Goal: Task Accomplishment & Management: Complete application form

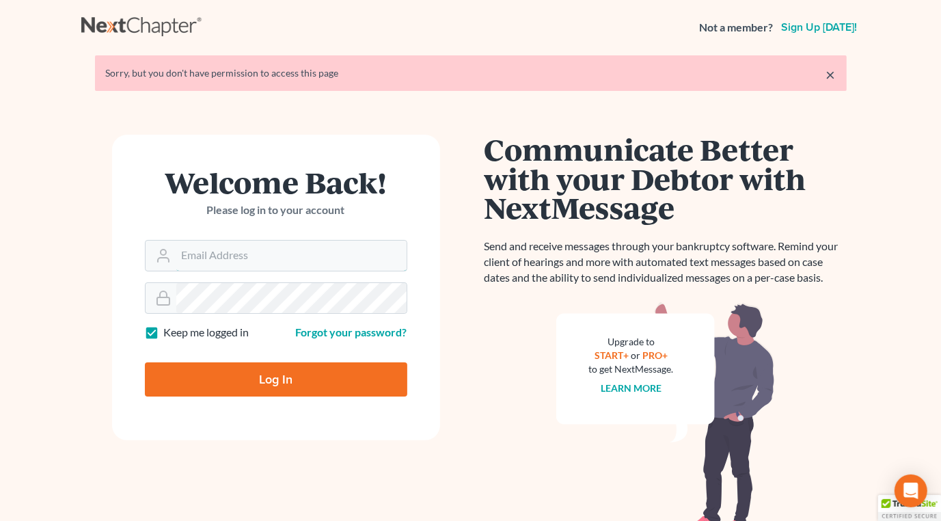
type input "[PERSON_NAME][EMAIL_ADDRESS][DOMAIN_NAME]"
click at [329, 379] on input "Log In" at bounding box center [276, 379] width 263 height 34
type input "Thinking..."
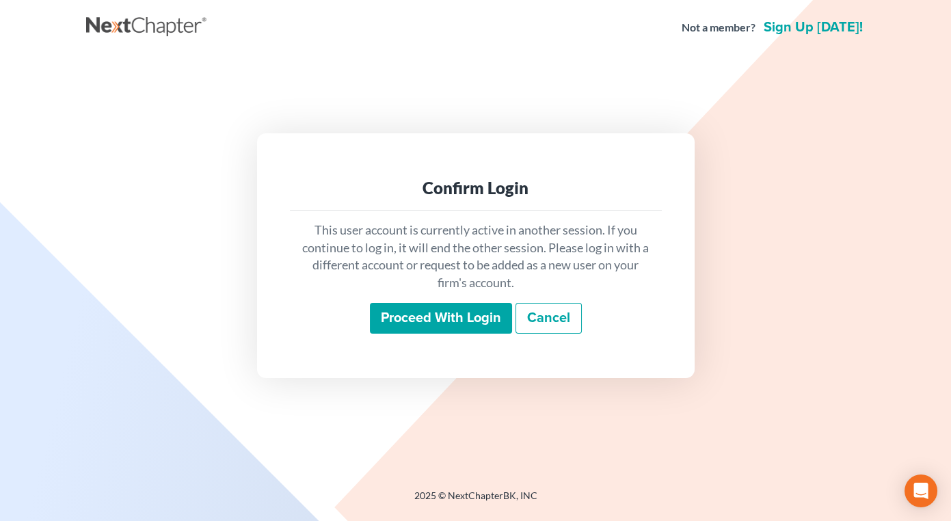
click at [431, 315] on input "Proceed with login" at bounding box center [441, 318] width 142 height 31
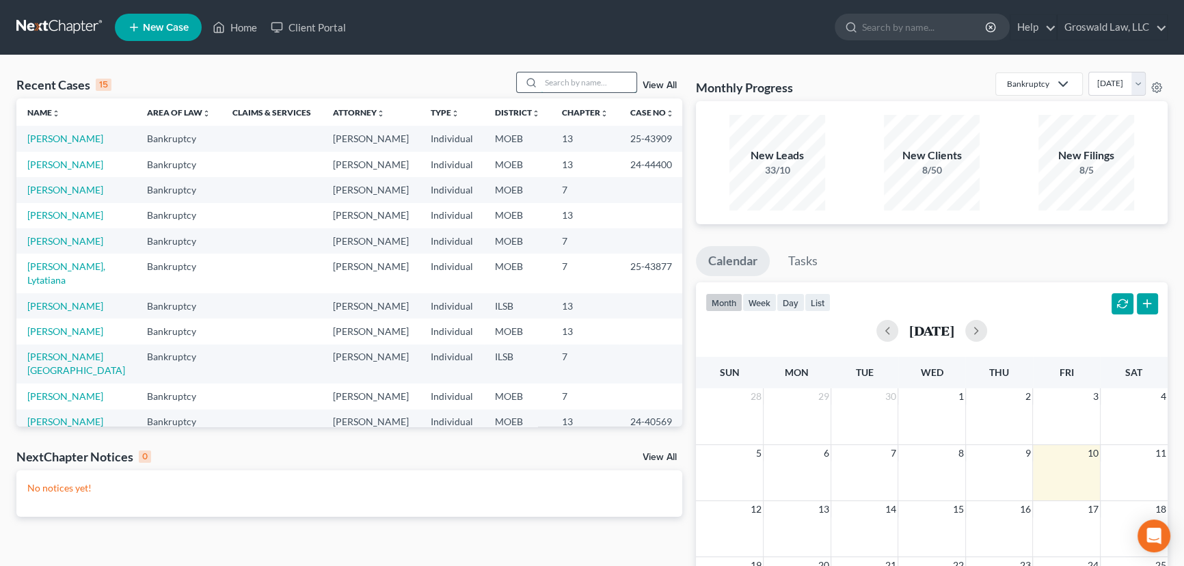
click at [577, 83] on input "search" at bounding box center [589, 82] width 96 height 20
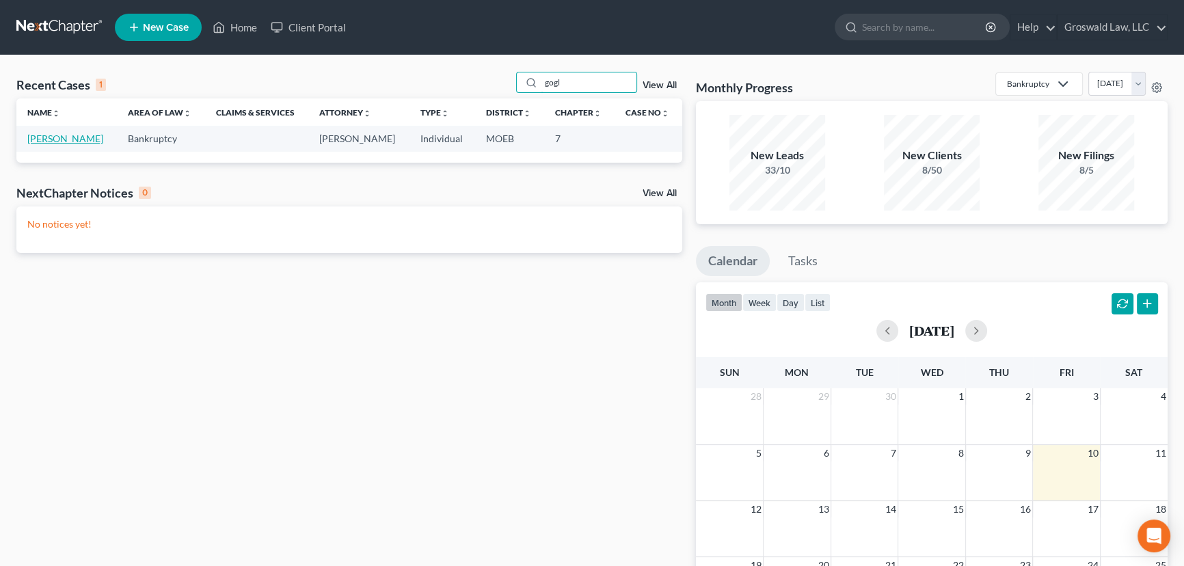
type input "gogl"
click at [72, 137] on link "Gogliotti, Daniel" at bounding box center [65, 139] width 76 height 12
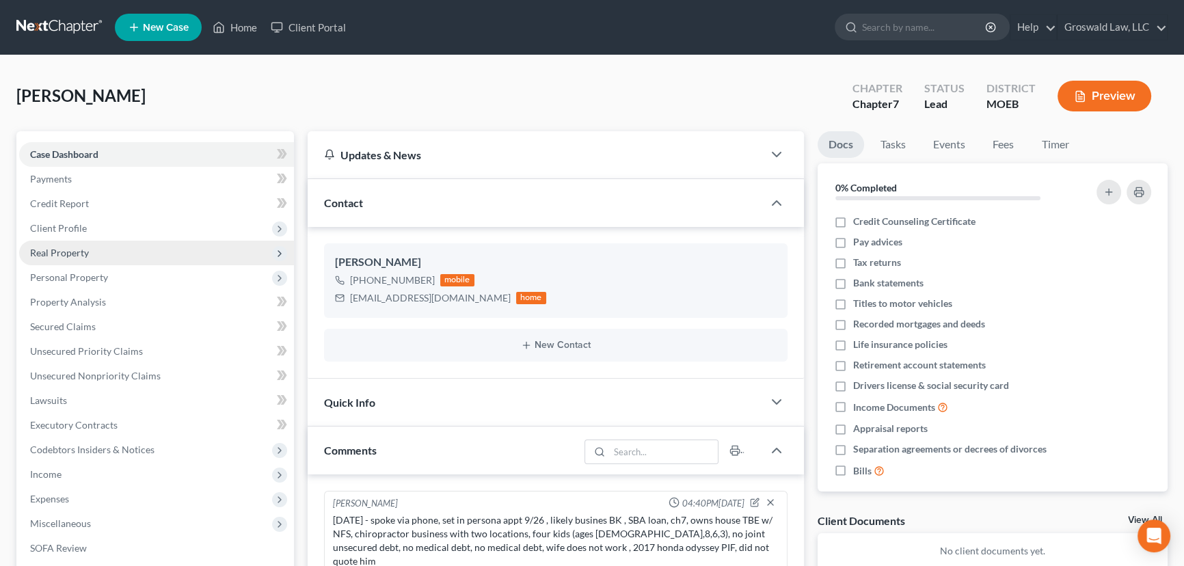
click at [70, 251] on span "Real Property" at bounding box center [59, 253] width 59 height 12
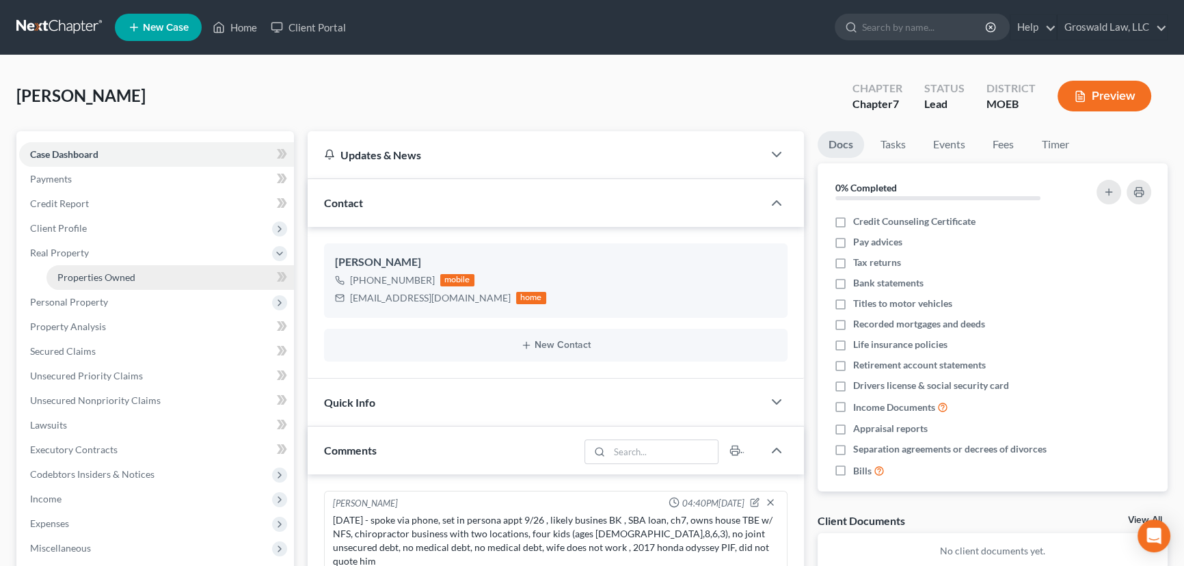
click at [120, 274] on span "Properties Owned" at bounding box center [96, 277] width 78 height 12
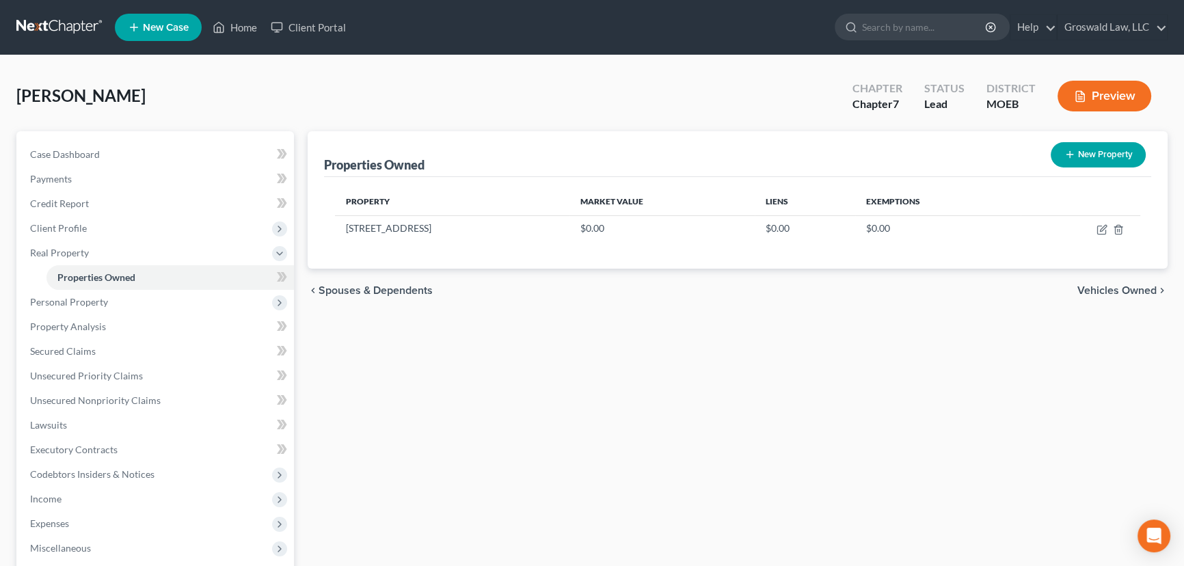
click at [48, 92] on span "Gogliotti, Daniel" at bounding box center [80, 95] width 129 height 20
copy span "Gogliotti"
click at [120, 231] on span "Client Profile" at bounding box center [156, 228] width 275 height 25
click at [126, 275] on span "Credit Counseling Course" at bounding box center [112, 277] width 110 height 12
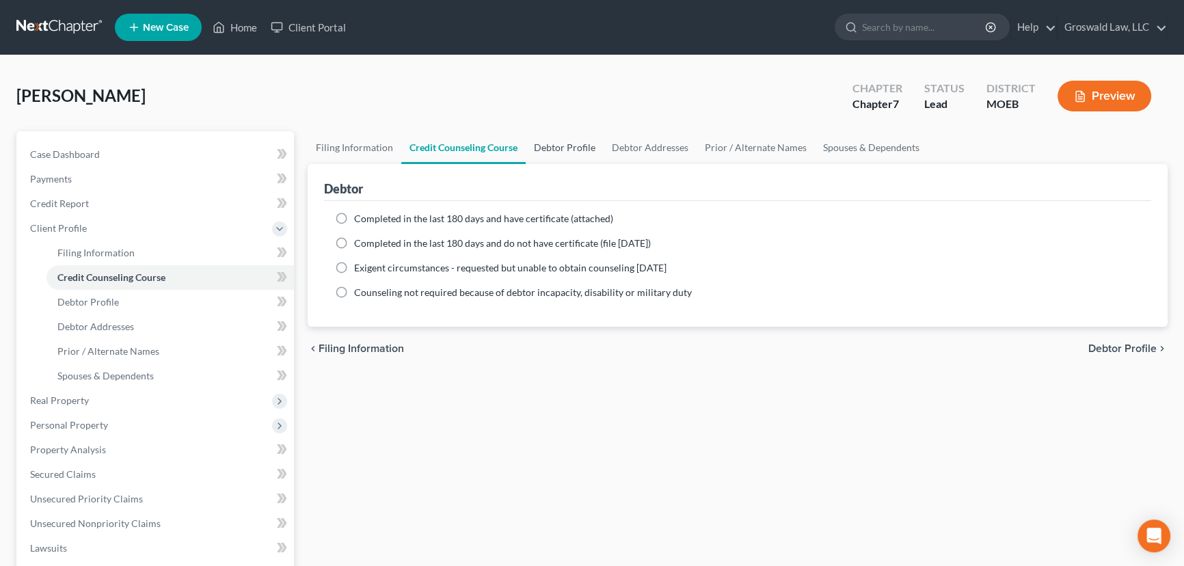
click at [568, 152] on link "Debtor Profile" at bounding box center [565, 147] width 78 height 33
select select "0"
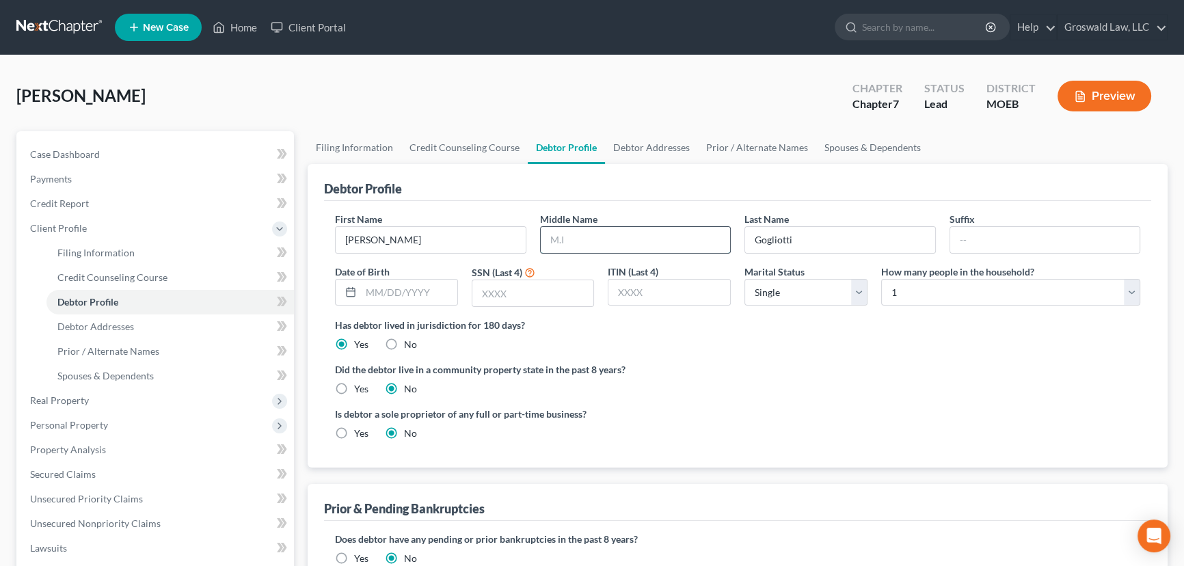
click at [649, 235] on input "text" at bounding box center [636, 240] width 190 height 26
type input "P."
type input "06/20/1986"
type input "5347"
click at [695, 341] on div "Has debtor lived in jurisdiction for 180 days? Yes No Debtor must reside in jur…" at bounding box center [737, 334] width 805 height 33
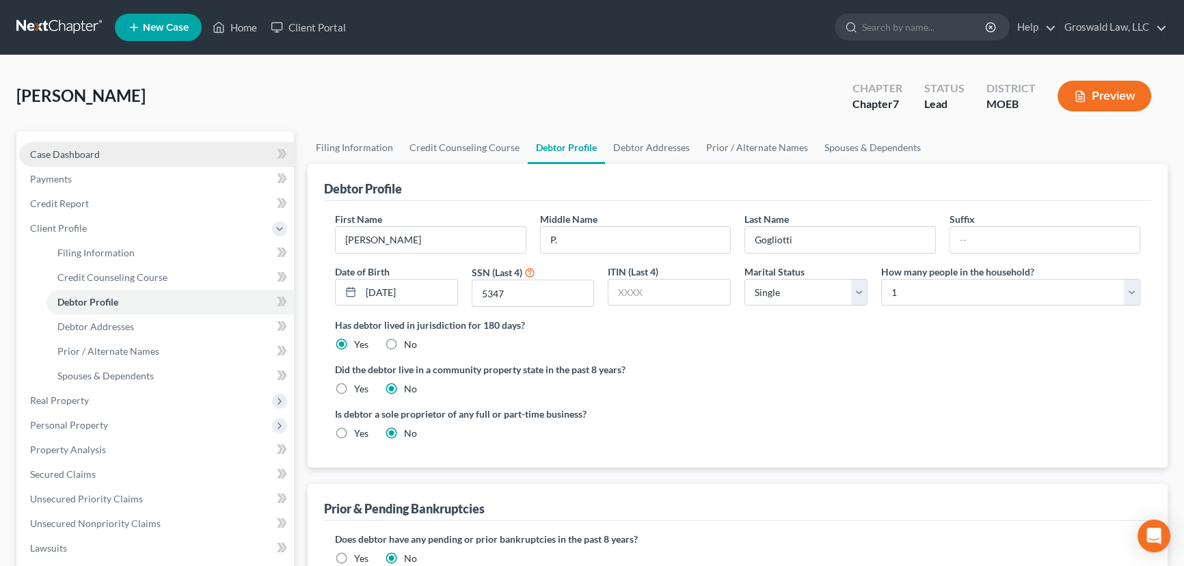
click at [131, 152] on link "Case Dashboard" at bounding box center [156, 154] width 275 height 25
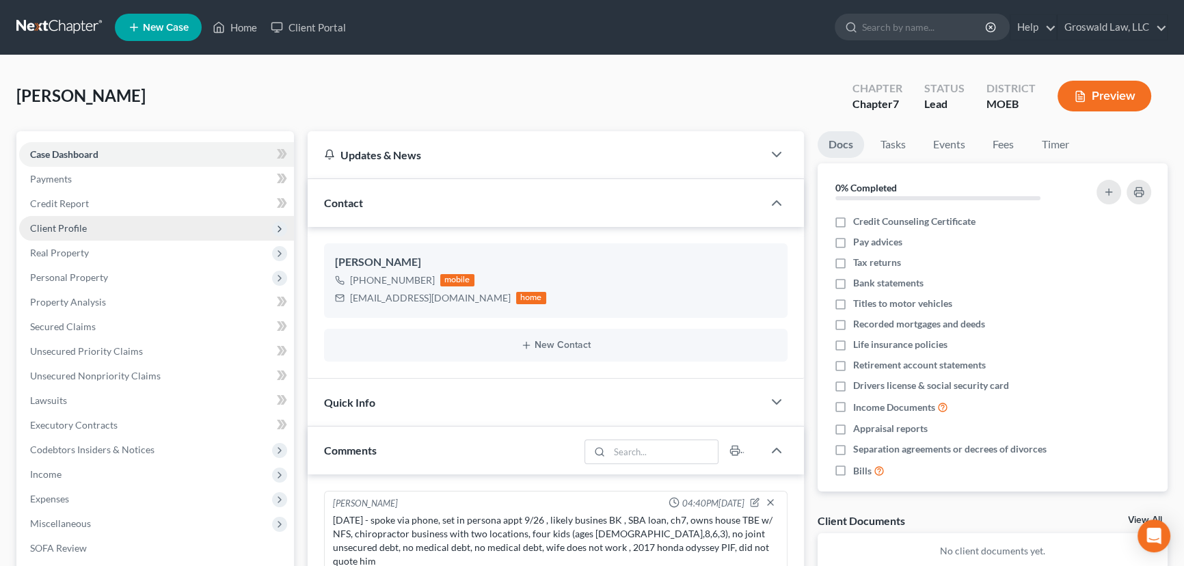
click at [102, 229] on span "Client Profile" at bounding box center [156, 228] width 275 height 25
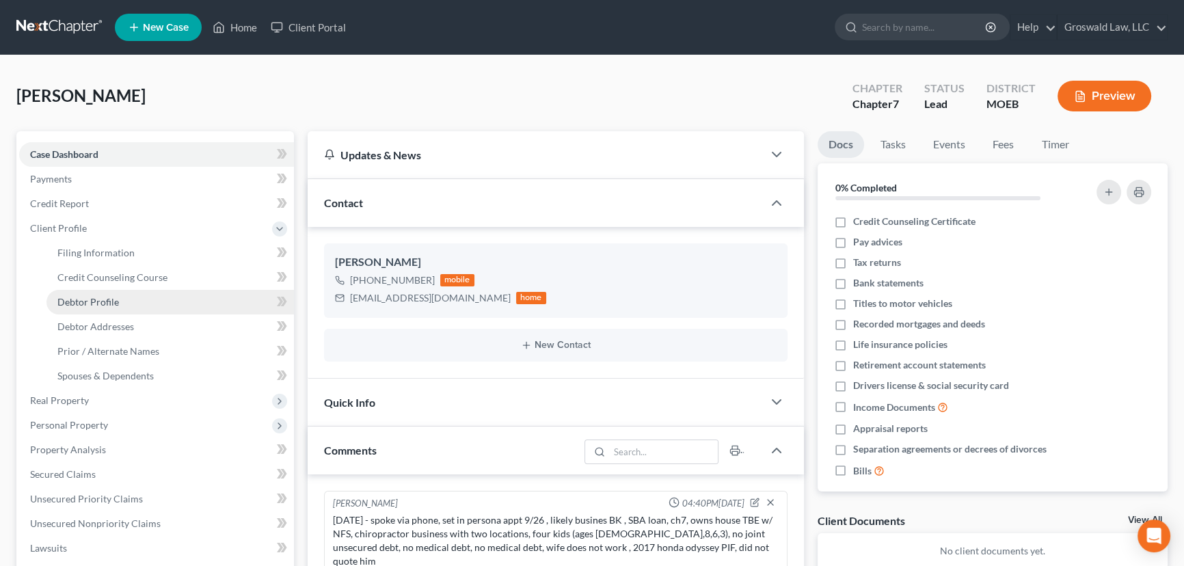
click at [111, 293] on link "Debtor Profile" at bounding box center [169, 302] width 247 height 25
select select "0"
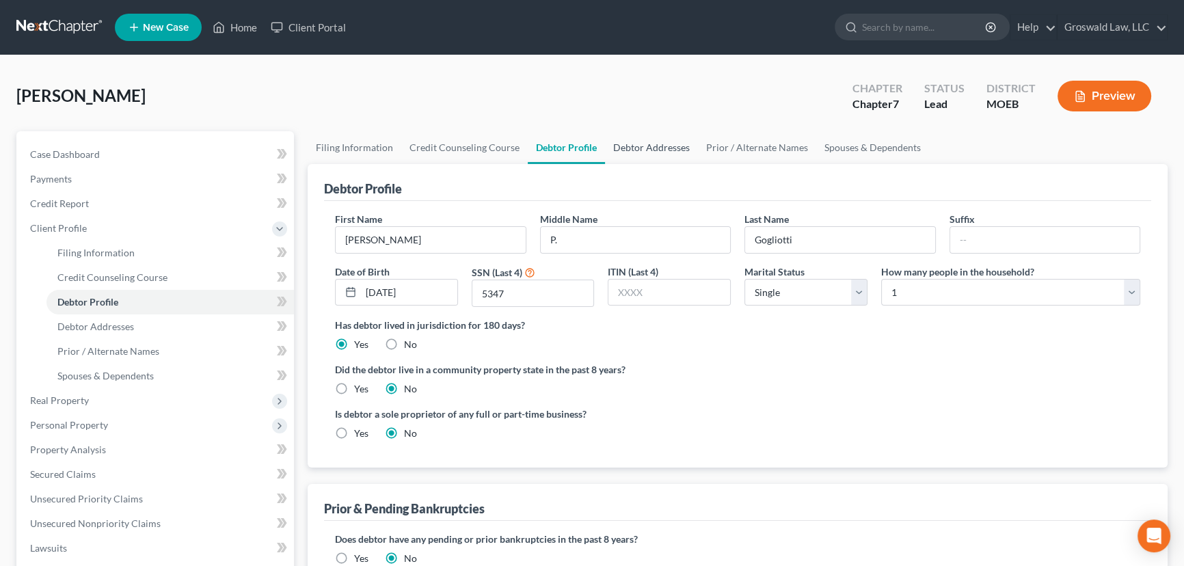
click at [625, 152] on link "Debtor Addresses" at bounding box center [651, 147] width 93 height 33
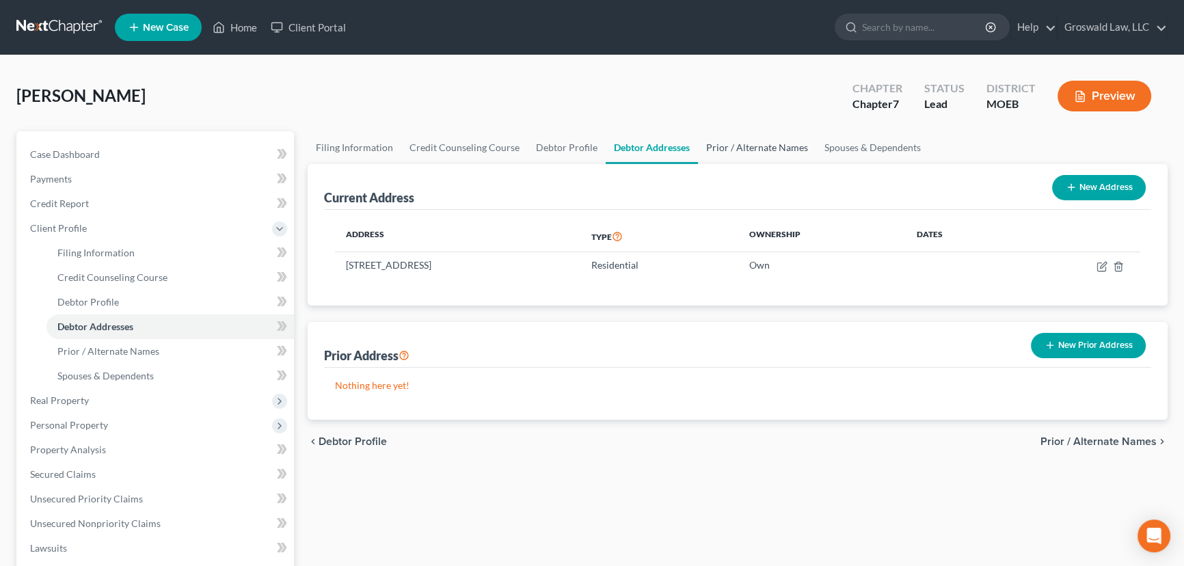
click at [764, 147] on link "Prior / Alternate Names" at bounding box center [757, 147] width 118 height 33
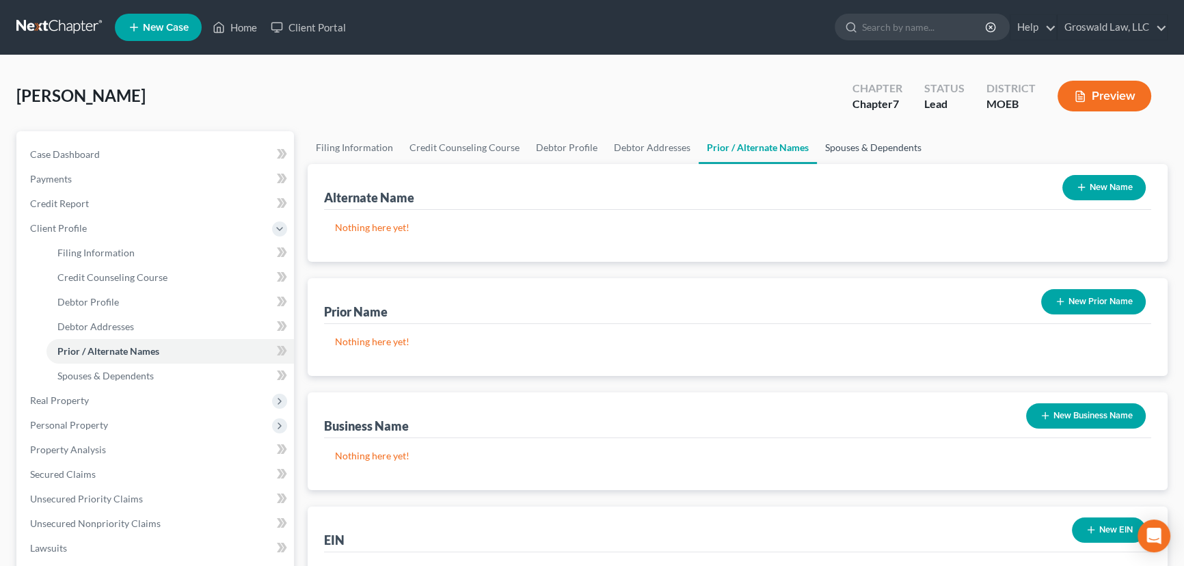
click at [857, 147] on link "Spouses & Dependents" at bounding box center [873, 147] width 113 height 33
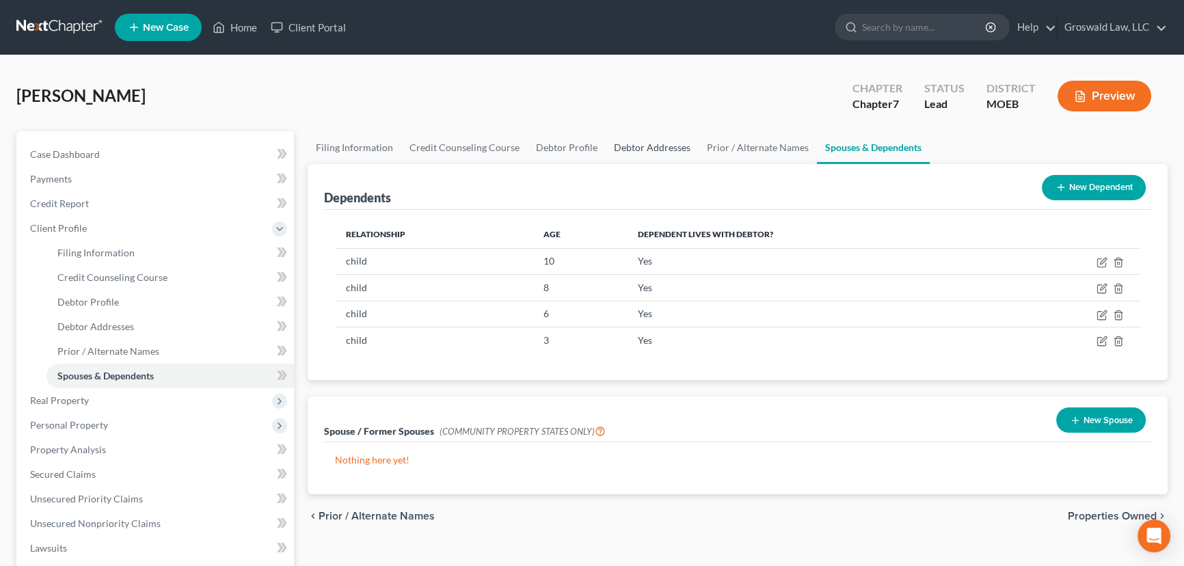
click at [645, 144] on link "Debtor Addresses" at bounding box center [652, 147] width 93 height 33
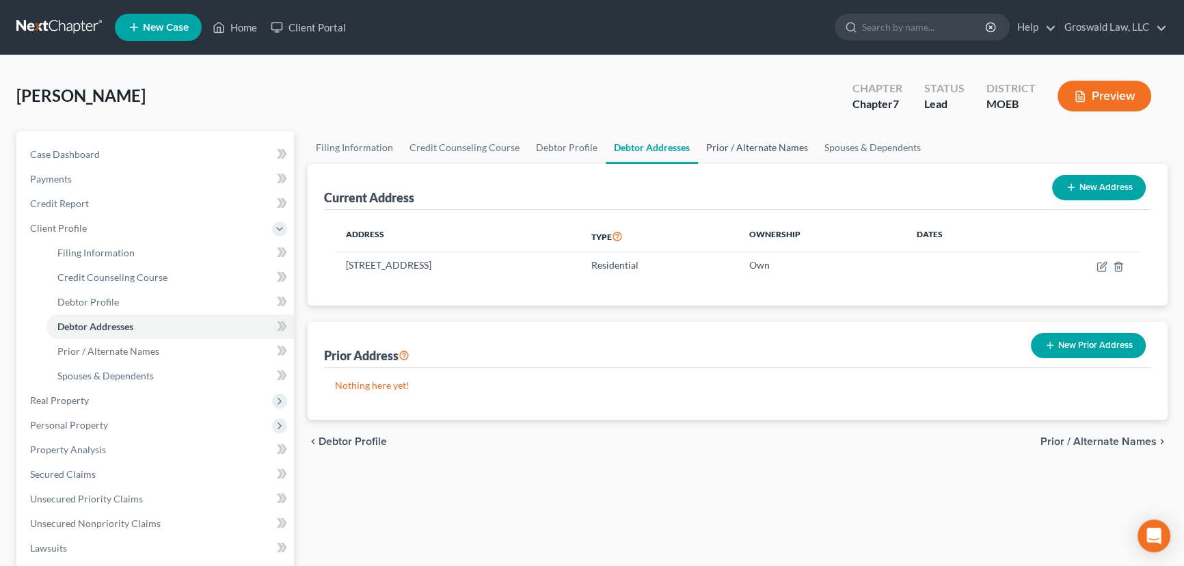
click at [739, 150] on link "Prior / Alternate Names" at bounding box center [757, 147] width 118 height 33
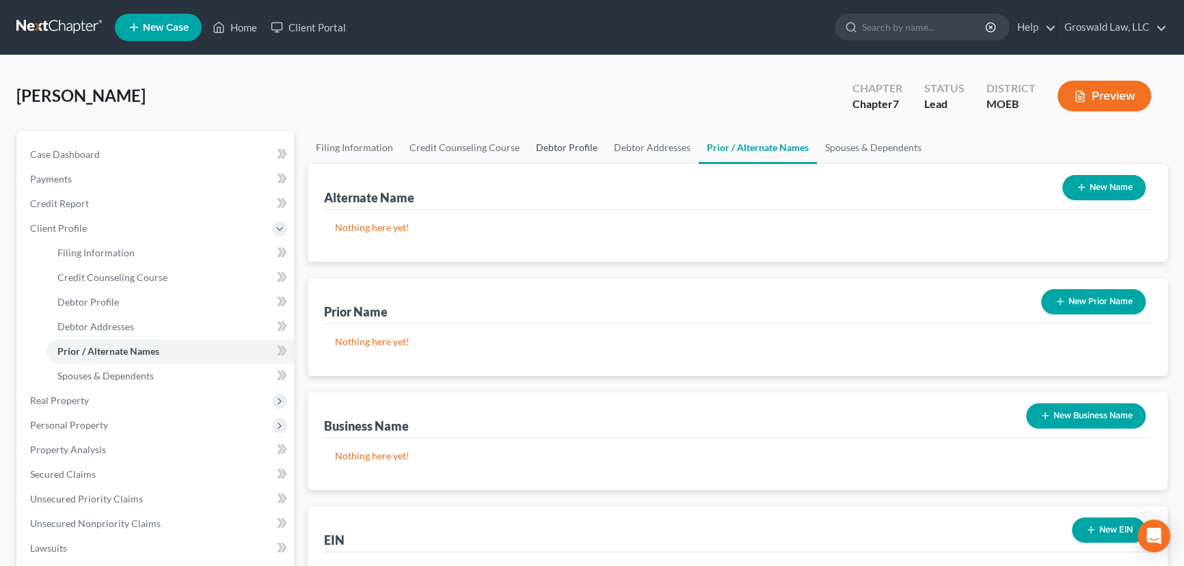
click at [530, 148] on link "Debtor Profile" at bounding box center [567, 147] width 78 height 33
select select "0"
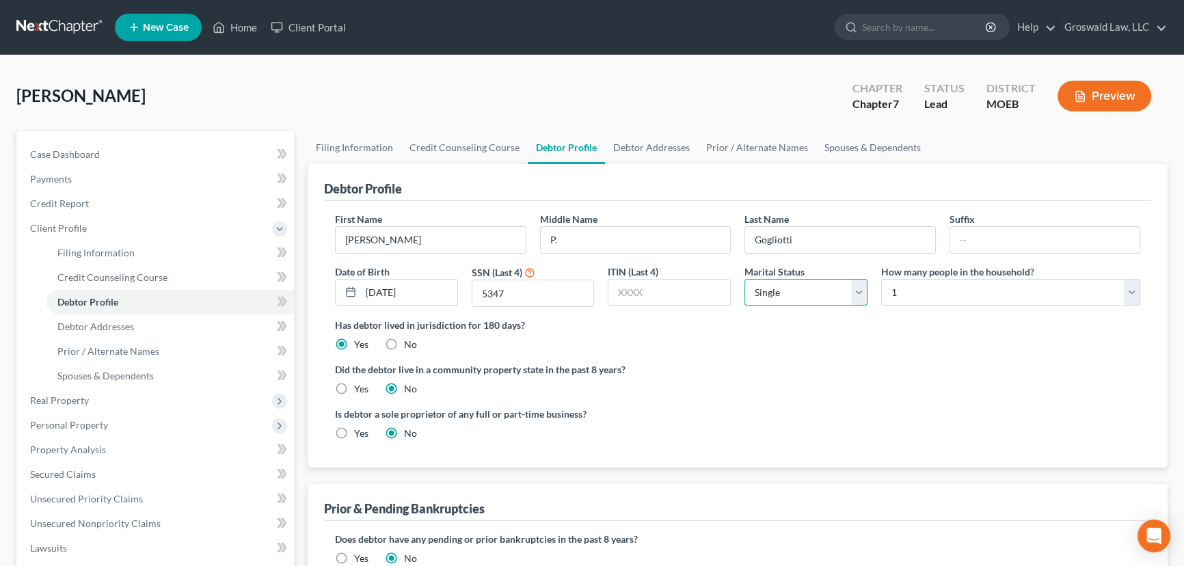
click at [790, 288] on select "Select Single Married Separated Divorced Widowed" at bounding box center [805, 292] width 123 height 27
select select "1"
click at [744, 279] on select "Select Single Married Separated Divorced Widowed" at bounding box center [805, 292] width 123 height 27
click at [950, 300] on select "Select 1 2 3 4 5 6 7 8 9 10 11 12 13 14 15 16 17 18 19 20" at bounding box center [1010, 292] width 259 height 27
select select "5"
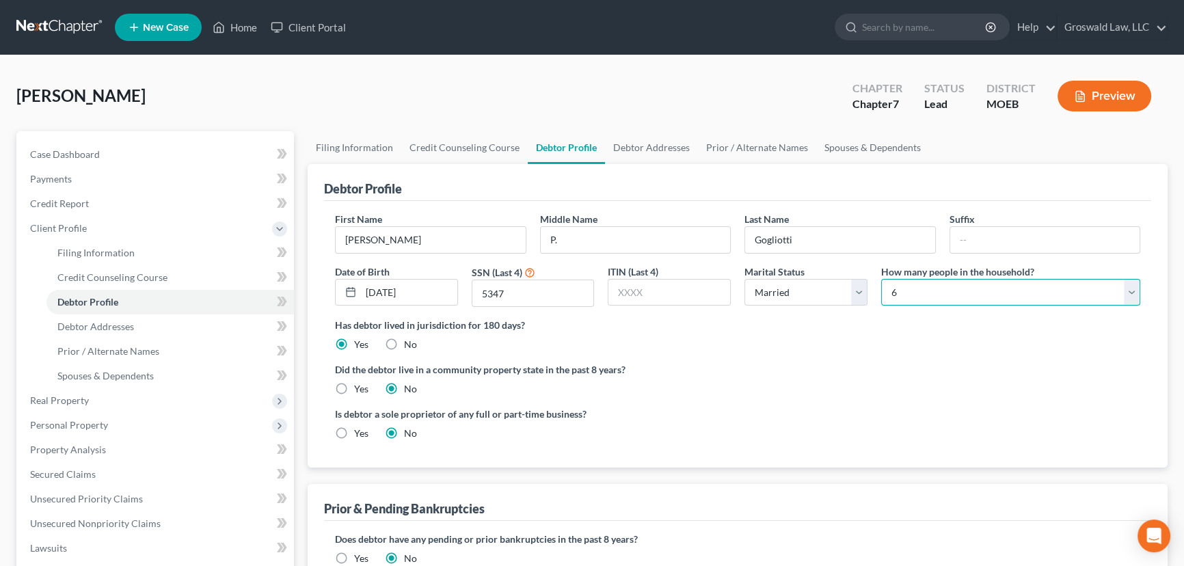
click at [881, 279] on select "Select 1 2 3 4 5 6 7 8 9 10 11 12 13 14 15 16 17 18 19 20" at bounding box center [1010, 292] width 259 height 27
click at [903, 352] on ng-include "First Name Daniel Middle Name P. Last Name Gogliotti Suffix Date of Birth 06/20…" at bounding box center [737, 331] width 805 height 239
click at [645, 150] on link "Debtor Addresses" at bounding box center [651, 147] width 93 height 33
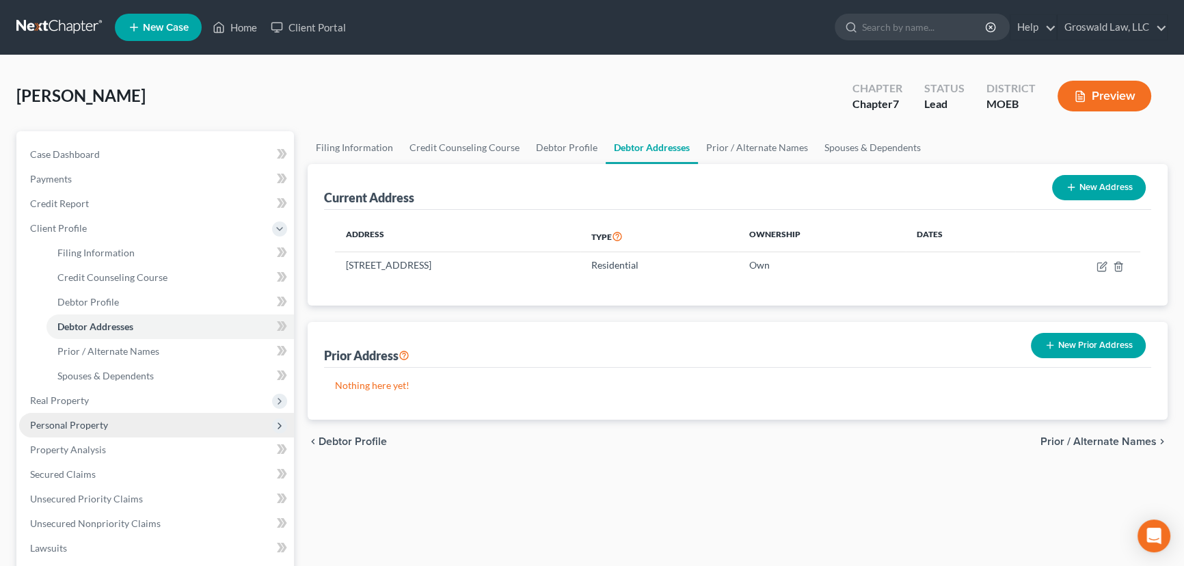
click at [103, 427] on span "Personal Property" at bounding box center [69, 425] width 78 height 12
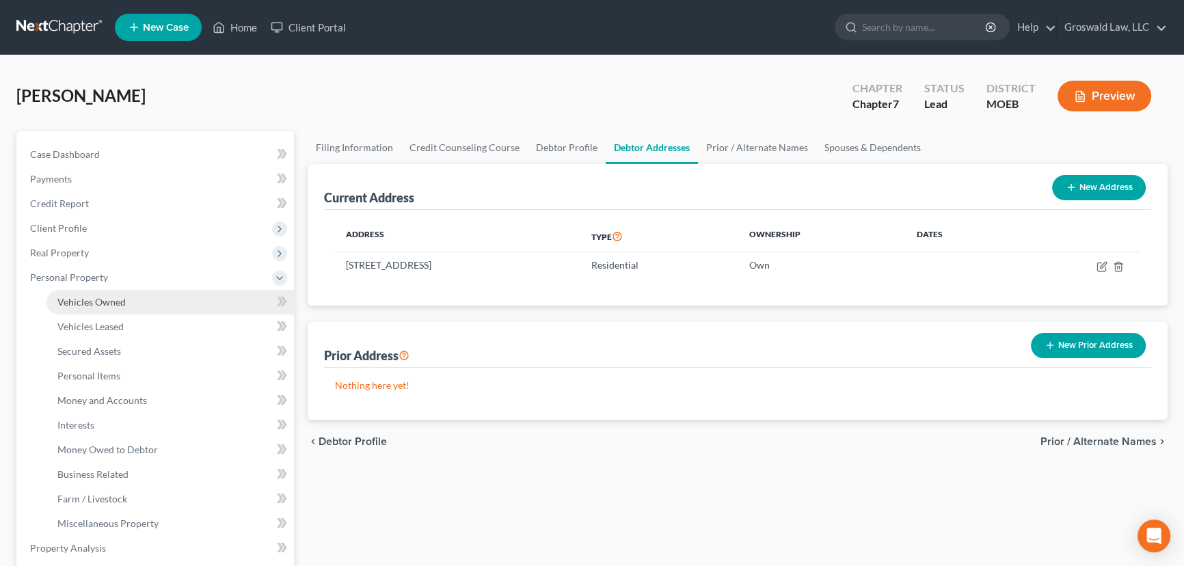
click at [156, 301] on link "Vehicles Owned" at bounding box center [169, 302] width 247 height 25
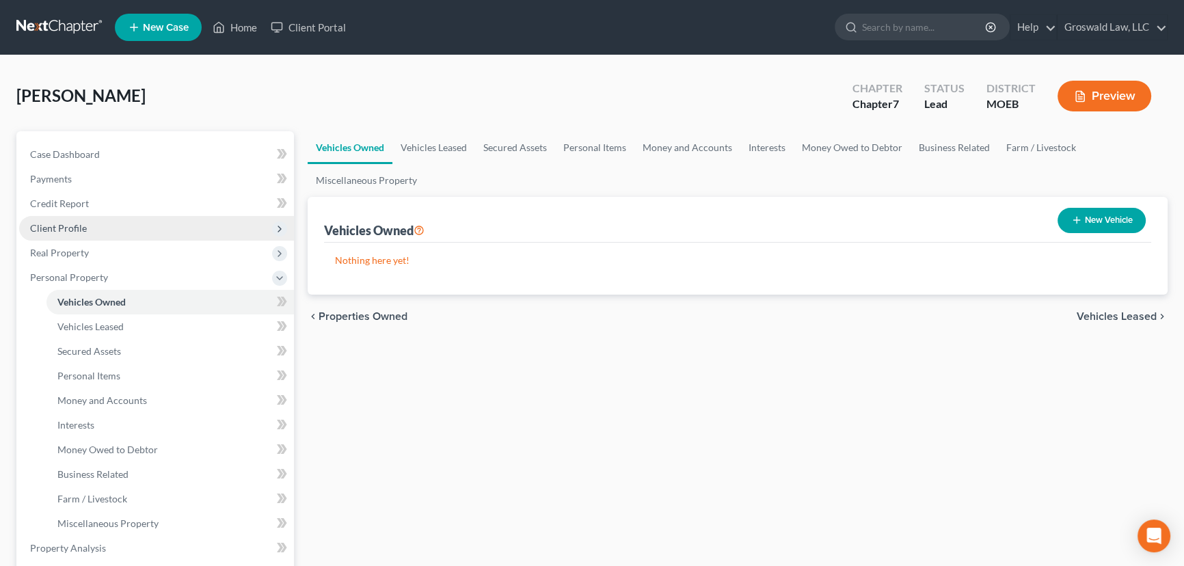
click at [105, 234] on span "Client Profile" at bounding box center [156, 228] width 275 height 25
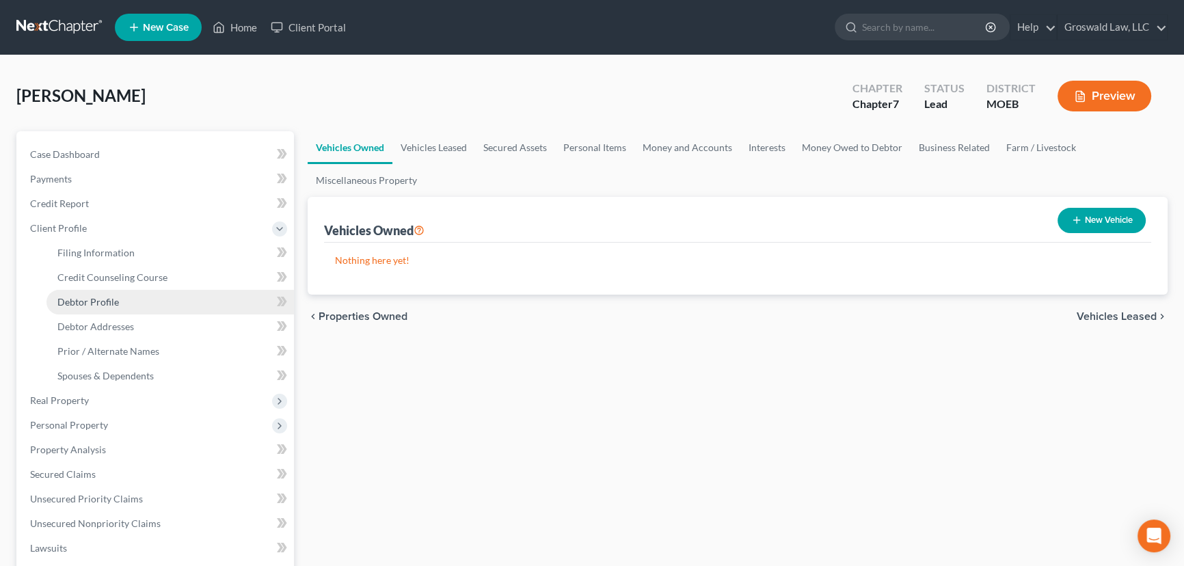
click at [121, 297] on link "Debtor Profile" at bounding box center [169, 302] width 247 height 25
select select "1"
select select "5"
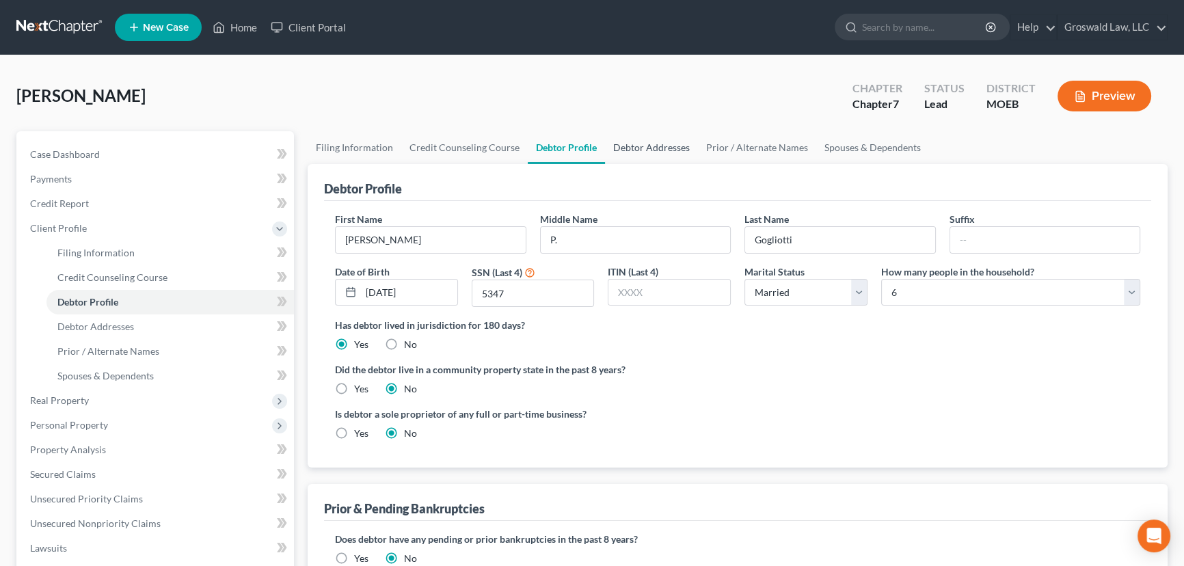
click at [665, 142] on link "Debtor Addresses" at bounding box center [651, 147] width 93 height 33
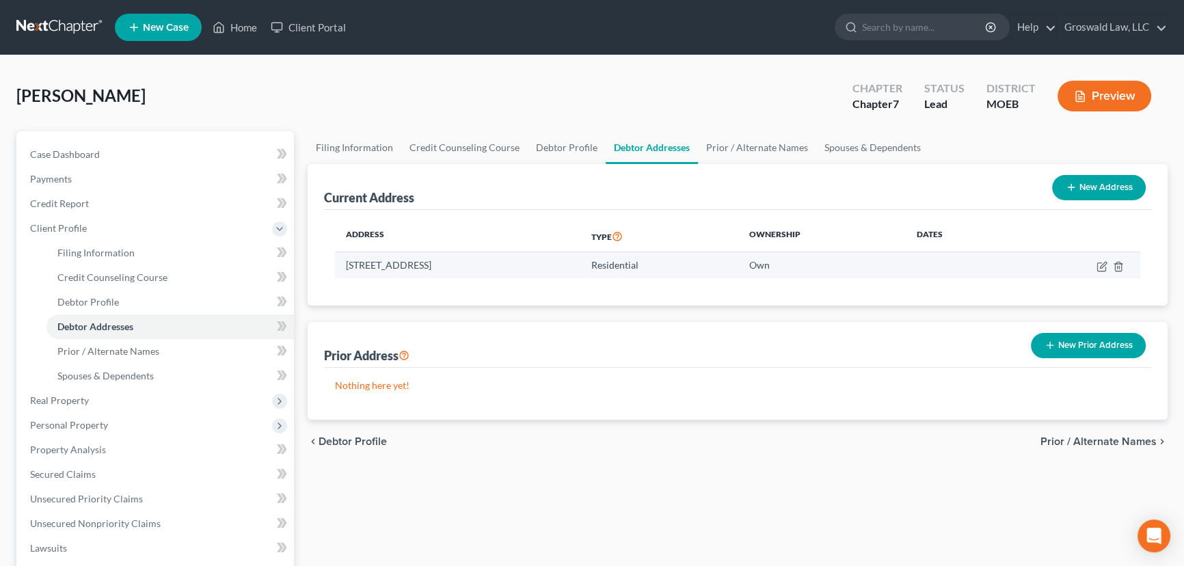
drag, startPoint x: 427, startPoint y: 267, endPoint x: 337, endPoint y: 268, distance: 89.6
click at [337, 268] on td "449 Governor Court, Ballwin, MO 63021" at bounding box center [457, 265] width 245 height 26
copy td "449 Governor Cour"
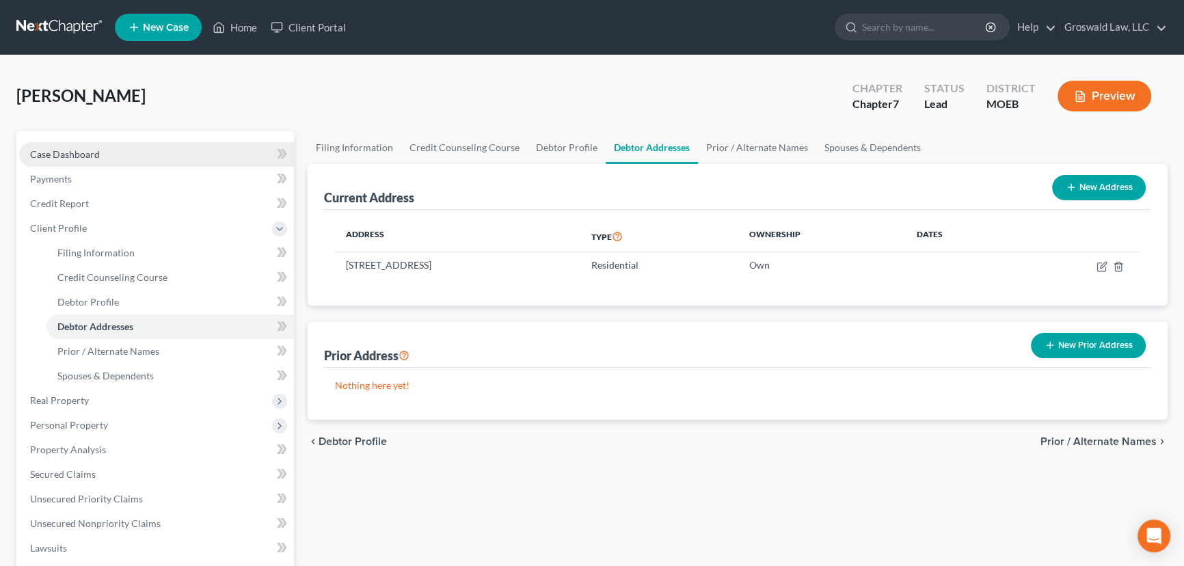
drag, startPoint x: 213, startPoint y: 147, endPoint x: 219, endPoint y: 155, distance: 9.9
click at [213, 147] on link "Case Dashboard" at bounding box center [156, 154] width 275 height 25
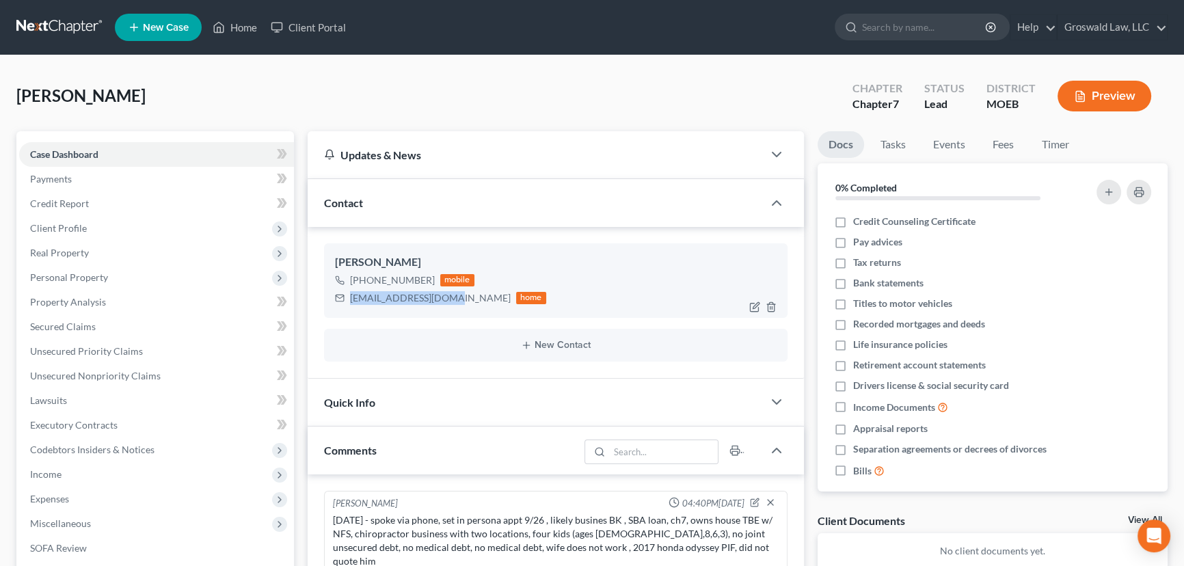
drag, startPoint x: 439, startPoint y: 296, endPoint x: 352, endPoint y: 295, distance: 86.8
click at [352, 295] on div "dgogliotti@gmail.com" at bounding box center [430, 298] width 161 height 14
copy div "dgogliotti@gmail.com"
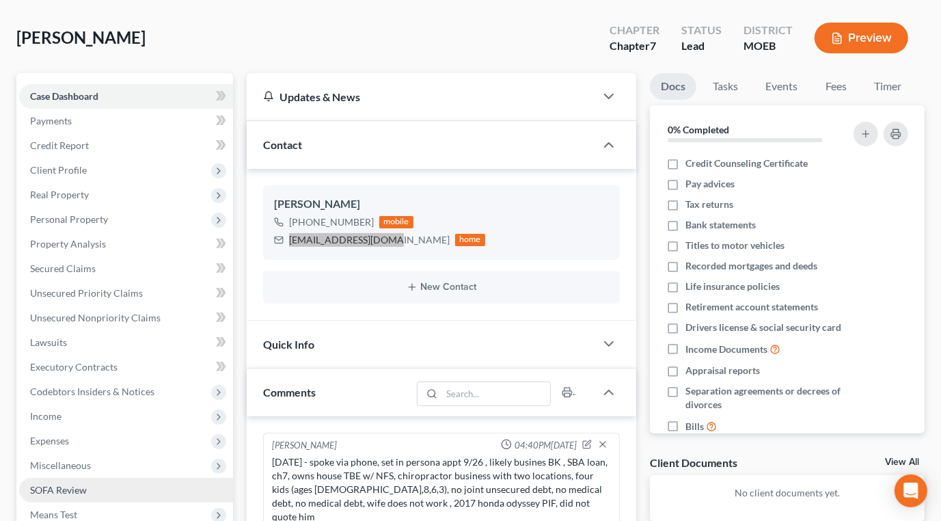
scroll to position [248, 0]
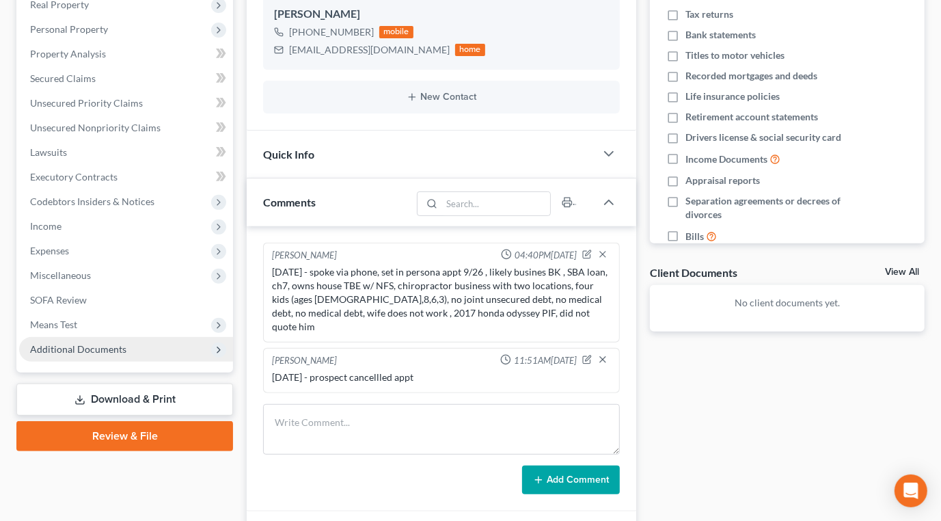
click at [70, 353] on span "Additional Documents" at bounding box center [126, 349] width 214 height 25
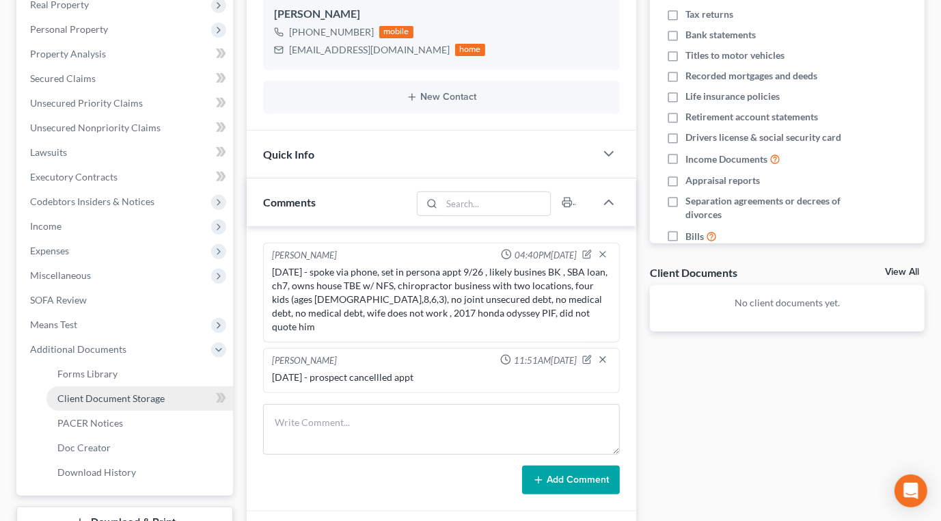
click at [98, 393] on span "Client Document Storage" at bounding box center [110, 398] width 107 height 12
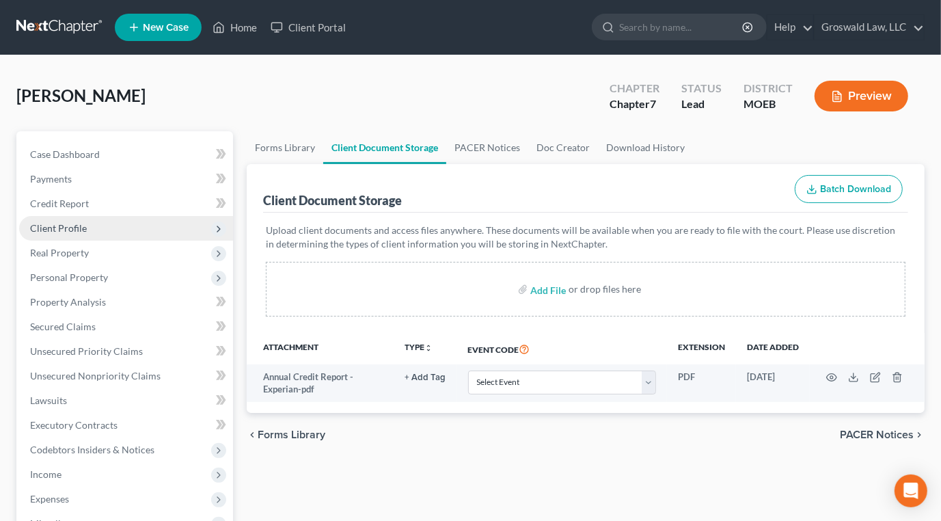
click at [75, 226] on span "Client Profile" at bounding box center [58, 228] width 57 height 12
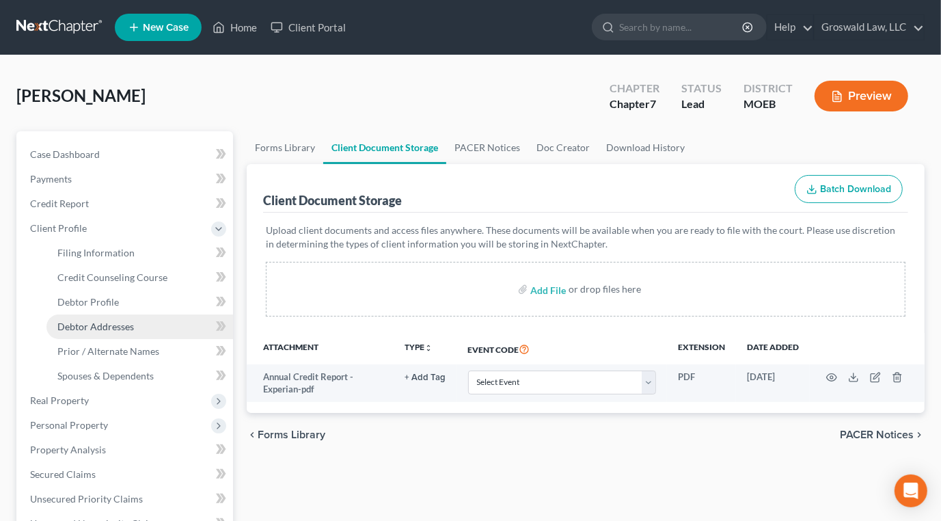
click at [104, 327] on span "Debtor Addresses" at bounding box center [95, 327] width 77 height 12
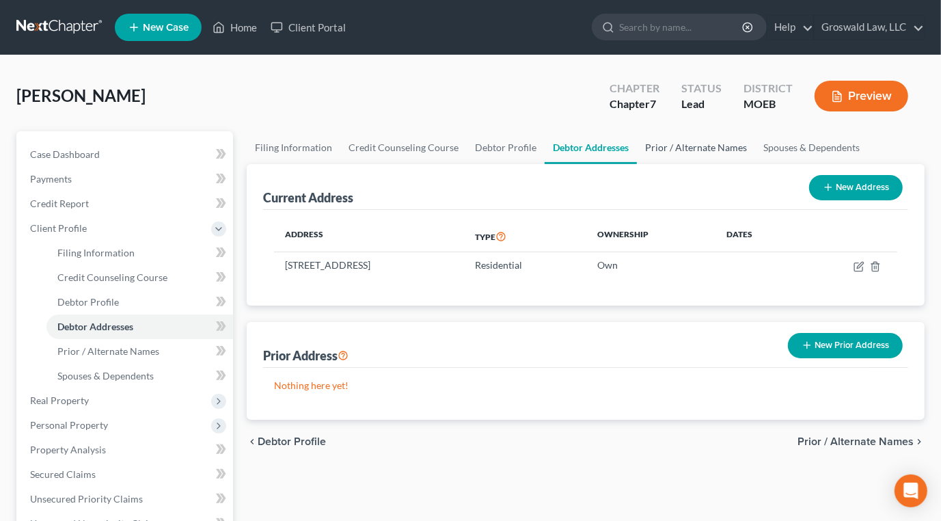
click at [645, 150] on link "Prior / Alternate Names" at bounding box center [696, 147] width 118 height 33
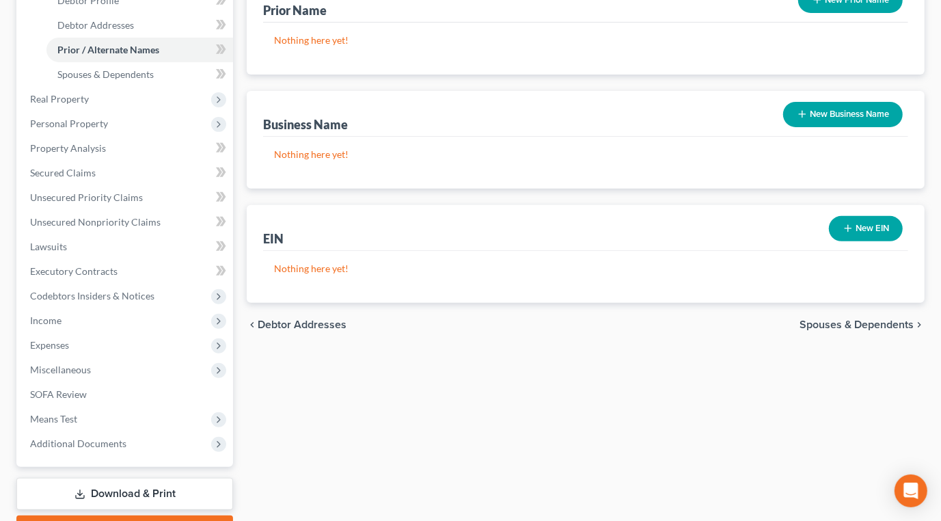
scroll to position [186, 0]
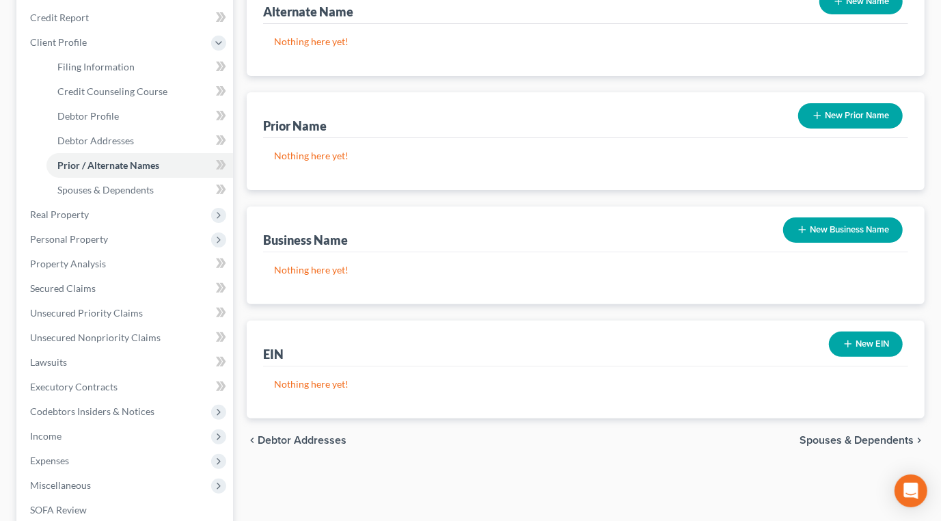
click at [863, 234] on button "New Business Name" at bounding box center [843, 229] width 120 height 25
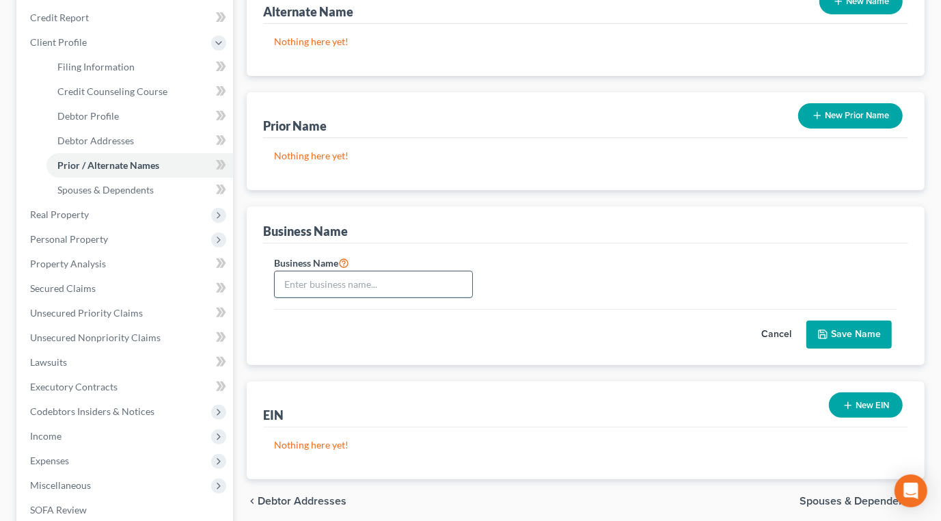
click at [373, 284] on input "text" at bounding box center [374, 284] width 198 height 26
type input "Superior Healthcare Physical Medicine of West County, LLC"
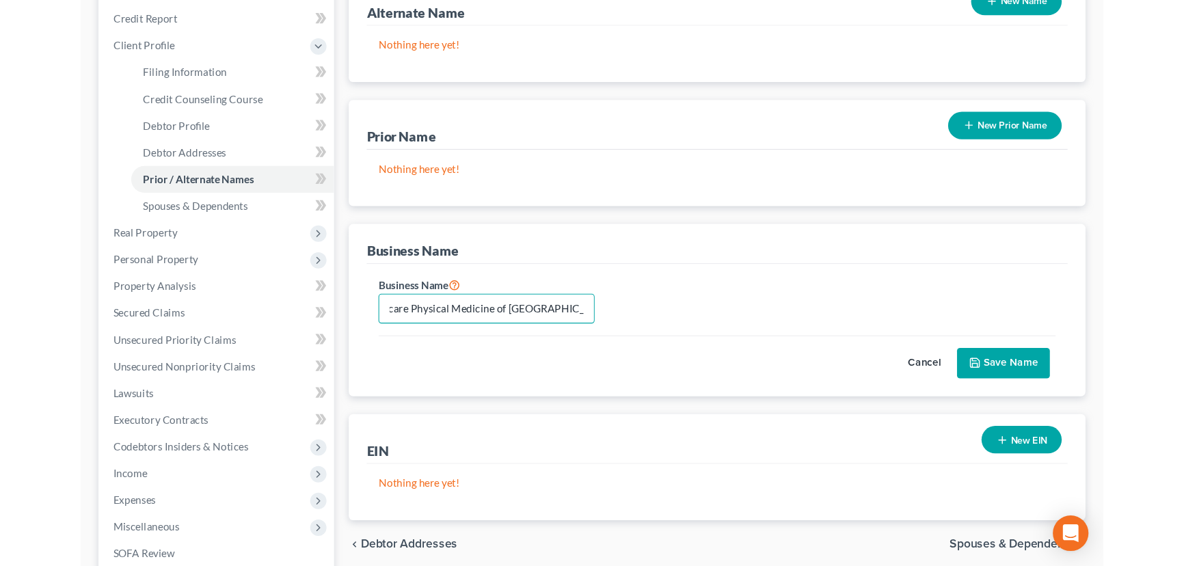
scroll to position [0, 0]
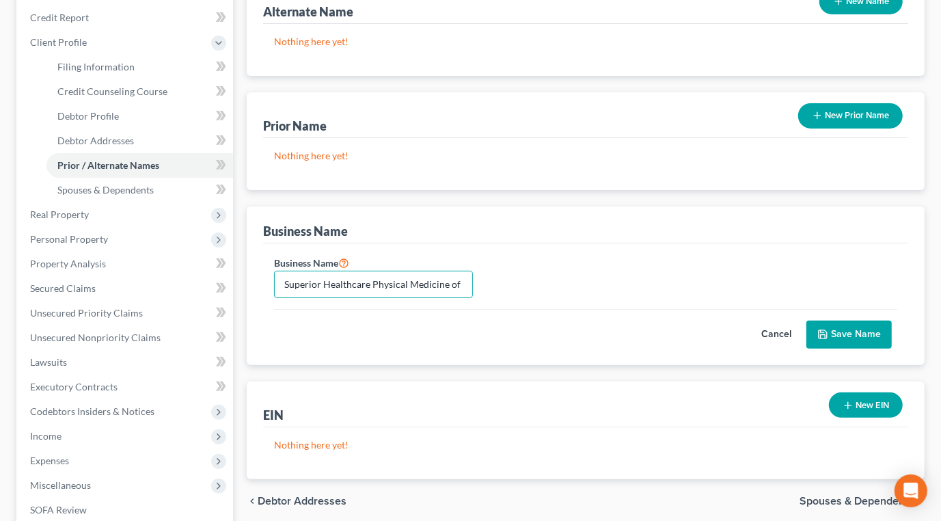
click at [851, 331] on button "Save Name" at bounding box center [849, 335] width 85 height 29
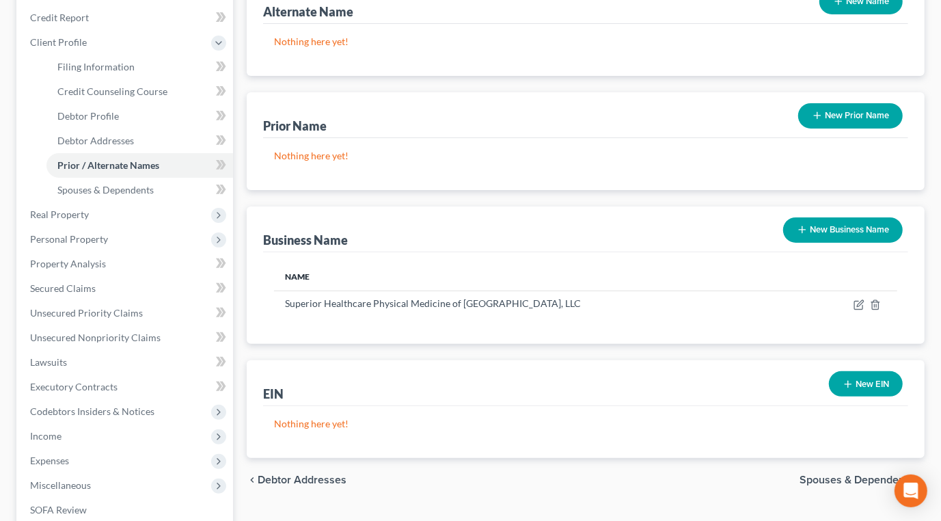
click at [841, 230] on button "New Business Name" at bounding box center [843, 229] width 120 height 25
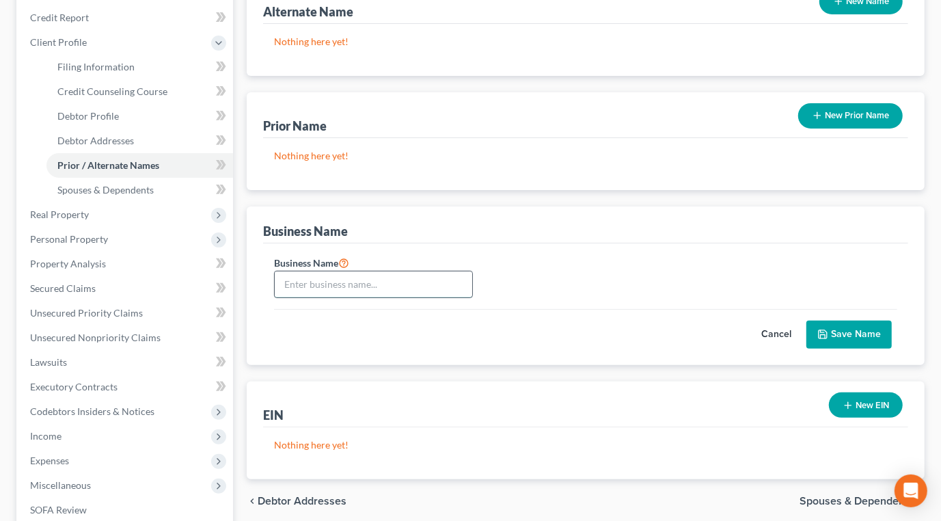
click at [395, 280] on input "text" at bounding box center [374, 284] width 198 height 26
click at [287, 285] on input "St. Louis Back and Knee Center" at bounding box center [374, 284] width 198 height 26
type input "d/b/a St. Louis Back and Knee Center"
click at [855, 332] on button "Save Name" at bounding box center [849, 335] width 85 height 29
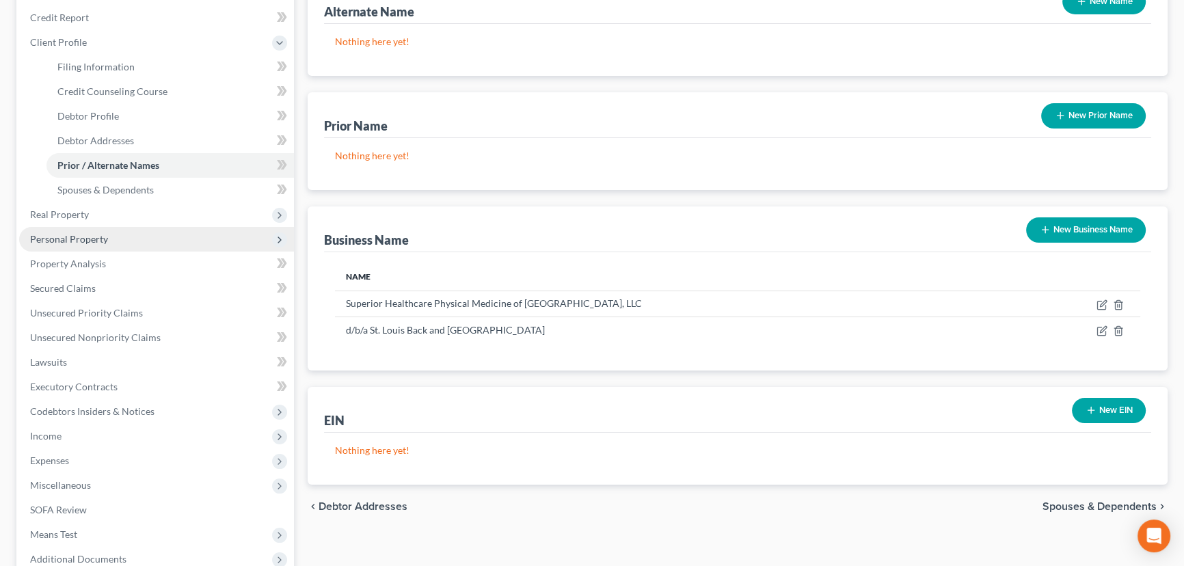
click at [109, 227] on span "Personal Property" at bounding box center [156, 239] width 275 height 25
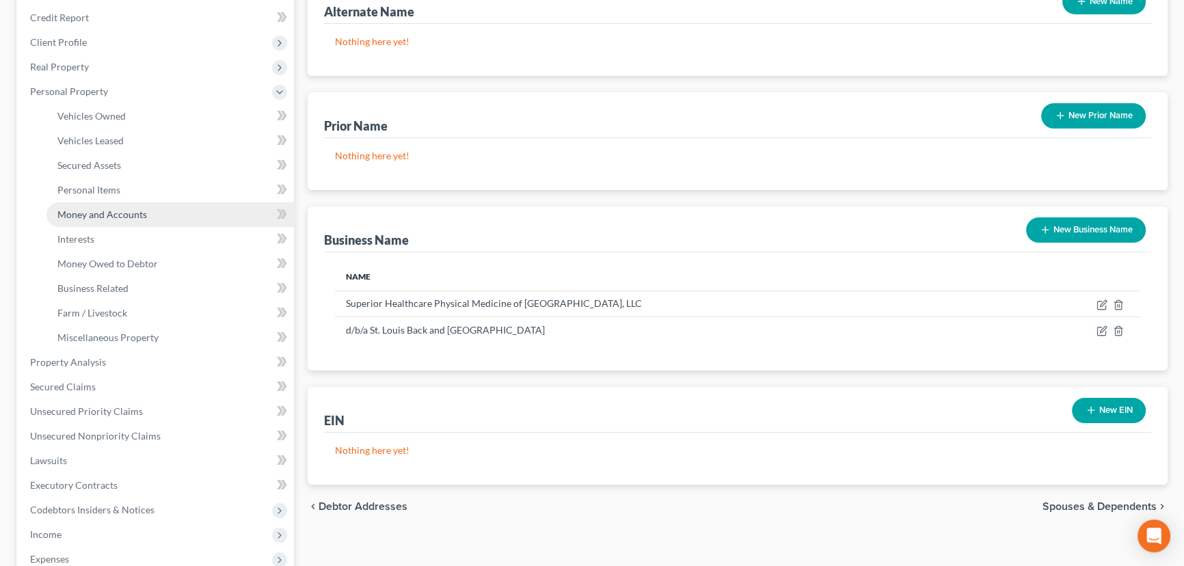
click at [135, 208] on span "Money and Accounts" at bounding box center [102, 214] width 90 height 12
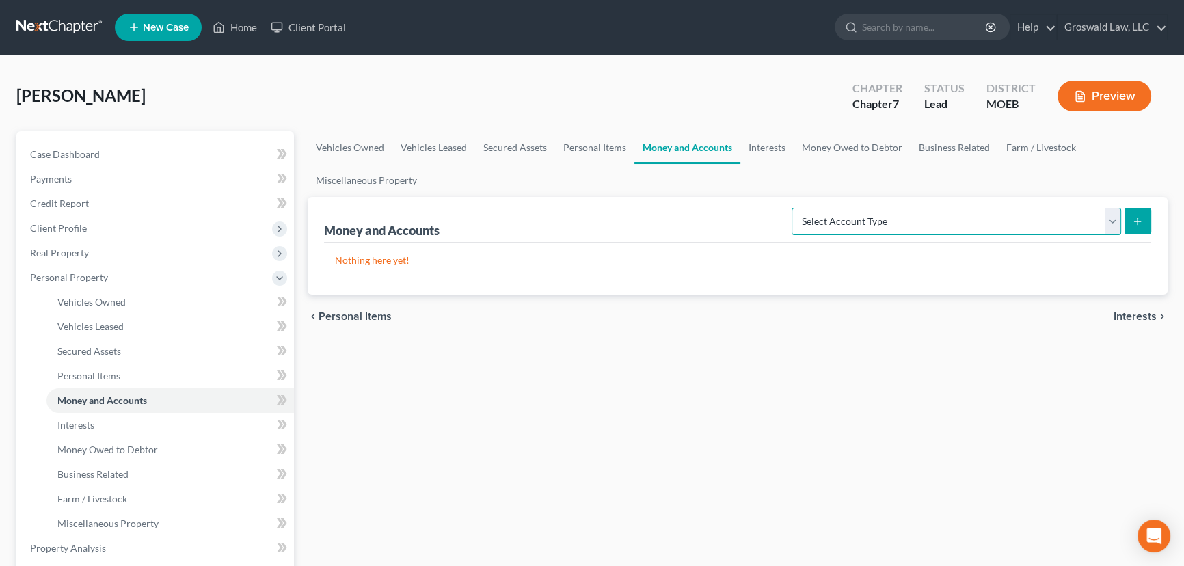
click at [950, 221] on select "Select Account Type Brokerage (A/B: 18, SOFA: 20) Cash on Hand (A/B: 16) Certif…" at bounding box center [956, 221] width 329 height 27
select select "checking"
click at [796, 208] on select "Select Account Type Brokerage (A/B: 18, SOFA: 20) Cash on Hand (A/B: 16) Certif…" at bounding box center [956, 221] width 329 height 27
click at [950, 225] on button "submit" at bounding box center [1138, 221] width 27 height 27
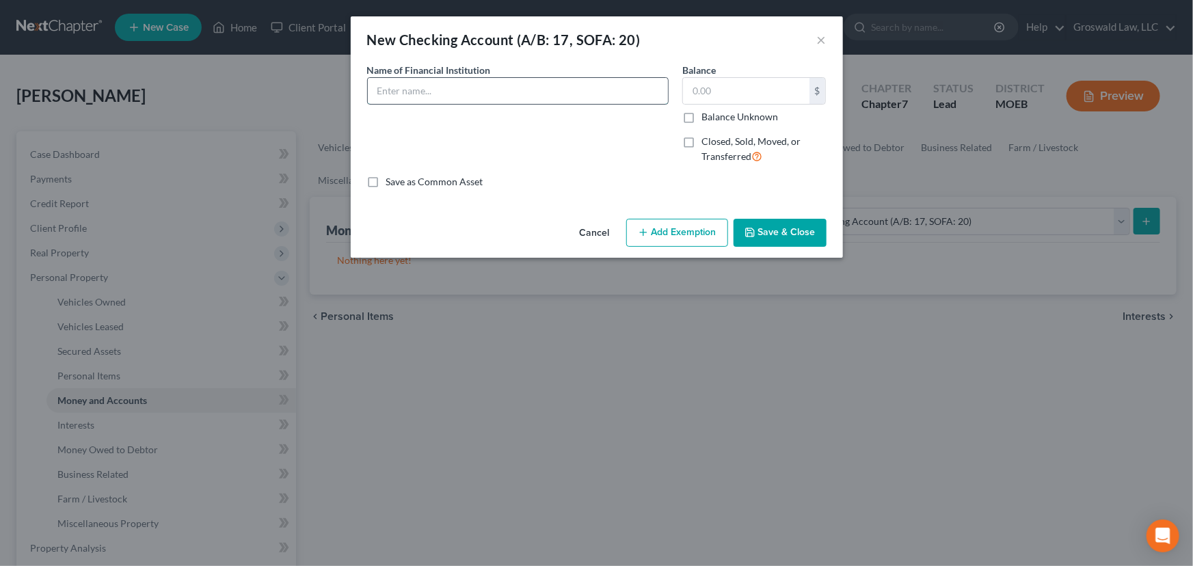
click at [568, 100] on input "text" at bounding box center [518, 91] width 300 height 26
type input "BMO"
type input "70,000"
click at [524, 80] on input "BMO" at bounding box center [518, 91] width 300 height 26
type input "BMO (50/50 with non-filing spouse)"
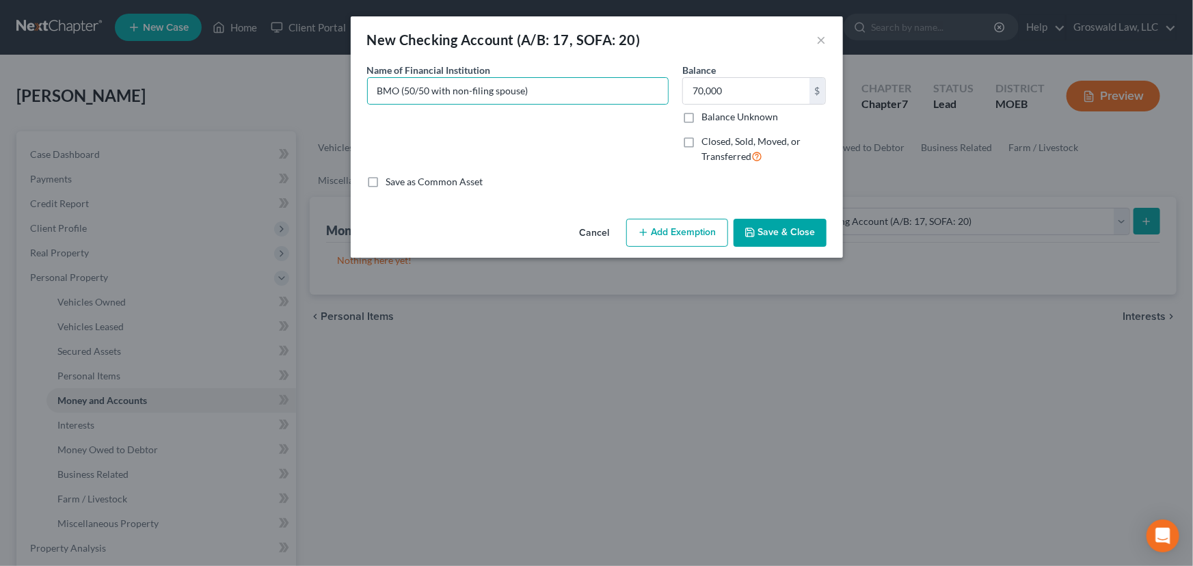
click at [782, 234] on button "Save & Close" at bounding box center [780, 233] width 93 height 29
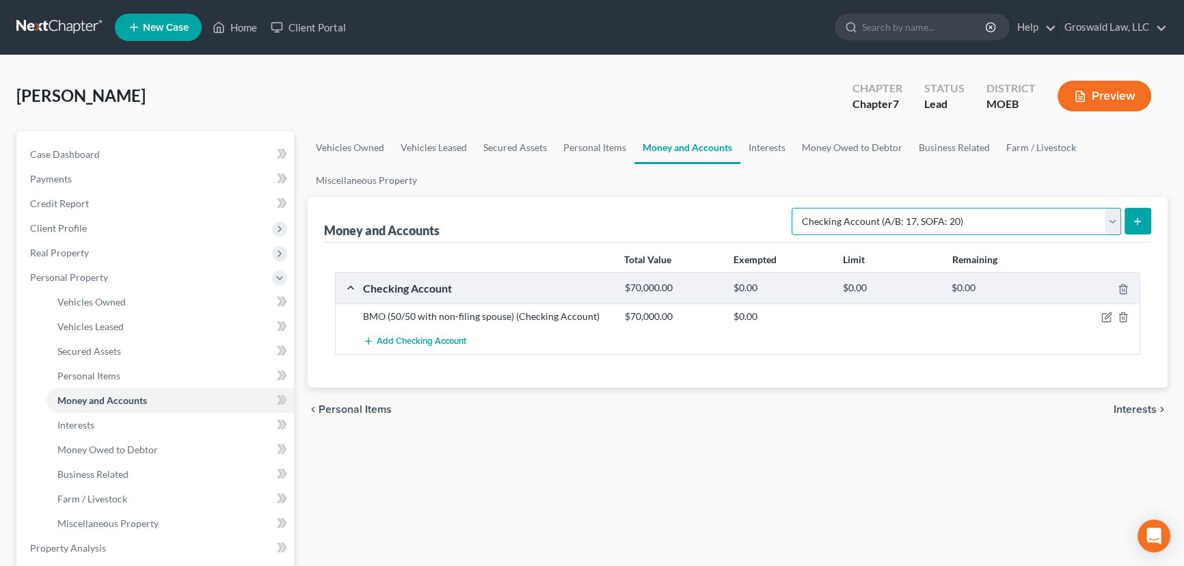
click at [950, 219] on select "Select Account Type Brokerage (A/B: 18, SOFA: 20) Cash on Hand (A/B: 16) Certif…" at bounding box center [956, 221] width 329 height 27
select select "savings"
click at [796, 208] on select "Select Account Type Brokerage (A/B: 18, SOFA: 20) Cash on Hand (A/B: 16) Certif…" at bounding box center [956, 221] width 329 height 27
click at [950, 219] on icon "submit" at bounding box center [1137, 221] width 11 height 11
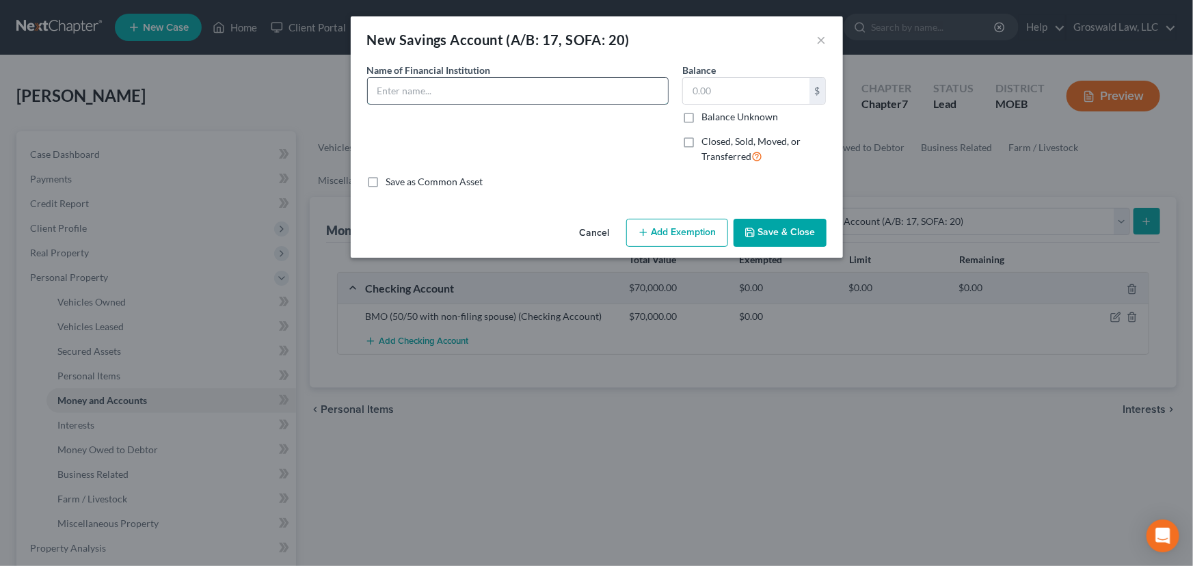
click at [479, 81] on input "text" at bounding box center [518, 91] width 300 height 26
type input "BMO"
type input "19,000"
click at [526, 92] on input "BMO" at bounding box center [518, 91] width 300 height 26
type input "BMO (50/50 with non-filing spouse)"
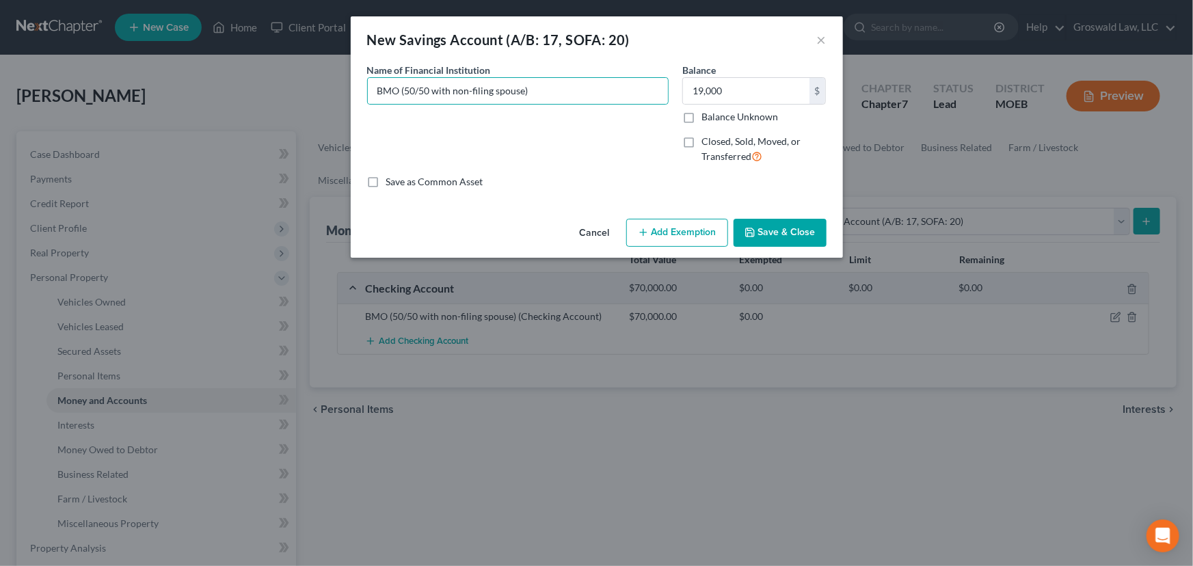
click at [779, 225] on button "Save & Close" at bounding box center [780, 233] width 93 height 29
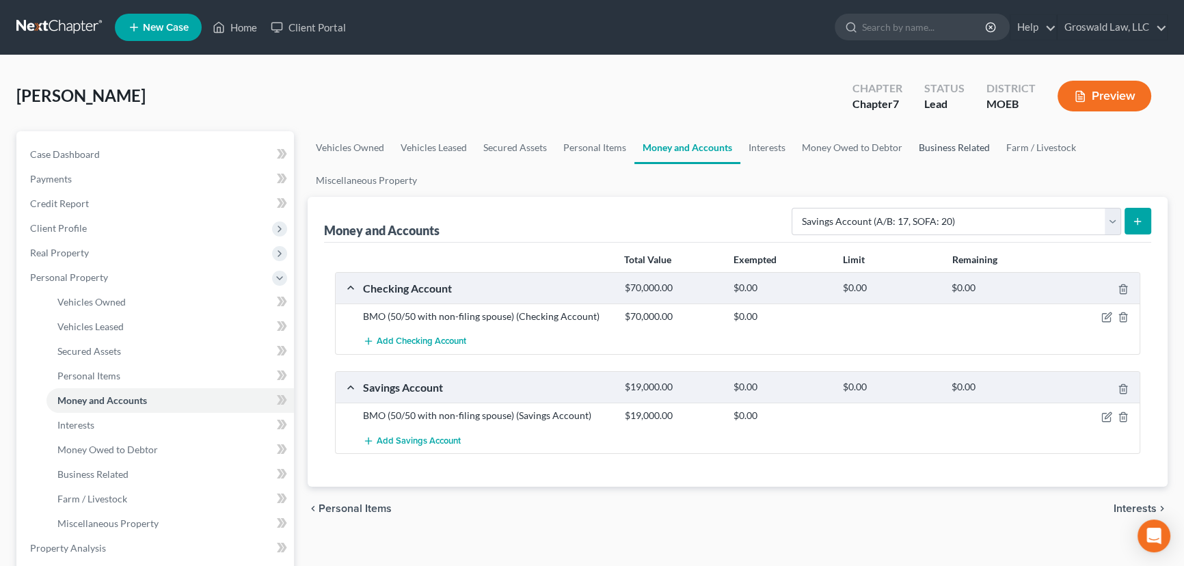
click at [934, 153] on link "Business Related" at bounding box center [955, 147] width 88 height 33
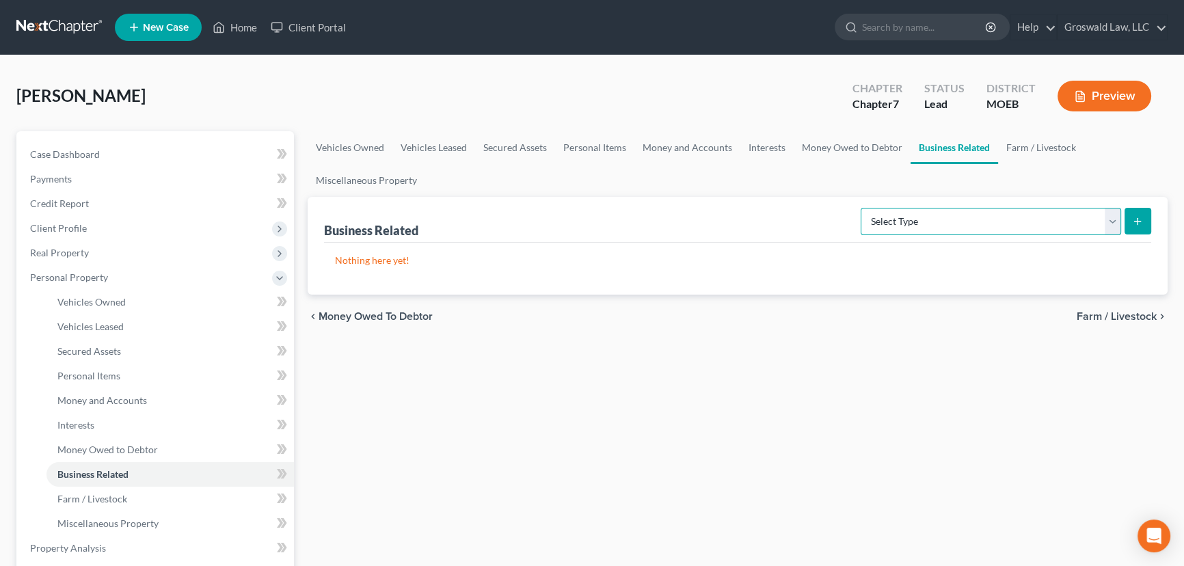
click at [941, 231] on select "Select Type Customer Lists (A/B: 43) Franchises (A/B: 27) Inventory (A/B: 41) L…" at bounding box center [991, 221] width 260 height 27
select select "office_equipment"
click at [862, 208] on select "Select Type Customer Lists (A/B: 43) Franchises (A/B: 27) Inventory (A/B: 41) L…" at bounding box center [991, 221] width 260 height 27
click at [950, 221] on icon "submit" at bounding box center [1137, 221] width 11 height 11
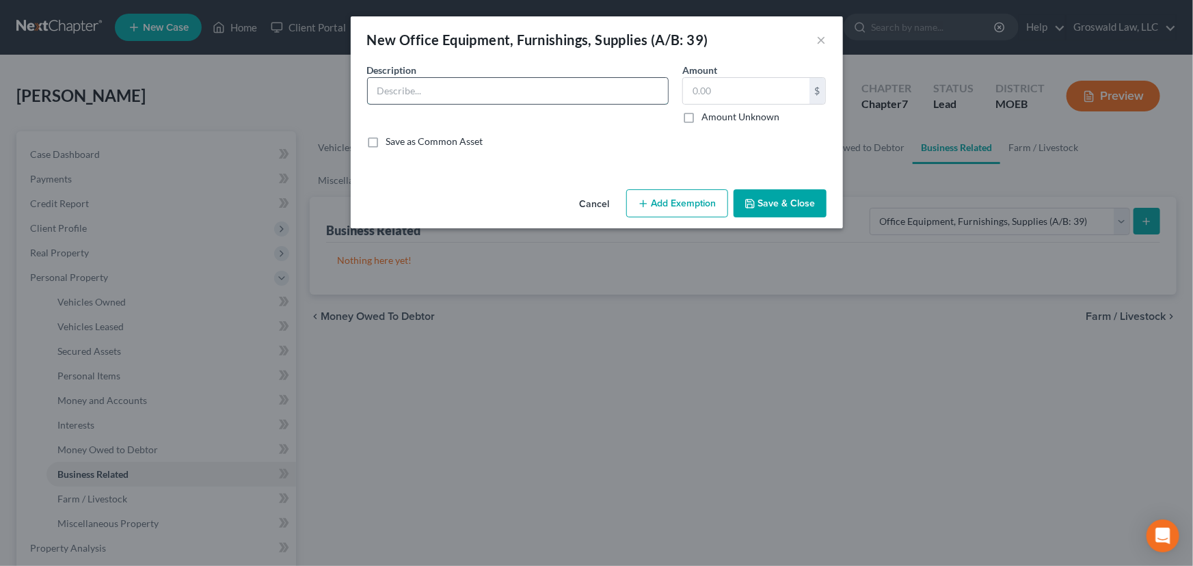
click at [384, 83] on input "text" at bounding box center [518, 91] width 300 height 26
type input "xray units, decompression tables, knee decompression units, chiropractic tables…"
type input "95,000"
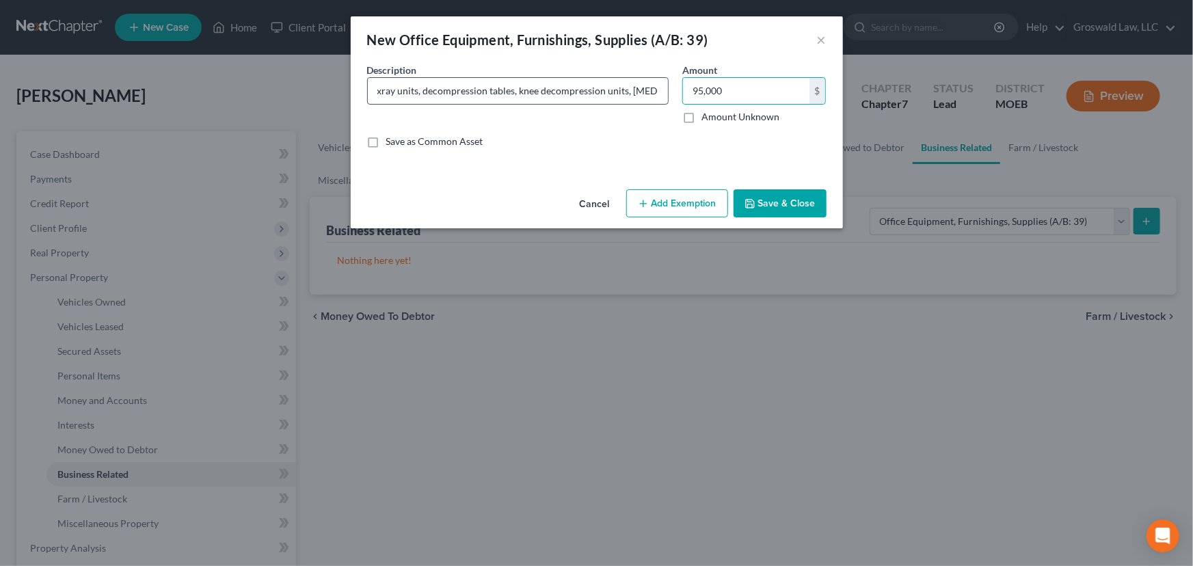
click at [654, 89] on input "xray units, decompression tables, knee decompression units, chiropractic tables…" at bounding box center [518, 91] width 300 height 26
click at [793, 206] on button "Save & Close" at bounding box center [780, 203] width 93 height 29
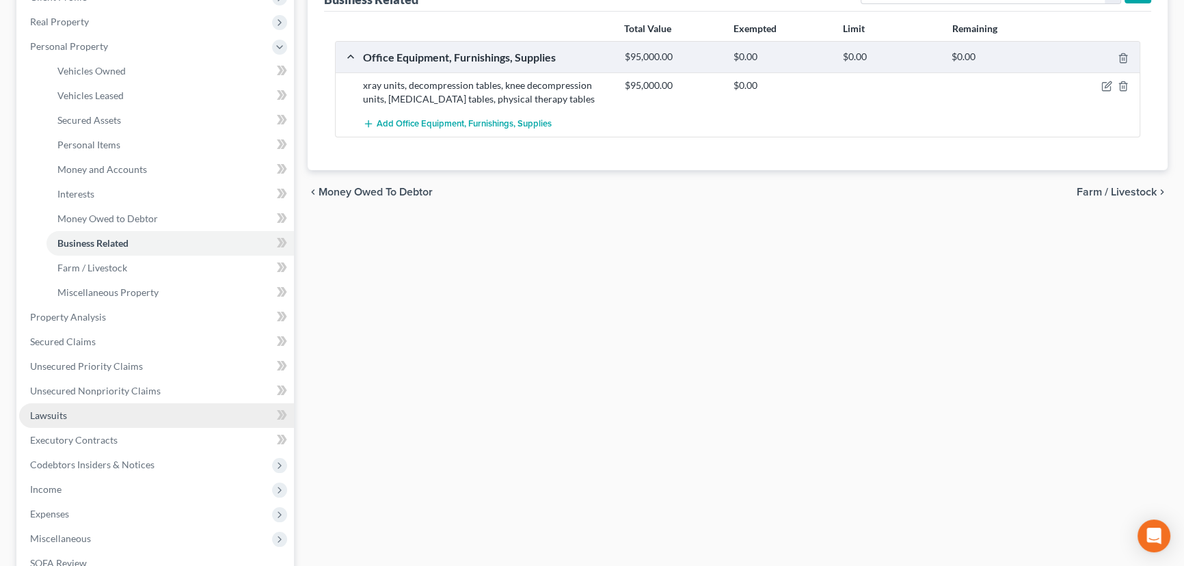
scroll to position [248, 0]
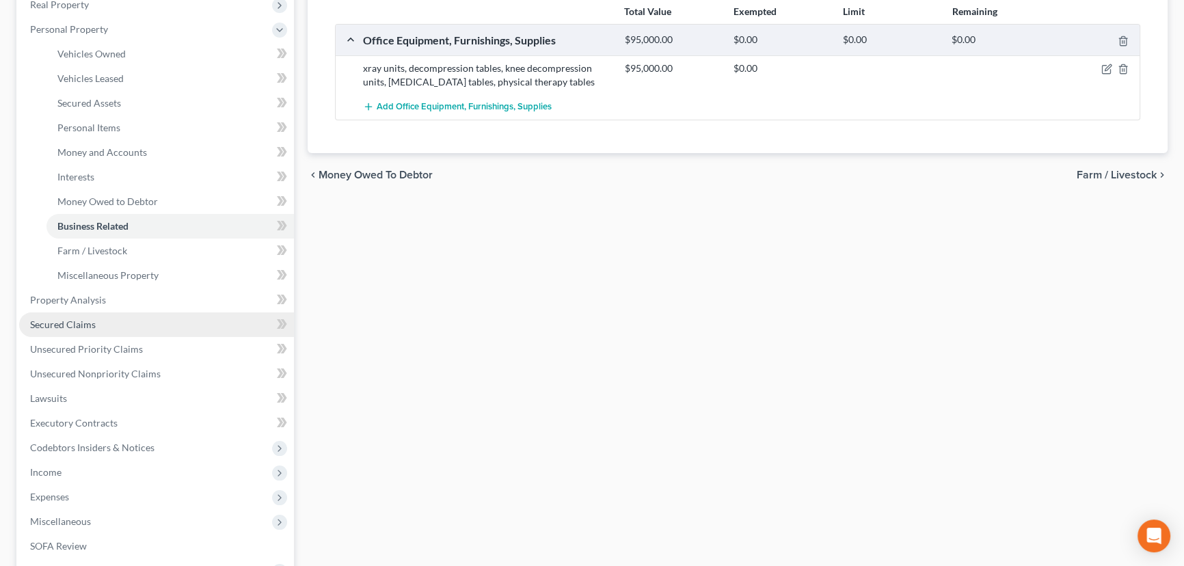
click at [109, 321] on link "Secured Claims" at bounding box center [156, 324] width 275 height 25
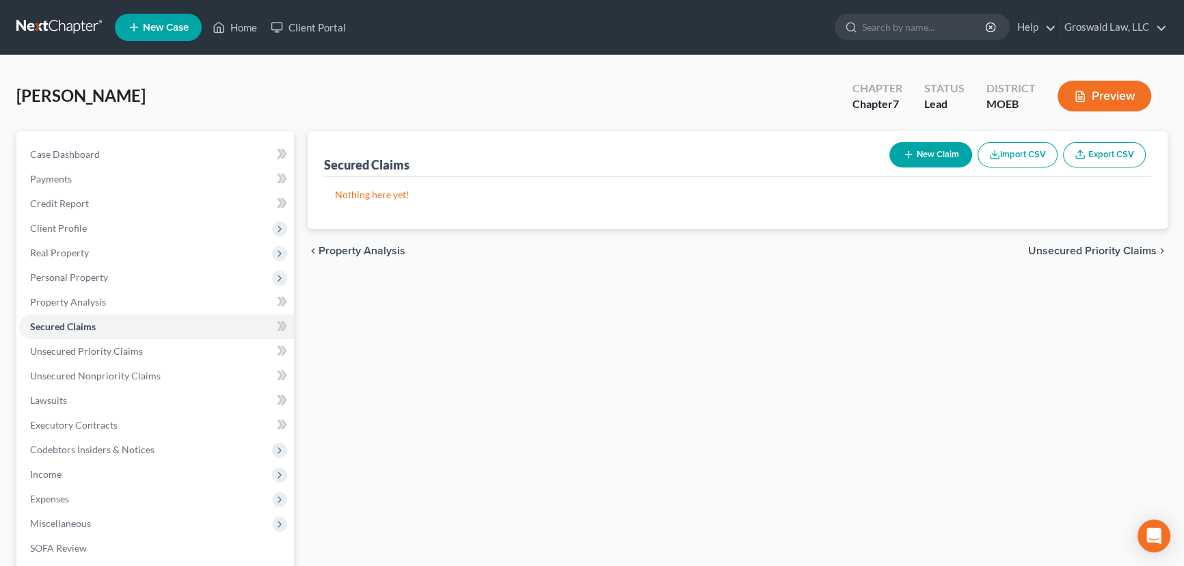
click at [947, 158] on button "New Claim" at bounding box center [930, 154] width 83 height 25
select select "0"
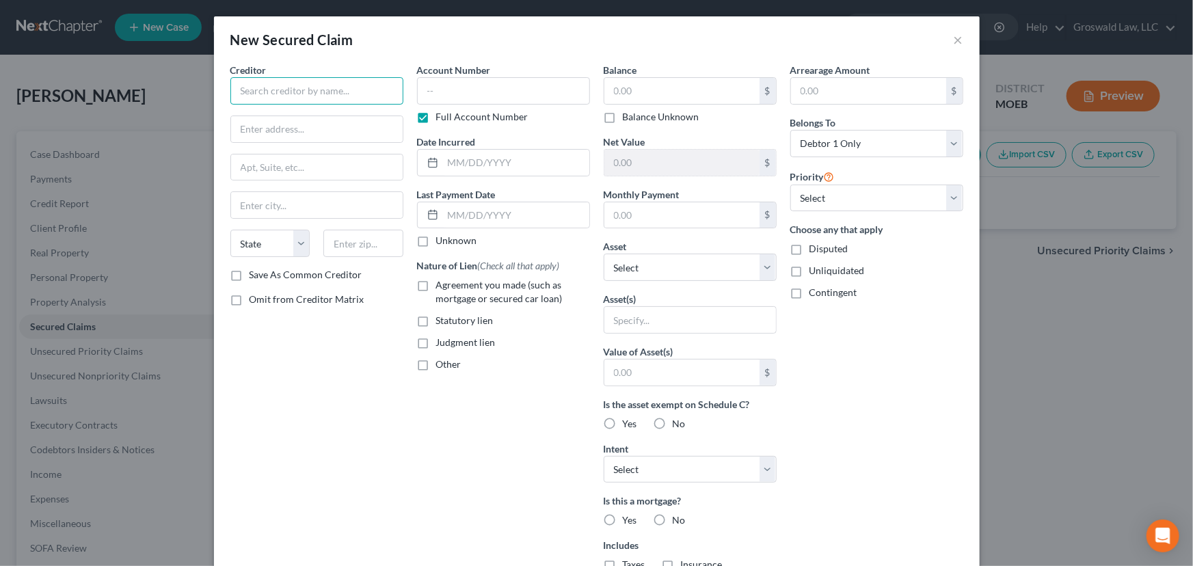
click at [314, 97] on input "text" at bounding box center [316, 90] width 173 height 27
type input "NC MIC Financing"
click at [667, 98] on input "text" at bounding box center [681, 91] width 155 height 26
type input "22,000"
click at [681, 270] on select "Select Other Multiple Assets 449 Governor Drive - $0.0 xray units, decompressio…" at bounding box center [690, 267] width 173 height 27
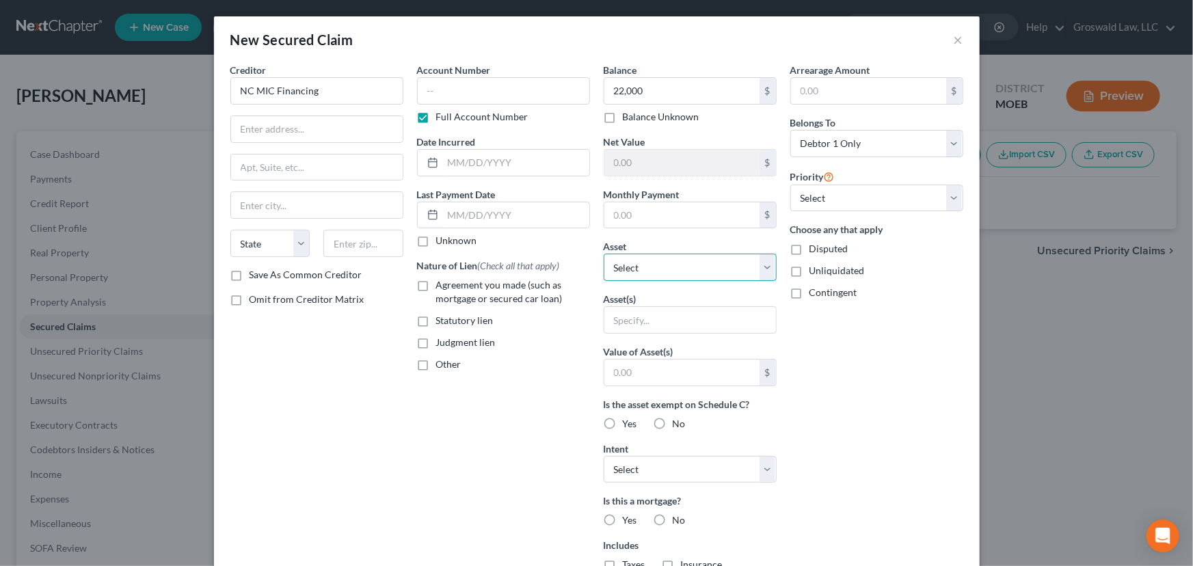
select select "3"
click at [604, 254] on select "Select Other Multiple Assets 449 Governor Drive - $0.0 xray units, decompressio…" at bounding box center [690, 267] width 173 height 27
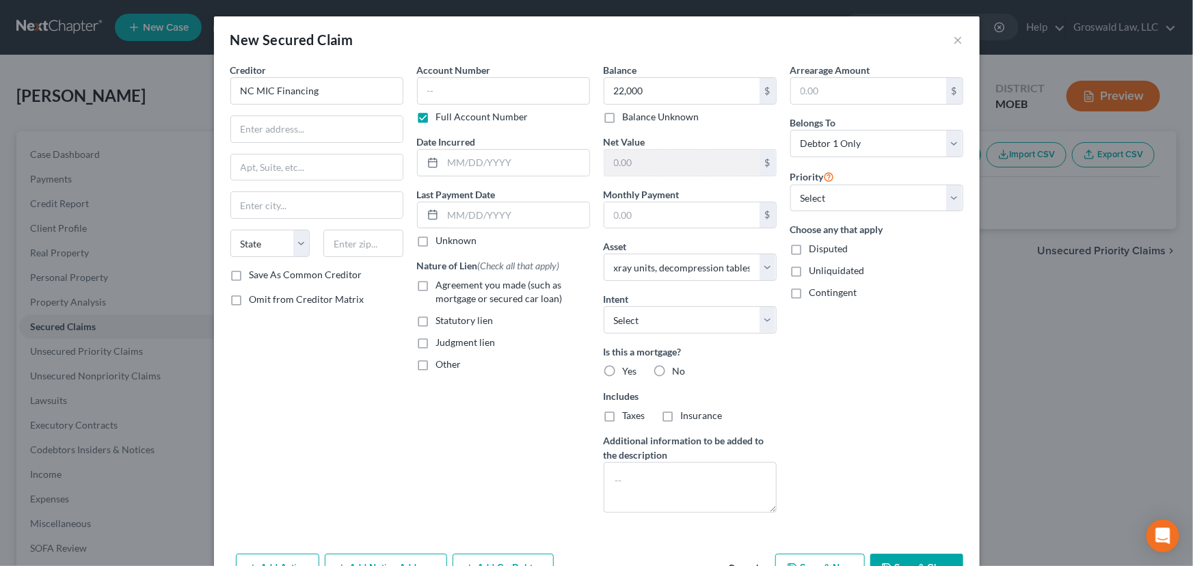
click at [444, 362] on span "Other" at bounding box center [448, 364] width 25 height 12
click at [444, 362] on input "Other" at bounding box center [446, 362] width 9 height 9
checkbox input "true"
click at [467, 399] on input "text" at bounding box center [504, 396] width 172 height 26
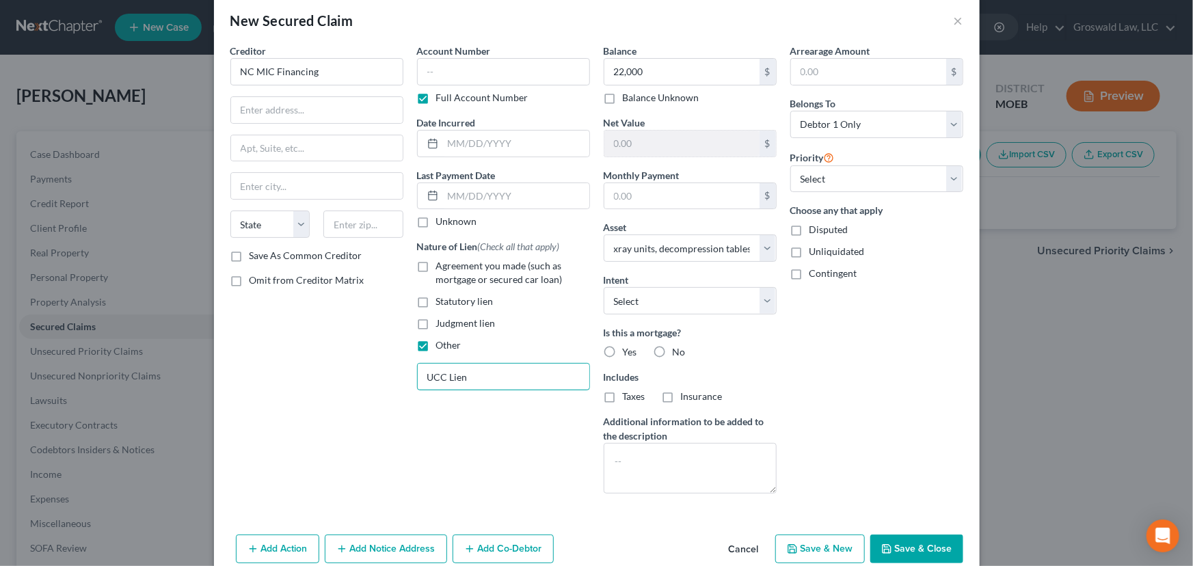
scroll to position [42, 0]
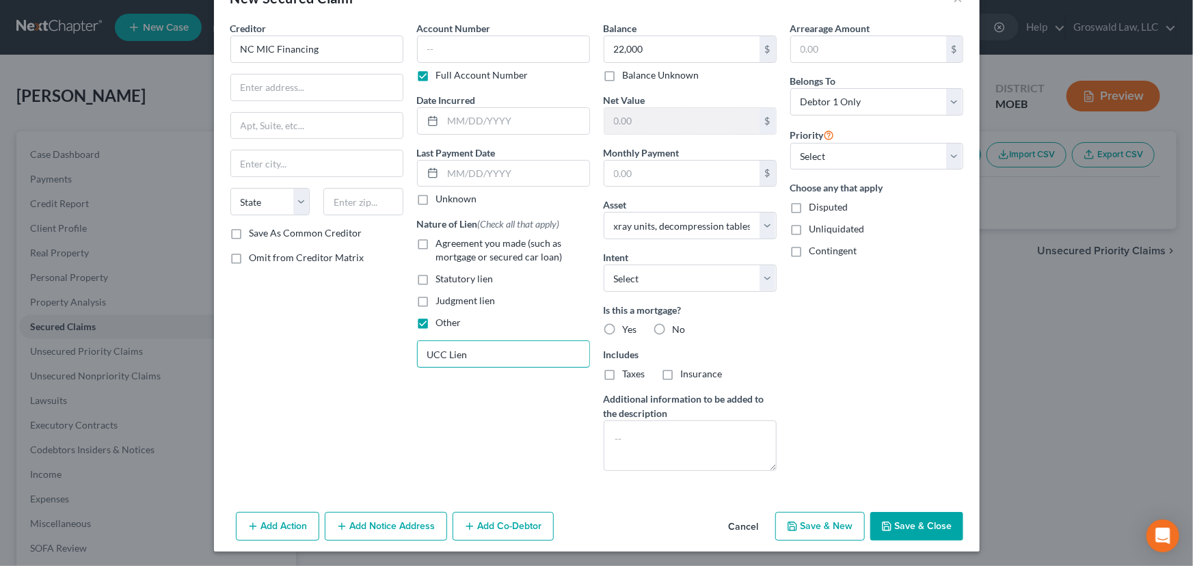
type input "UCC Lien"
click at [917, 520] on button "Save & Close" at bounding box center [916, 526] width 93 height 29
select select
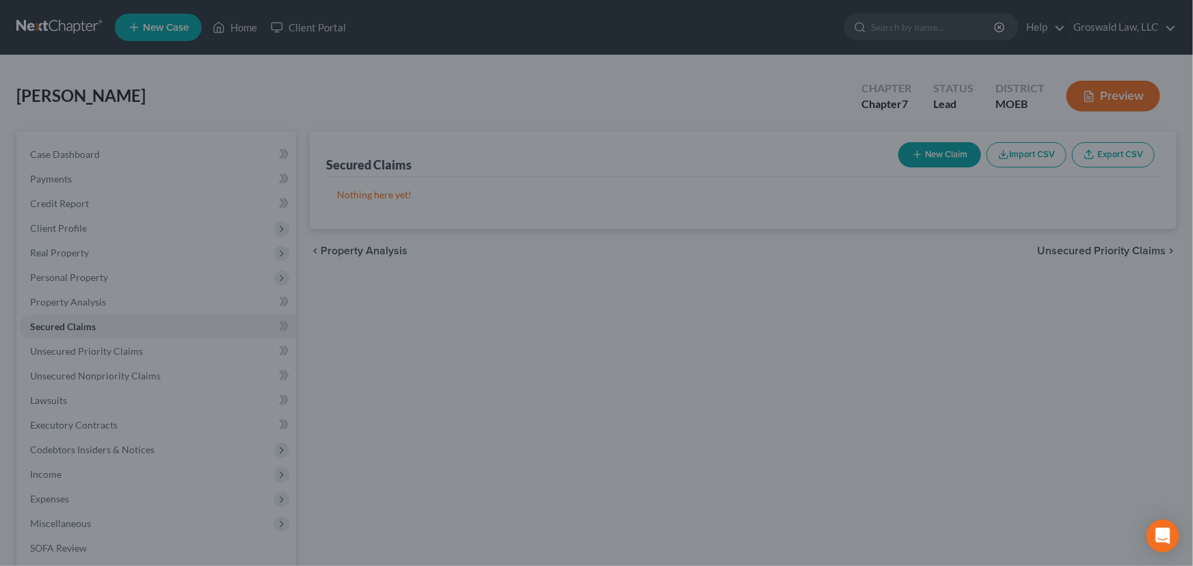
type input "22,000.00"
type input "73,000.00"
type input "0.00"
select select "3"
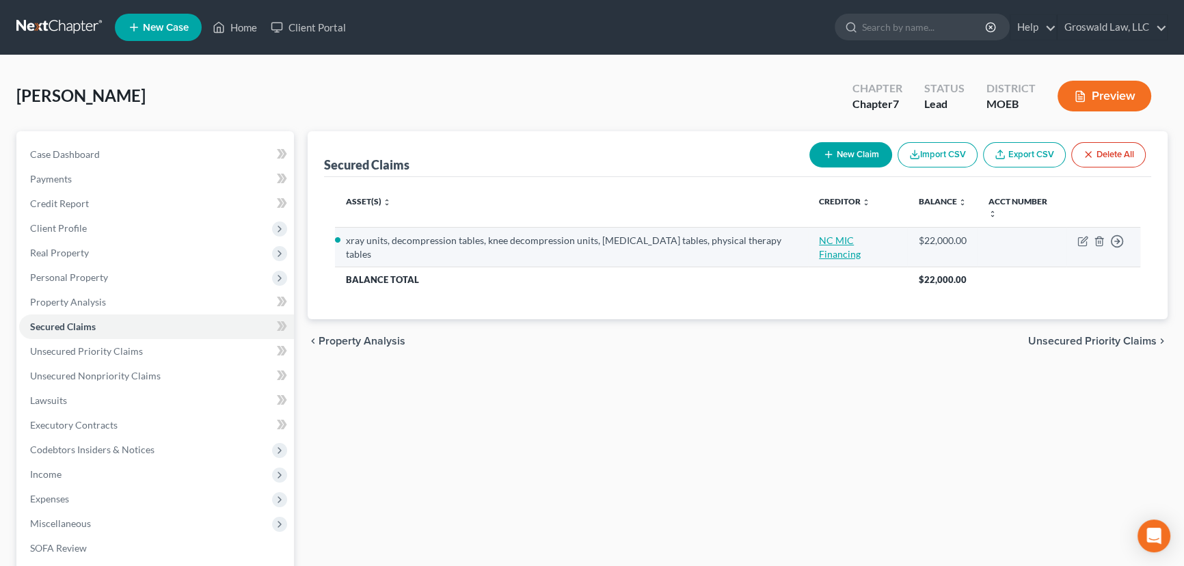
click at [861, 234] on link "NC MIC Financing" at bounding box center [840, 246] width 42 height 25
select select "0"
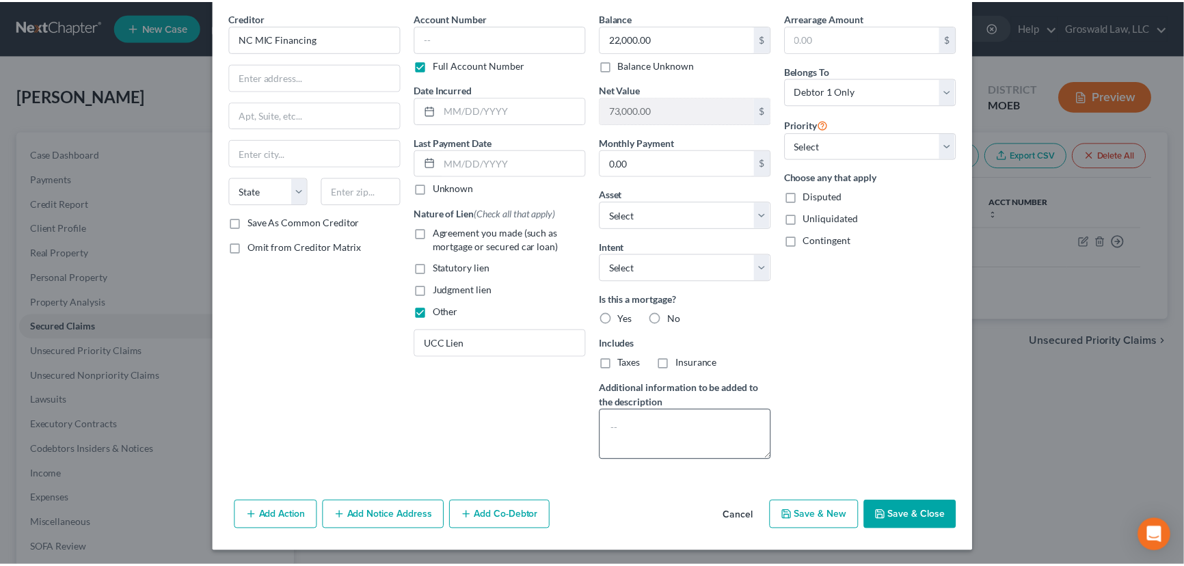
scroll to position [53, 0]
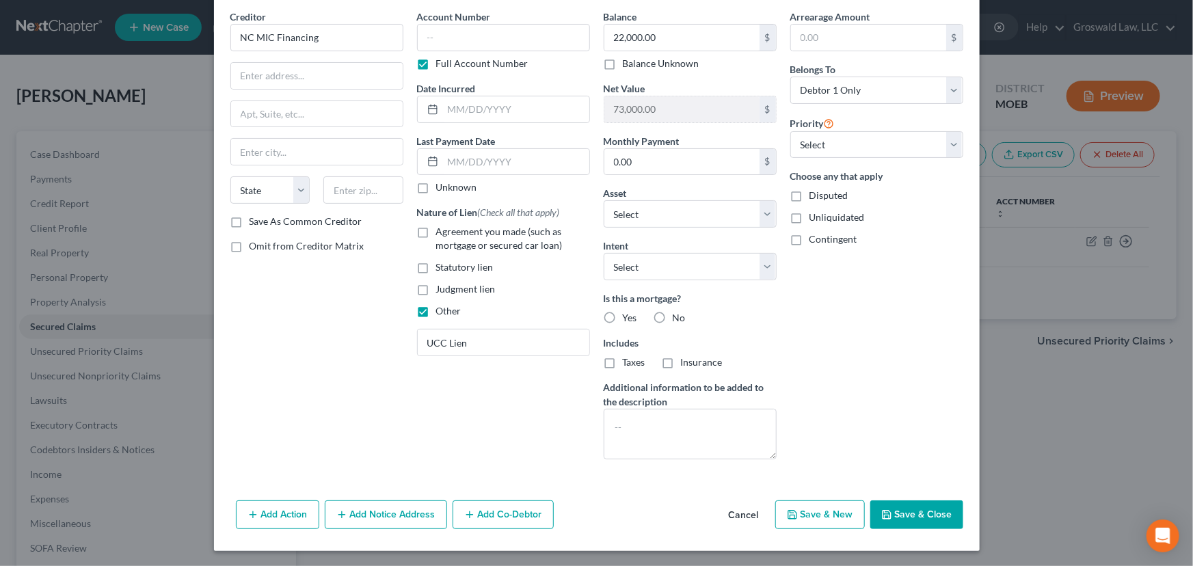
click at [736, 513] on button "Cancel" at bounding box center [744, 515] width 52 height 27
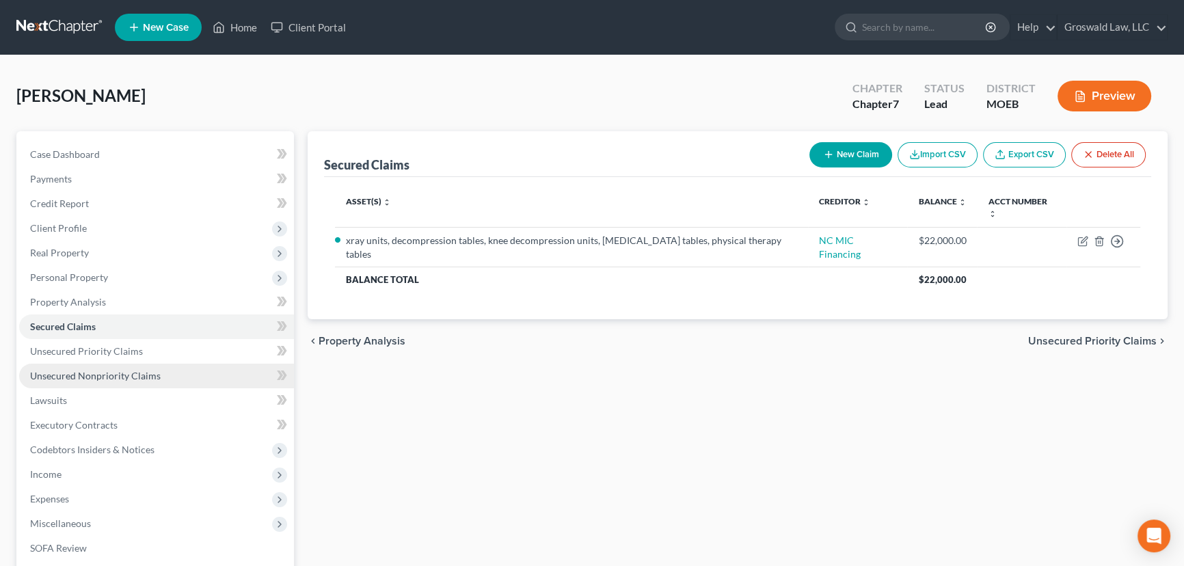
click at [147, 370] on span "Unsecured Nonpriority Claims" at bounding box center [95, 376] width 131 height 12
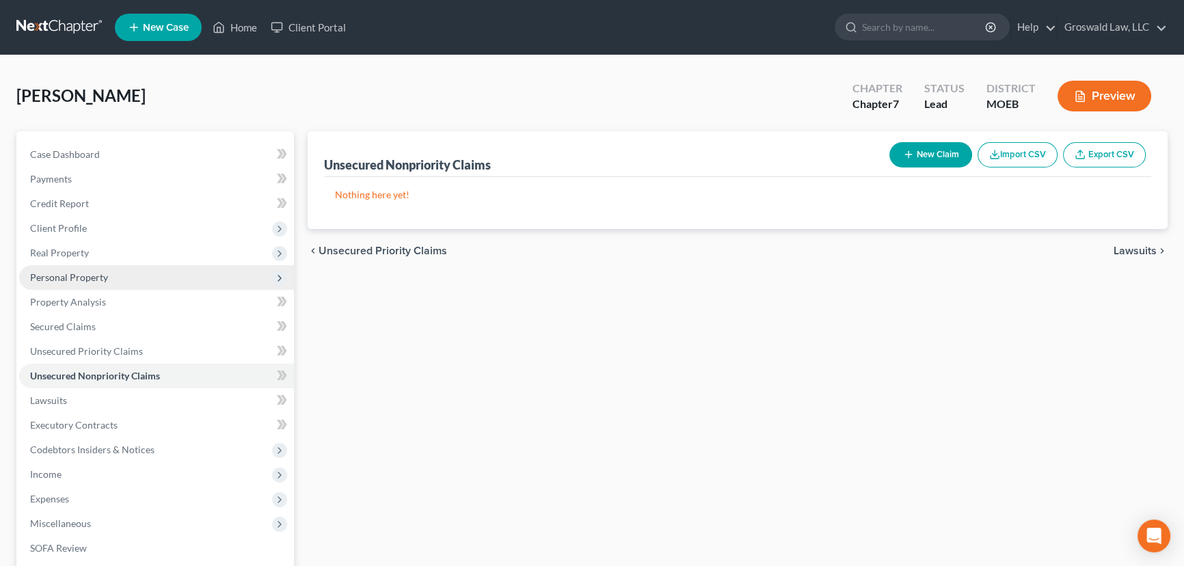
click at [105, 274] on span "Personal Property" at bounding box center [69, 277] width 78 height 12
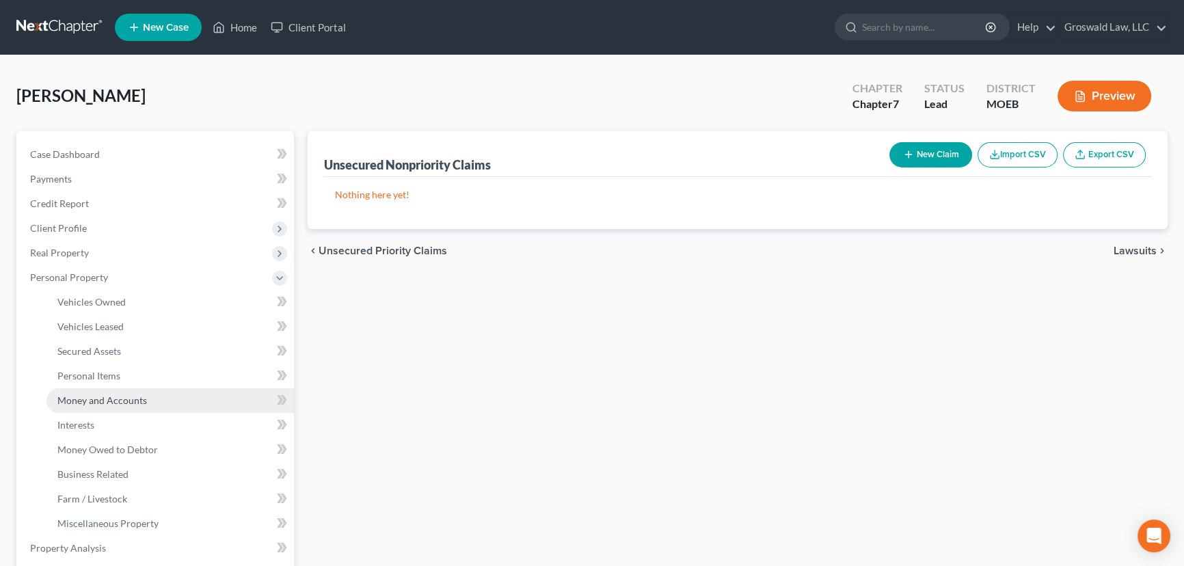
click at [124, 400] on span "Money and Accounts" at bounding box center [102, 400] width 90 height 12
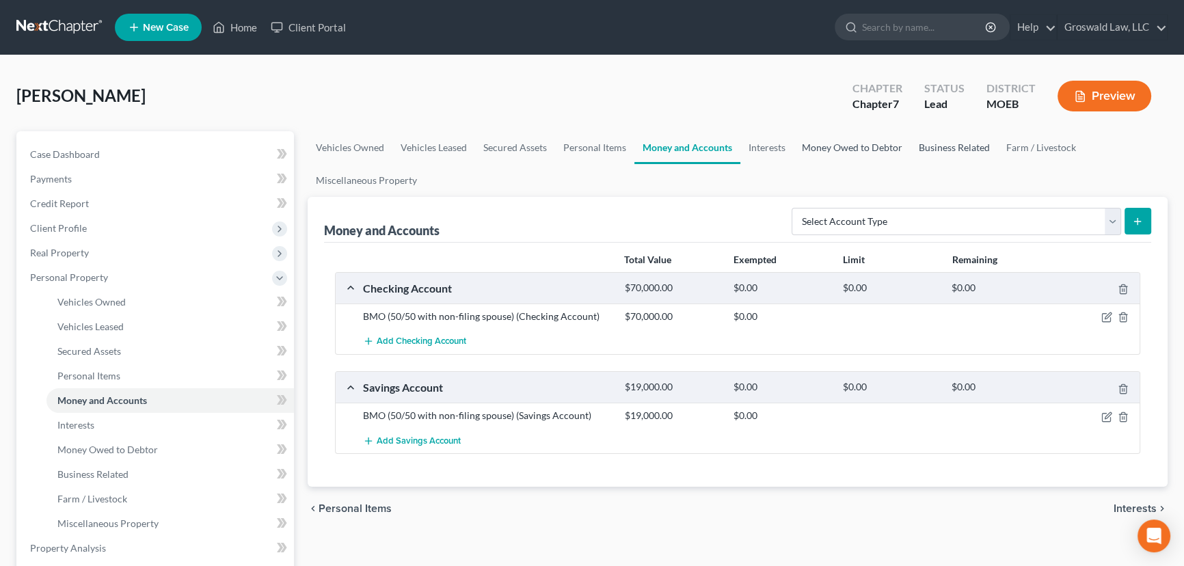
drag, startPoint x: 876, startPoint y: 146, endPoint x: 911, endPoint y: 145, distance: 35.6
click at [877, 146] on link "Money Owed to Debtor" at bounding box center [852, 147] width 117 height 33
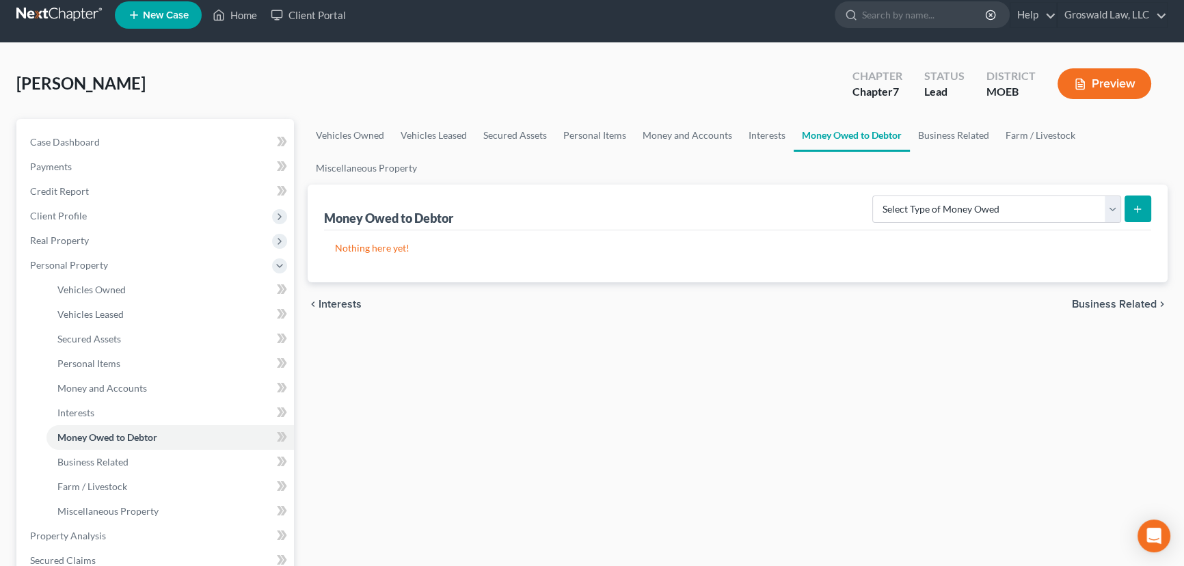
scroll to position [429, 0]
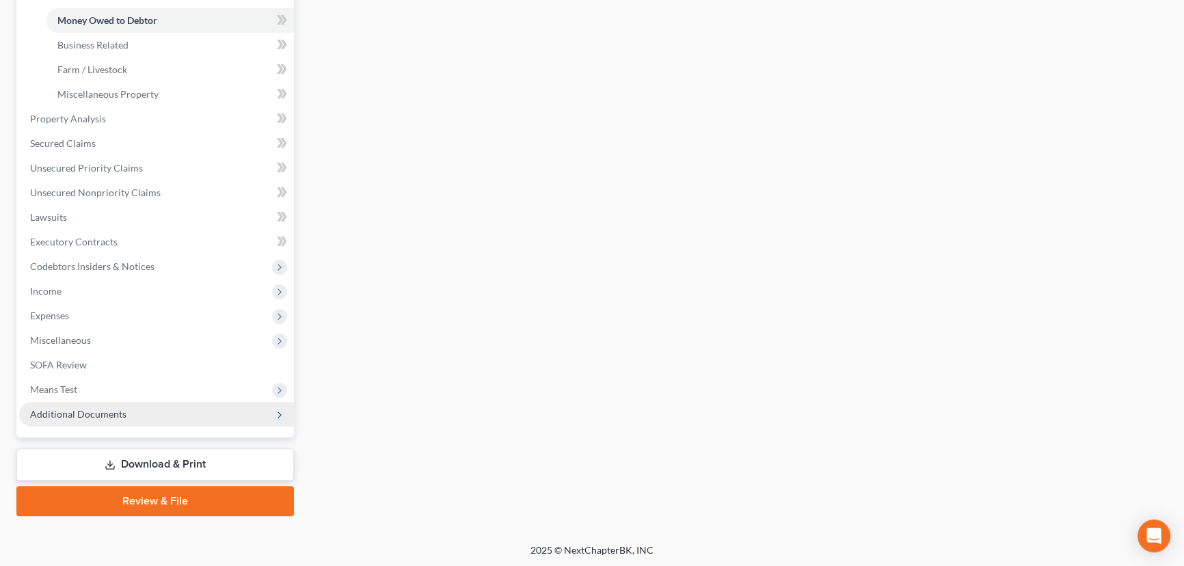
click at [97, 410] on span "Additional Documents" at bounding box center [78, 414] width 96 height 12
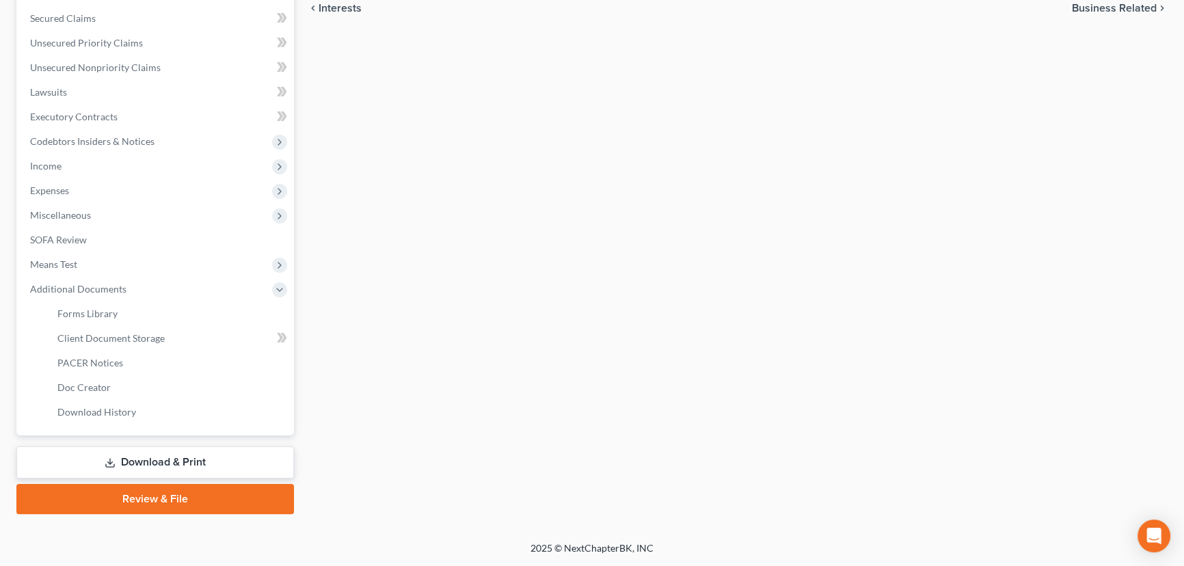
scroll to position [306, 0]
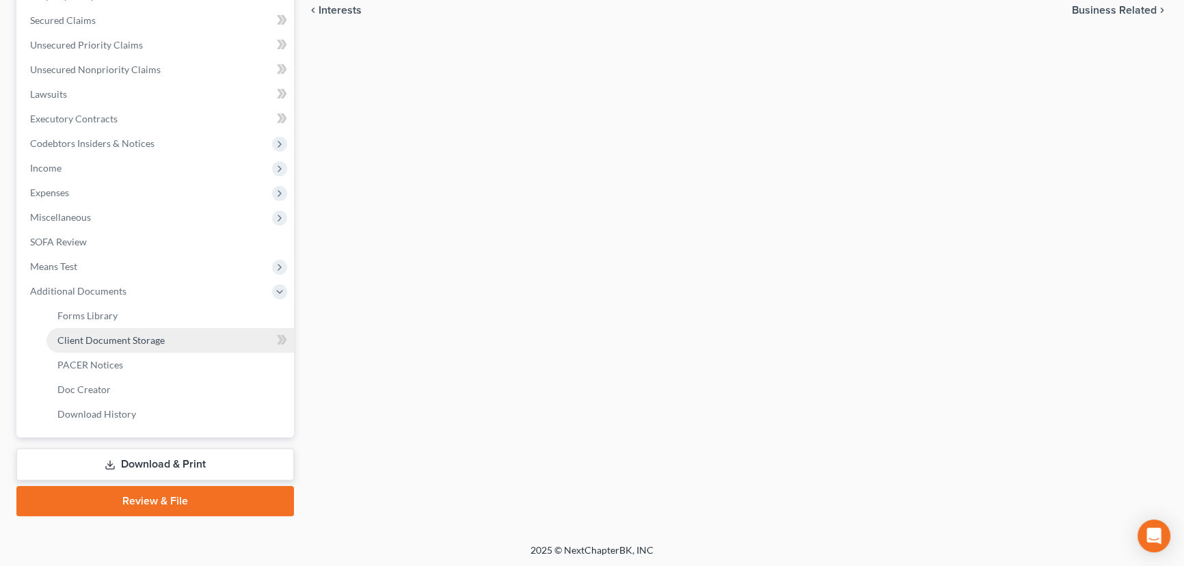
click at [175, 338] on link "Client Document Storage" at bounding box center [169, 340] width 247 height 25
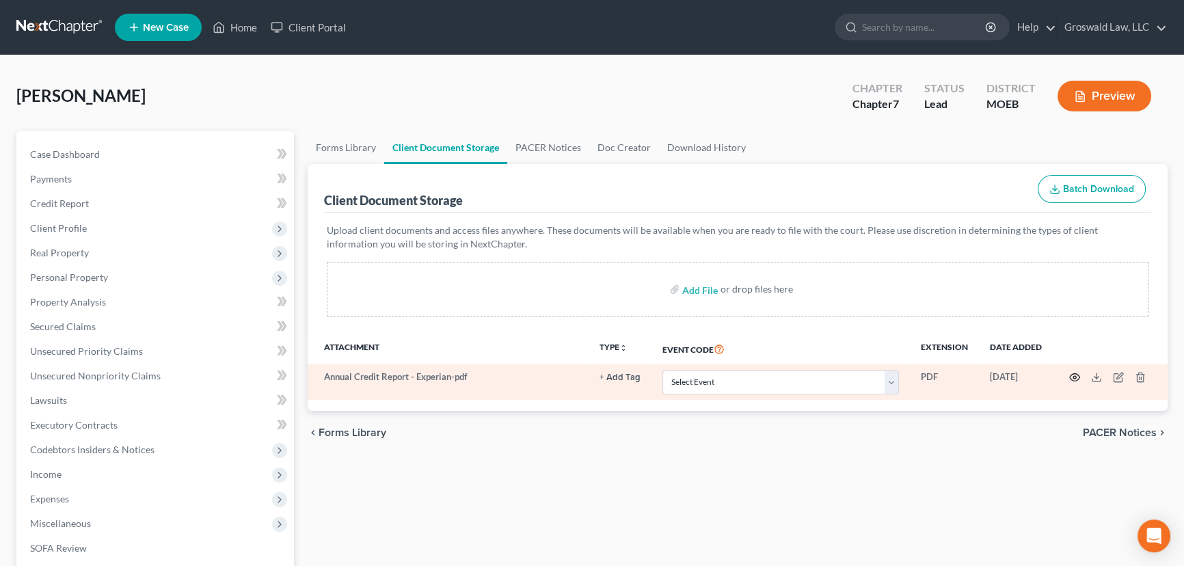
click at [950, 374] on icon "button" at bounding box center [1075, 378] width 10 height 8
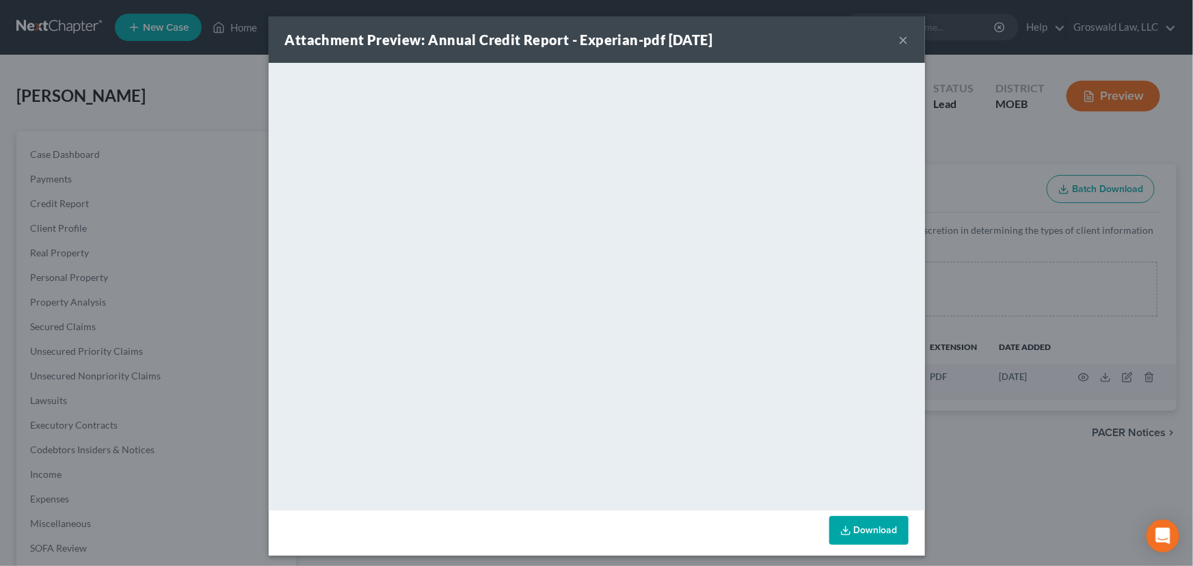
click at [900, 40] on button "×" at bounding box center [904, 39] width 10 height 16
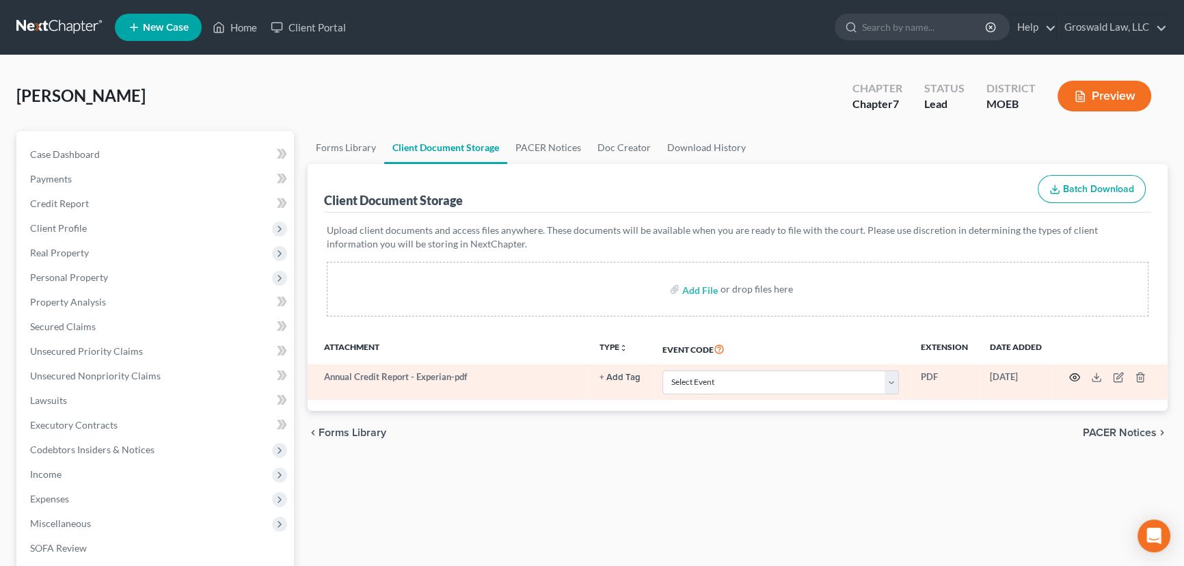
click at [950, 375] on icon "button" at bounding box center [1074, 377] width 11 height 11
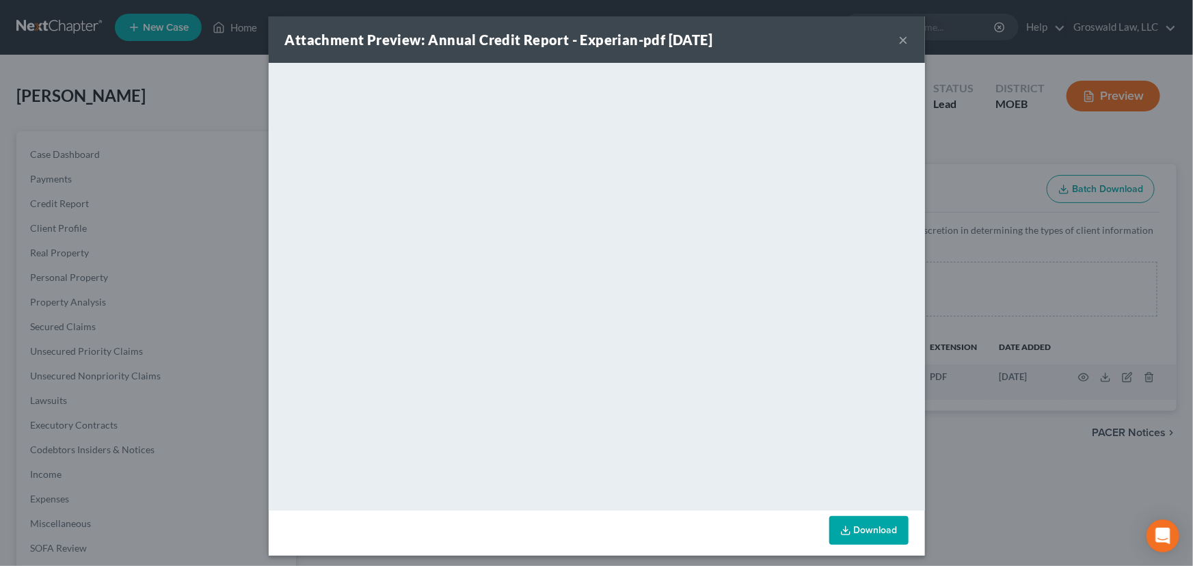
click at [899, 39] on button "×" at bounding box center [904, 39] width 10 height 16
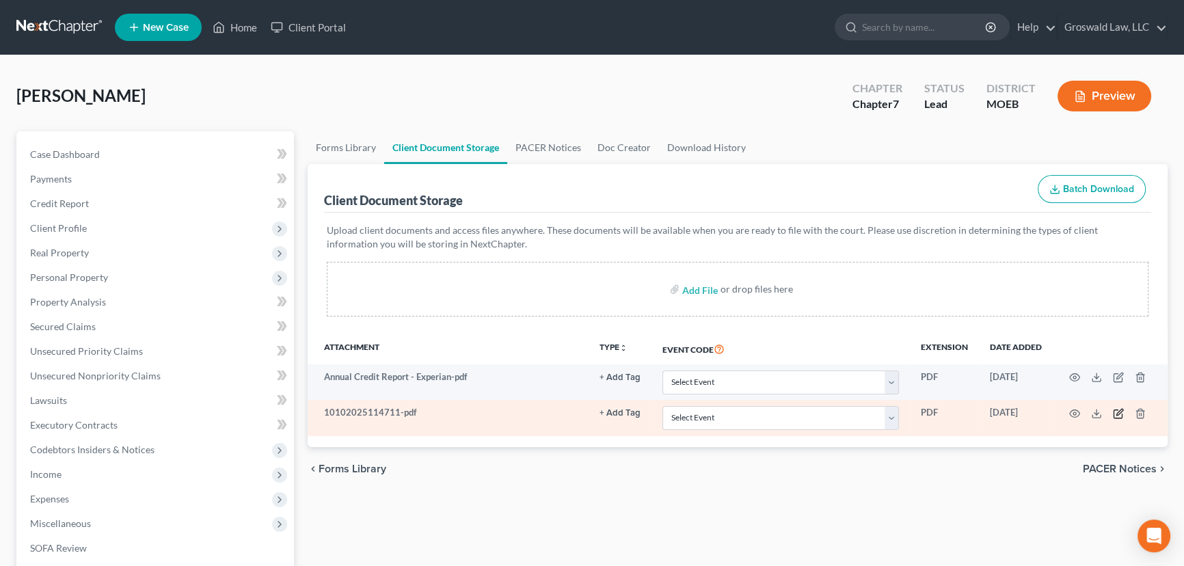
click at [950, 410] on icon "button" at bounding box center [1118, 413] width 11 height 11
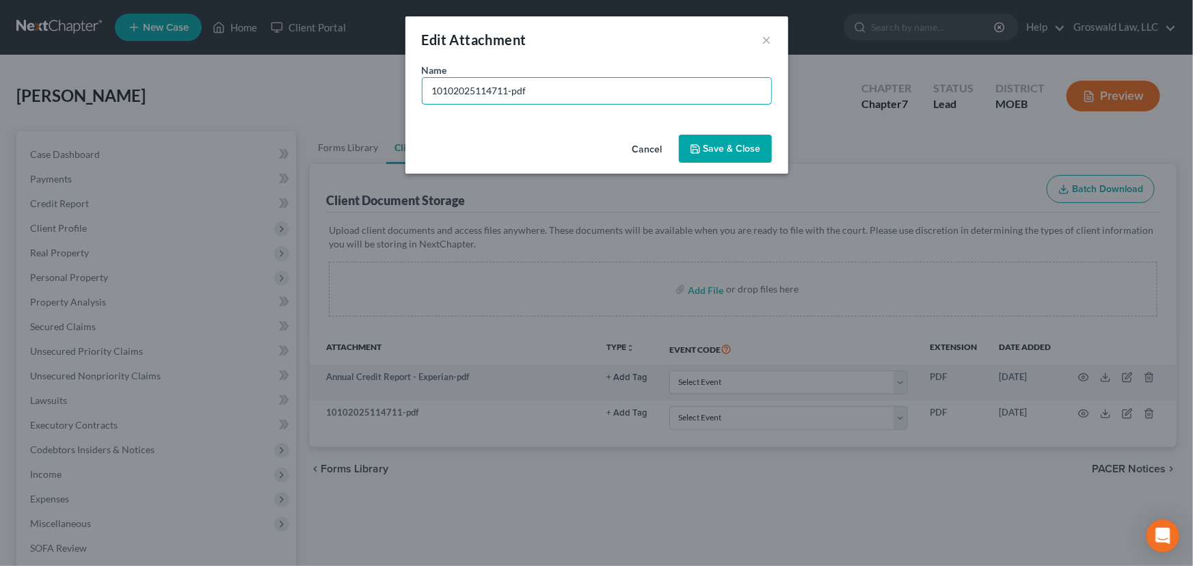
drag, startPoint x: 509, startPoint y: 96, endPoint x: 281, endPoint y: 95, distance: 228.3
click at [281, 95] on div "Edit Attachment × Name * 10102025114711-pdf Cancel Save & Close" at bounding box center [596, 283] width 1193 height 566
type input "24 taxes-pdf"
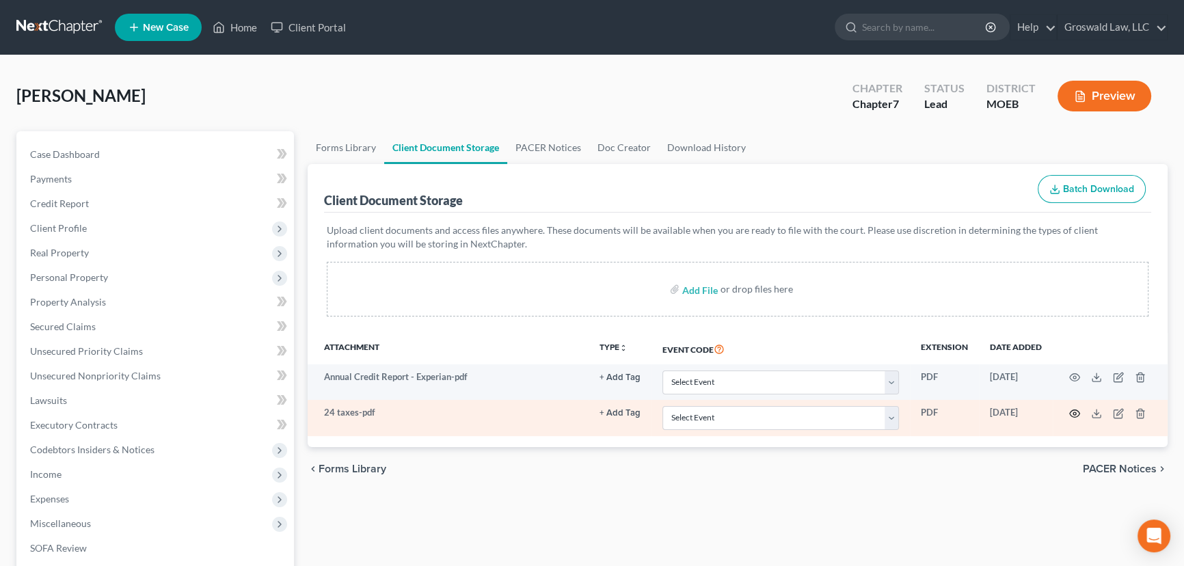
click at [950, 410] on icon "button" at bounding box center [1074, 413] width 11 height 11
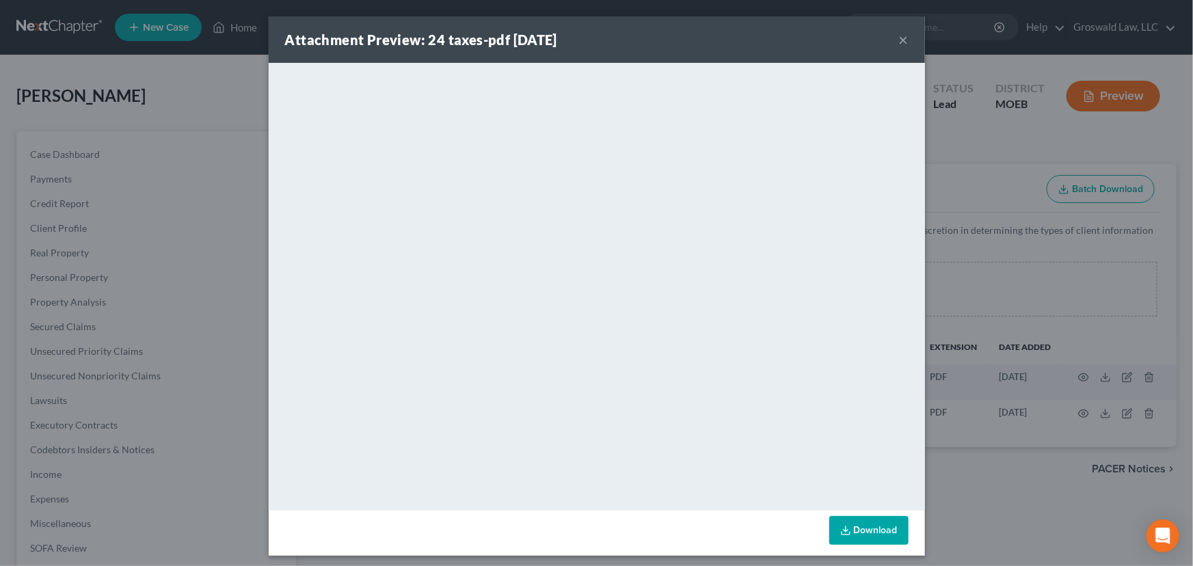
click at [900, 36] on button "×" at bounding box center [904, 39] width 10 height 16
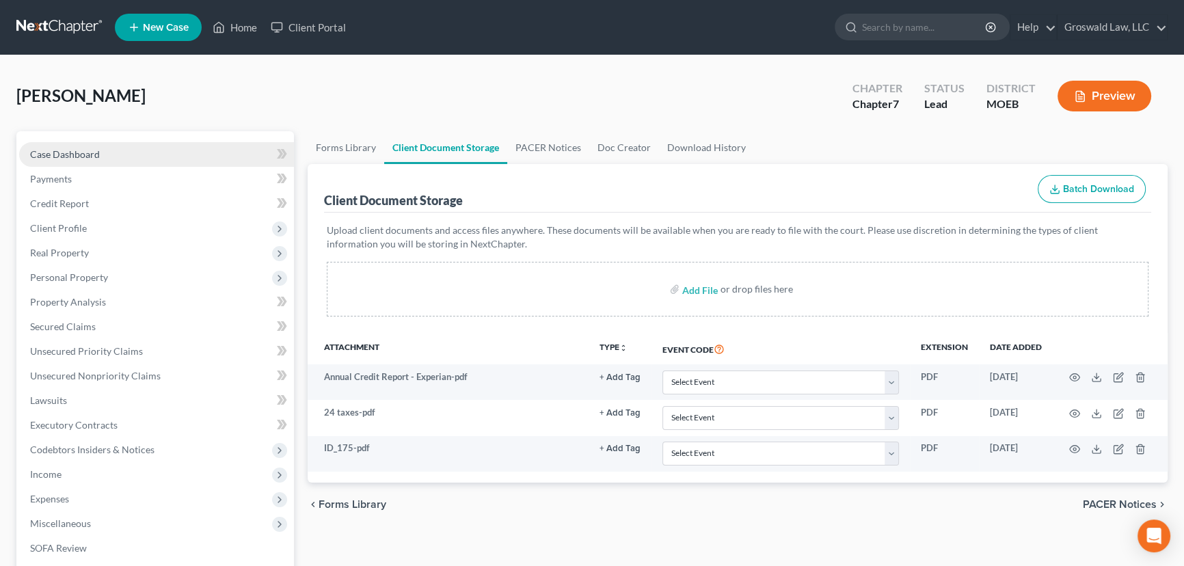
drag, startPoint x: 143, startPoint y: 149, endPoint x: 160, endPoint y: 150, distance: 17.1
click at [143, 149] on link "Case Dashboard" at bounding box center [156, 154] width 275 height 25
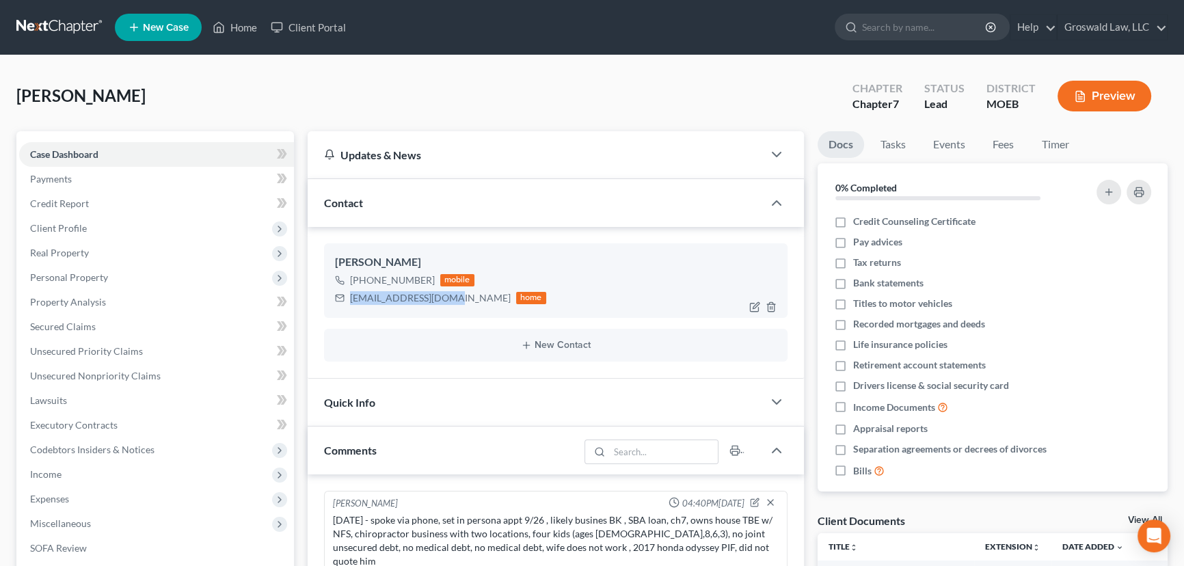
drag, startPoint x: 440, startPoint y: 299, endPoint x: 350, endPoint y: 301, distance: 90.3
click at [350, 301] on div "dgogliotti@gmail.com home" at bounding box center [440, 298] width 211 height 18
copy div "dgogliotti@gmail.com"
drag, startPoint x: 431, startPoint y: 278, endPoint x: 388, endPoint y: 282, distance: 43.2
click at [388, 282] on div "+1 (630) 853-6550 mobile" at bounding box center [440, 280] width 211 height 18
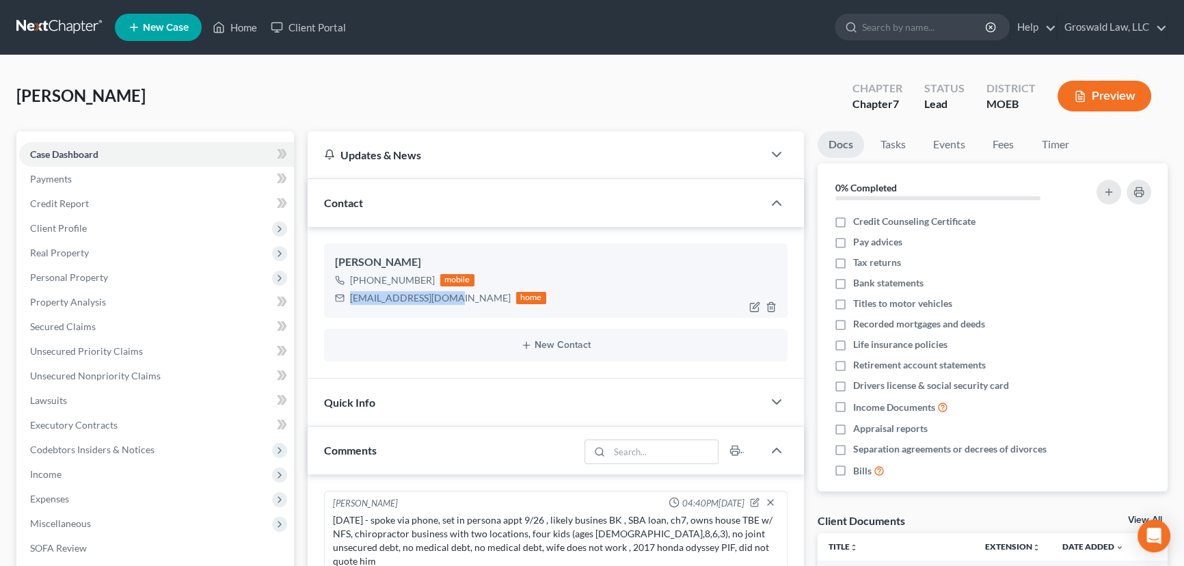
copy div "853-6550"
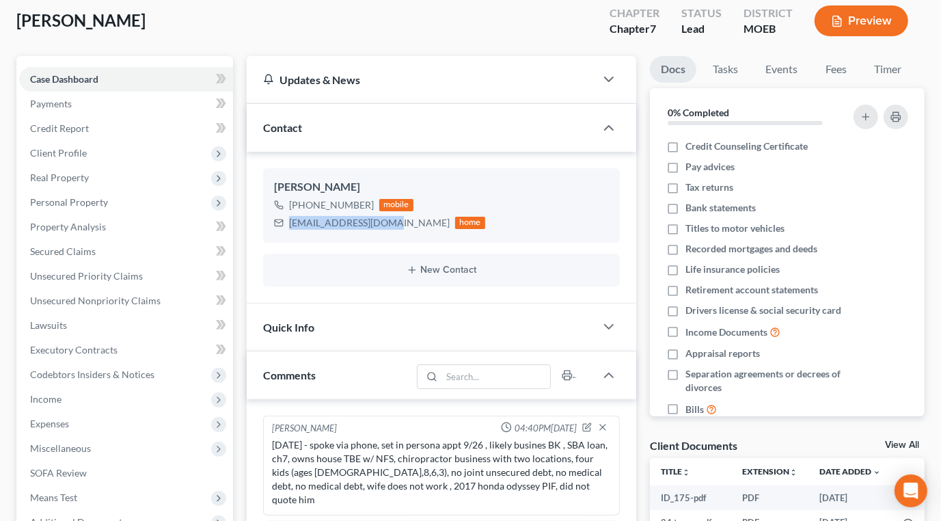
scroll to position [310, 0]
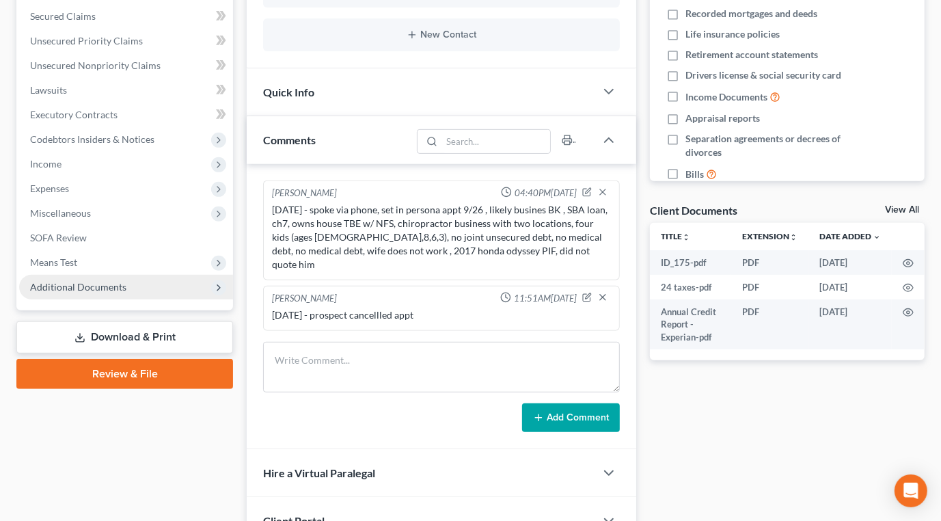
click at [157, 286] on span "Additional Documents" at bounding box center [126, 287] width 214 height 25
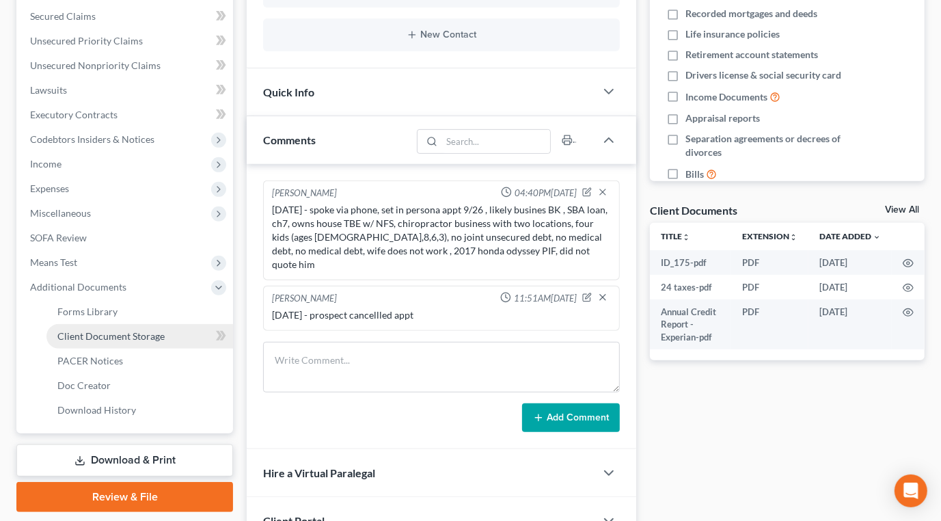
click at [127, 332] on span "Client Document Storage" at bounding box center [110, 336] width 107 height 12
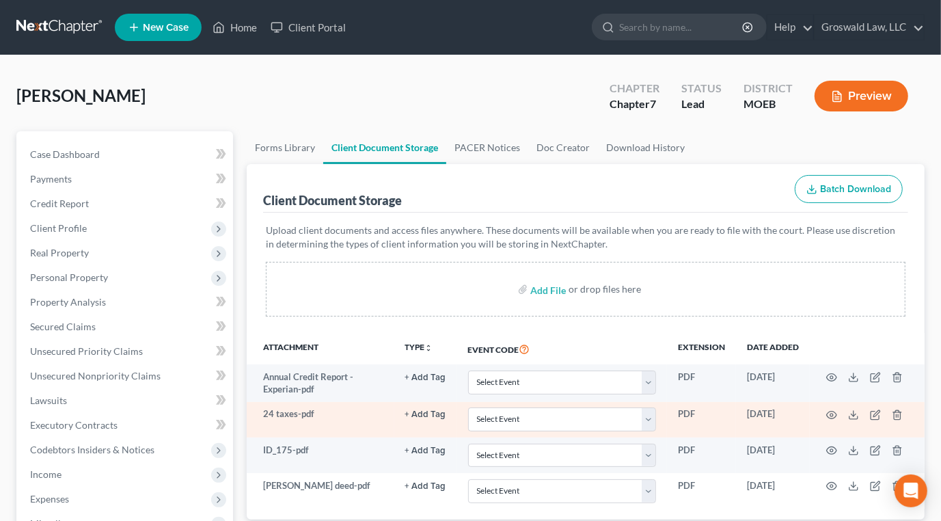
scroll to position [351, 0]
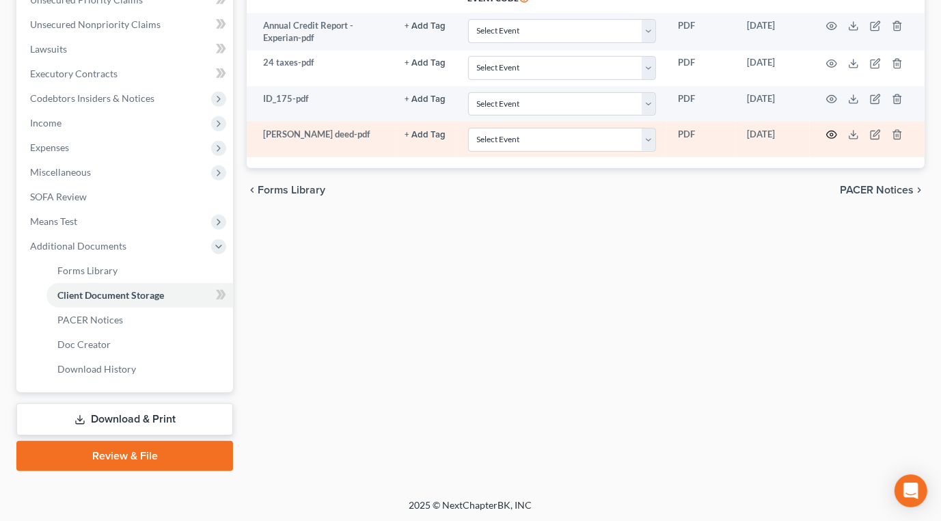
click at [833, 136] on icon "button" at bounding box center [832, 135] width 10 height 8
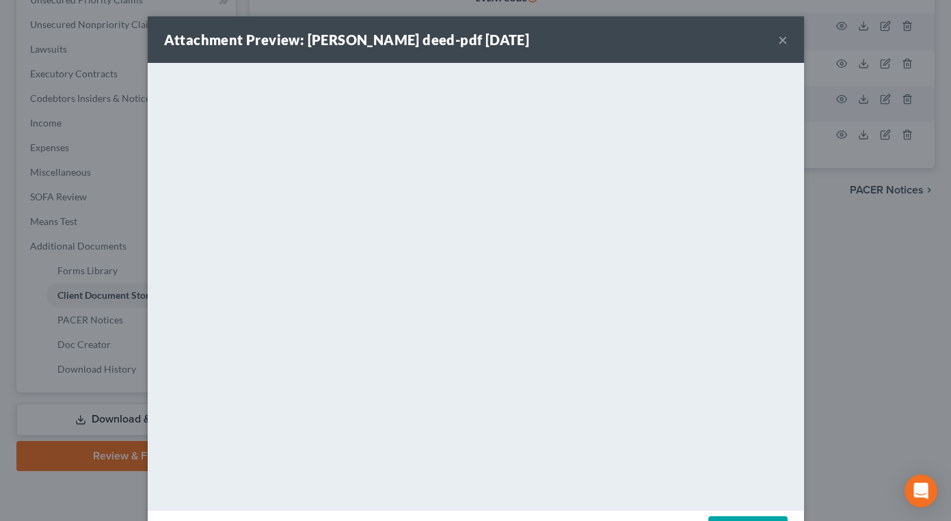
click at [786, 40] on div "Attachment Preview: dan gogliotti deed-pdf 10/10/2025 ×" at bounding box center [476, 39] width 656 height 46
click at [779, 37] on button "×" at bounding box center [783, 39] width 10 height 16
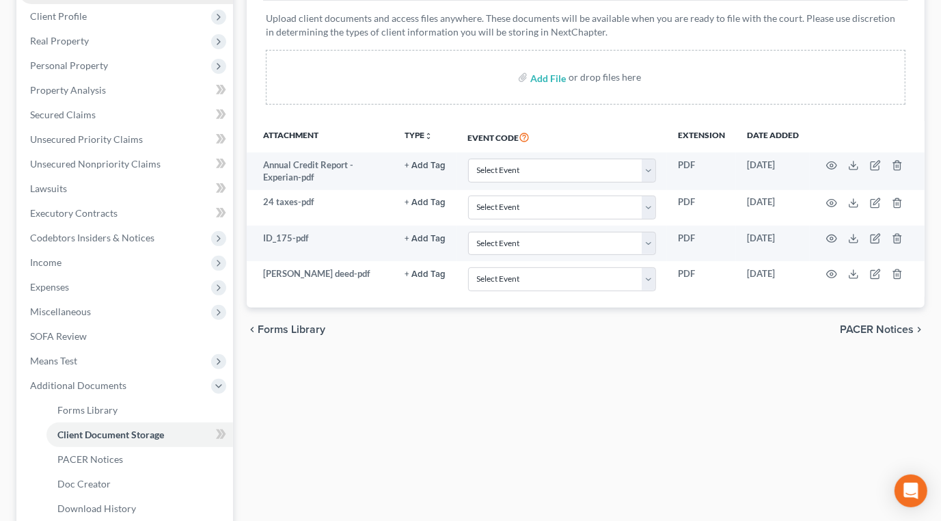
scroll to position [0, 0]
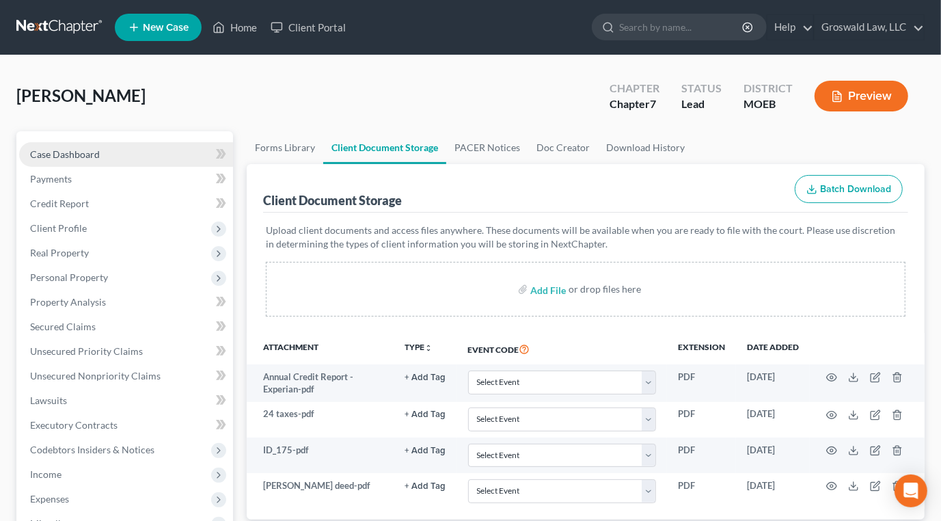
click at [89, 150] on span "Case Dashboard" at bounding box center [65, 154] width 70 height 12
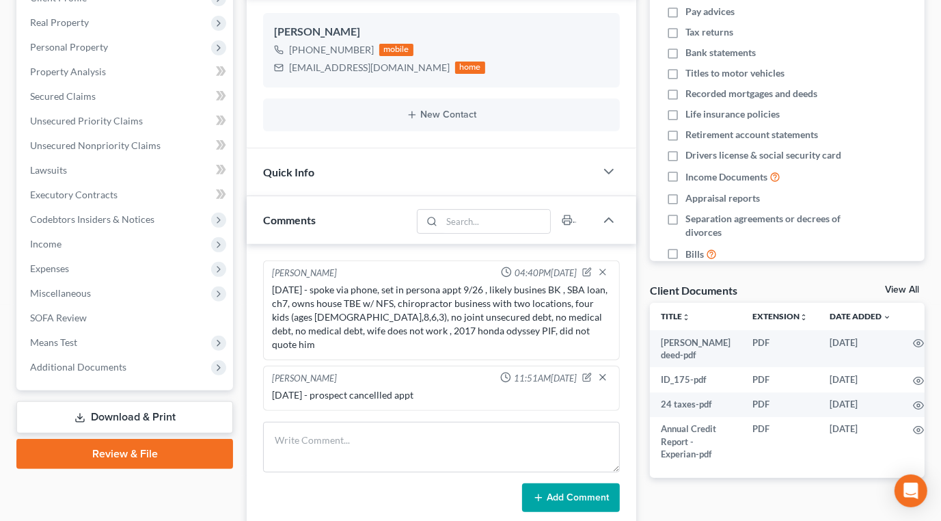
scroll to position [248, 0]
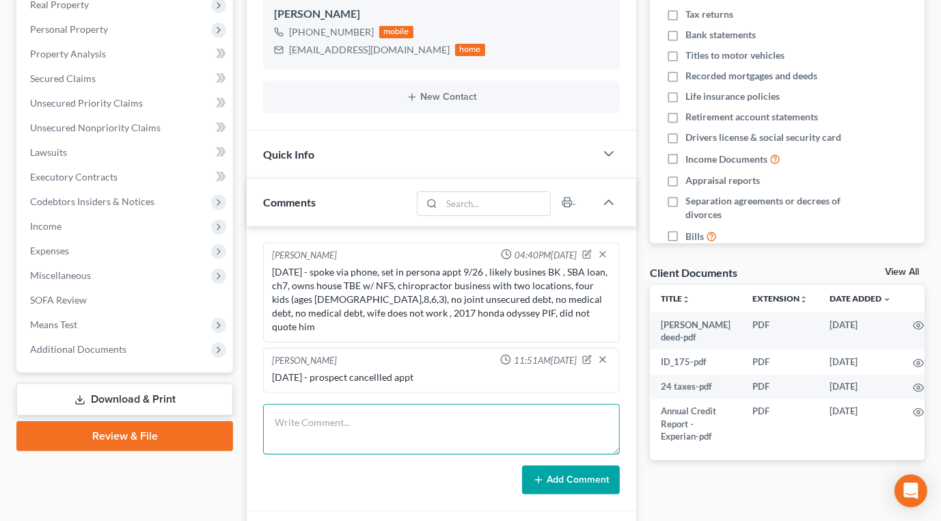
click at [417, 409] on textarea at bounding box center [441, 429] width 357 height 51
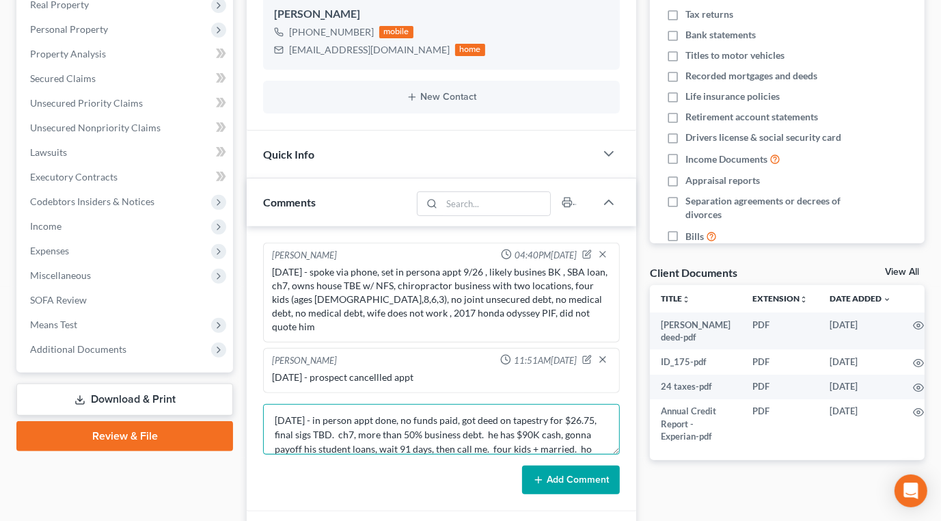
scroll to position [16, 0]
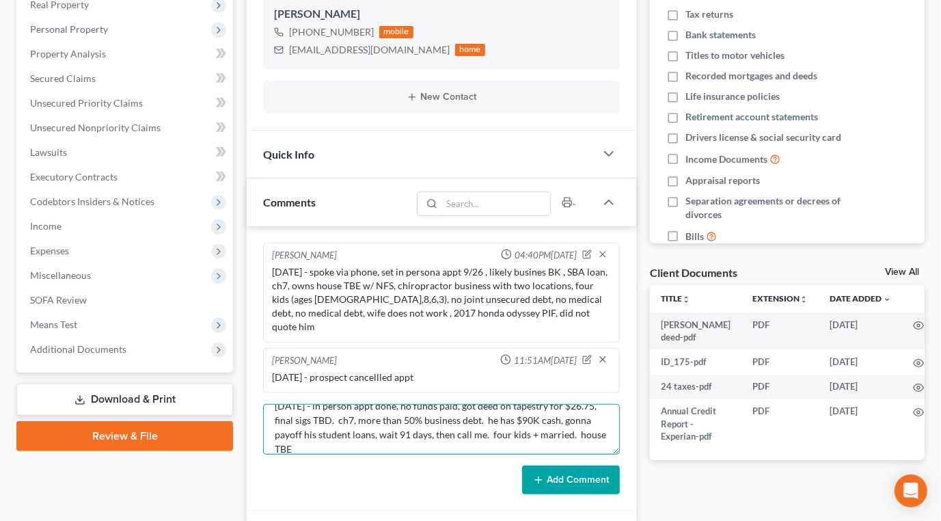
type textarea "10/10/25 - in person appt done, no funds paid, got deed on tapestry for $26.75,…"
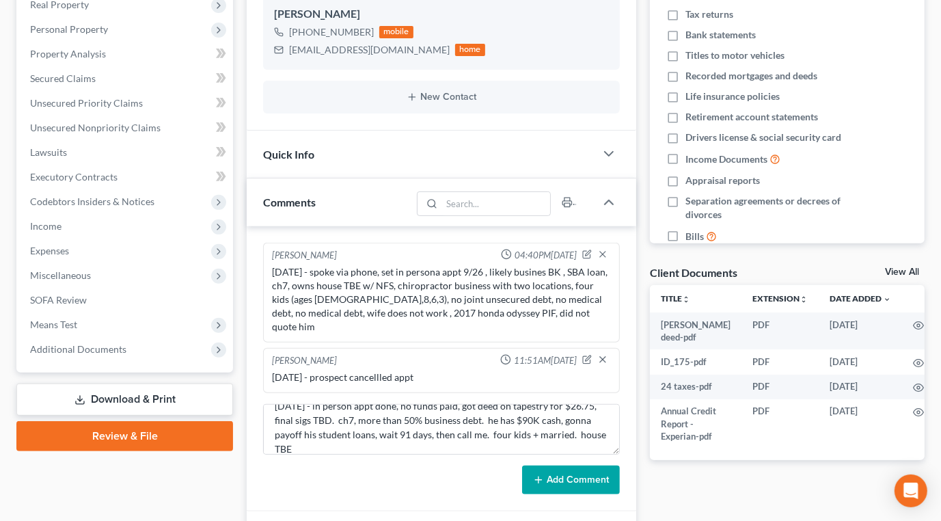
click at [578, 475] on button "Add Comment" at bounding box center [571, 480] width 98 height 29
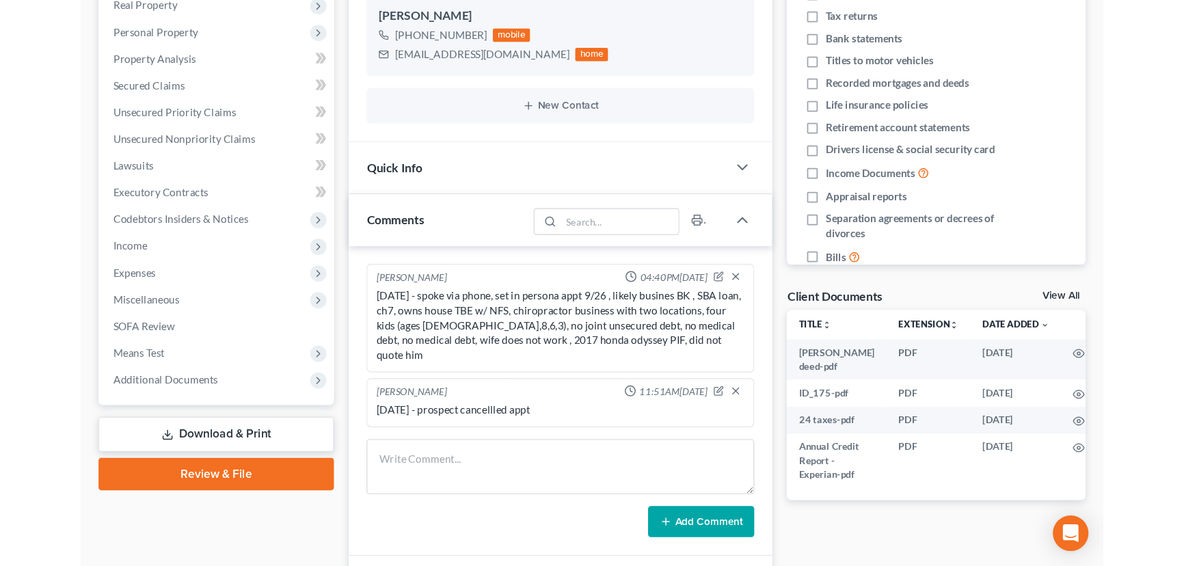
scroll to position [0, 0]
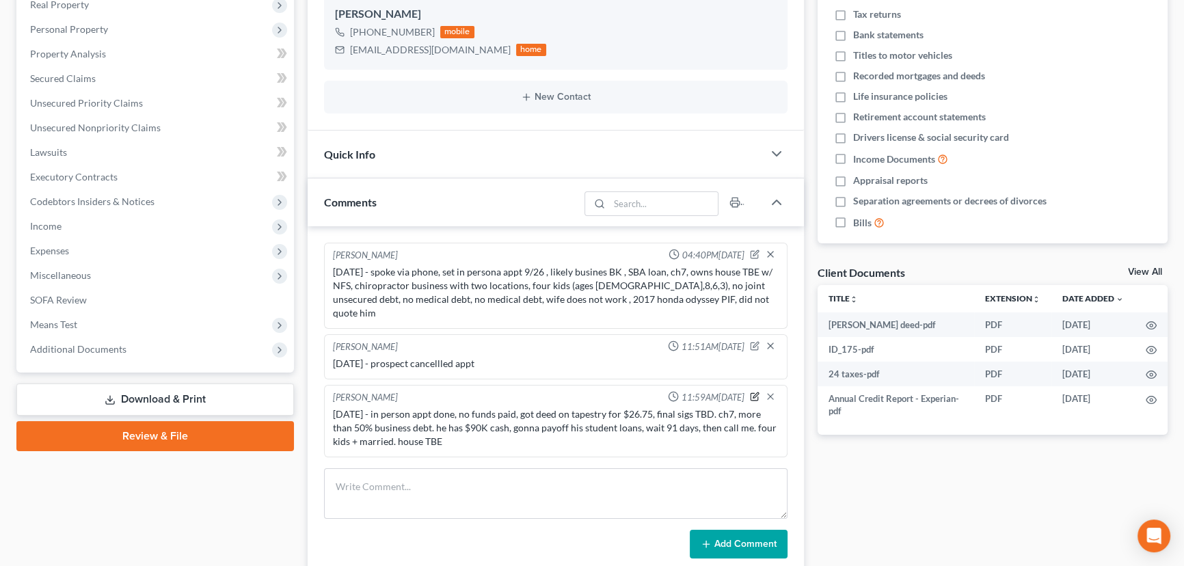
click at [752, 392] on icon "button" at bounding box center [755, 397] width 10 height 10
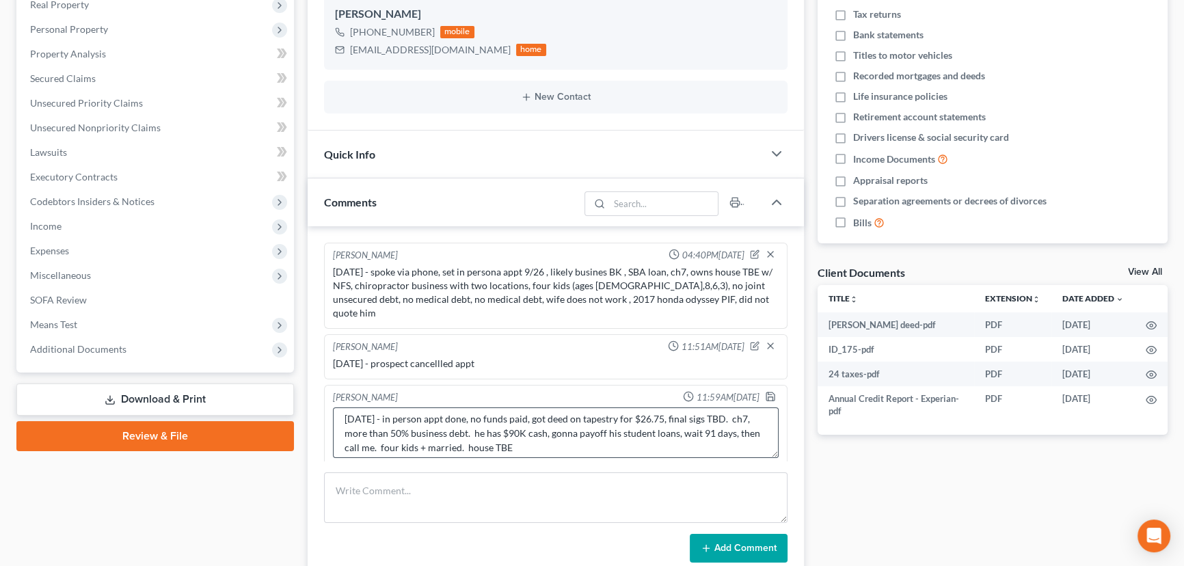
scroll to position [14, 0]
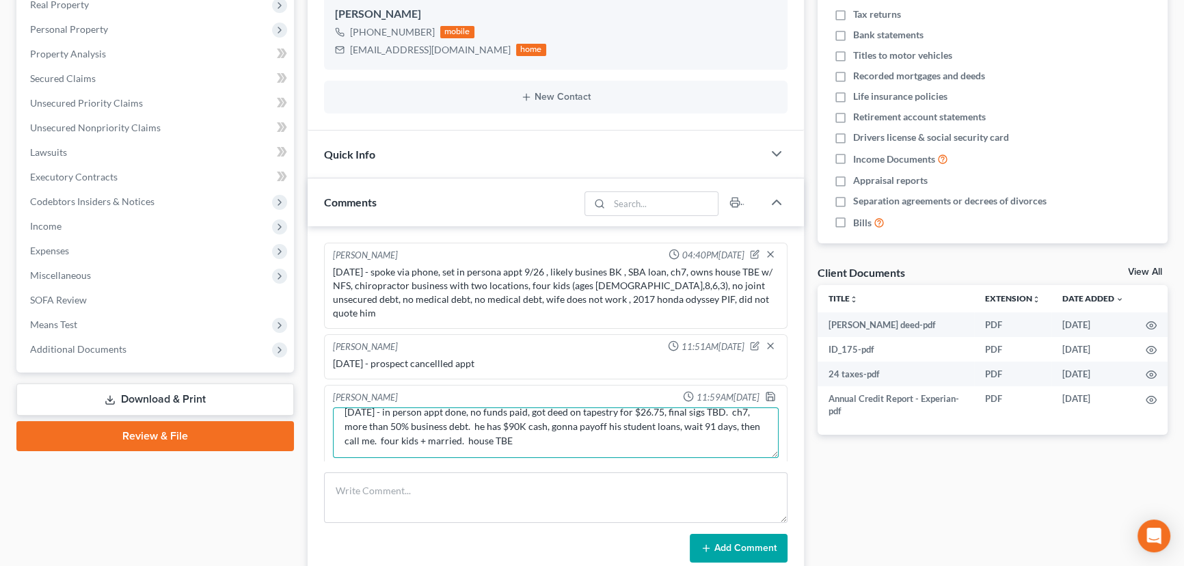
click at [515, 424] on textarea "10/10/25 - in person appt done, no funds paid, got deed on tapestry for $26.75,…" at bounding box center [556, 432] width 446 height 51
type textarea "10/10/25 - in person appt done, no funds paid, got deed on tapestry for $26.75,…"
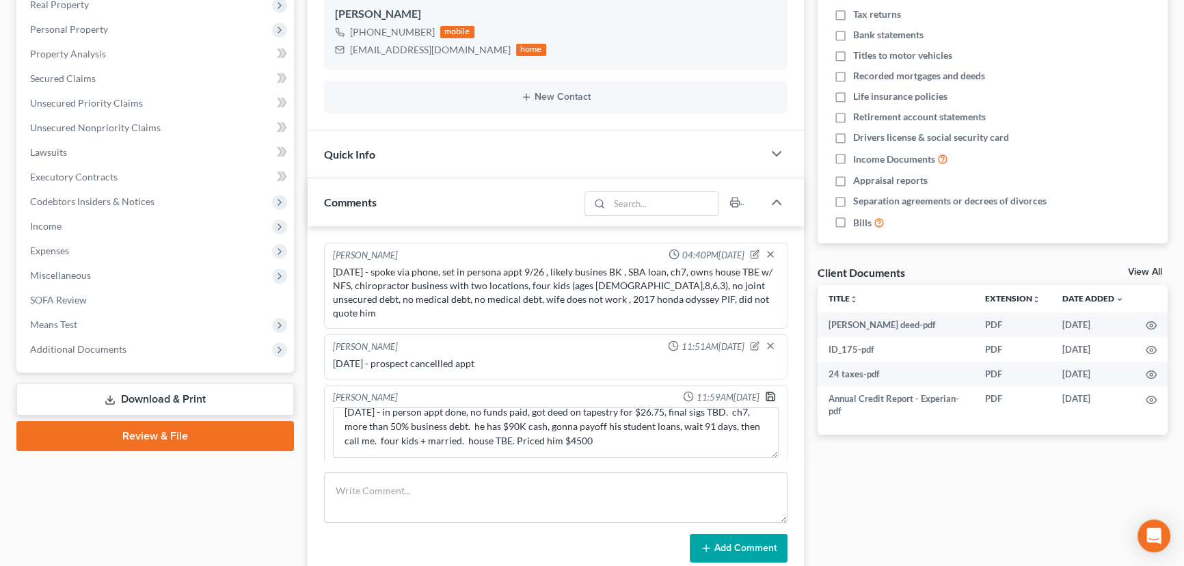
click at [770, 391] on icon "button" at bounding box center [770, 396] width 11 height 11
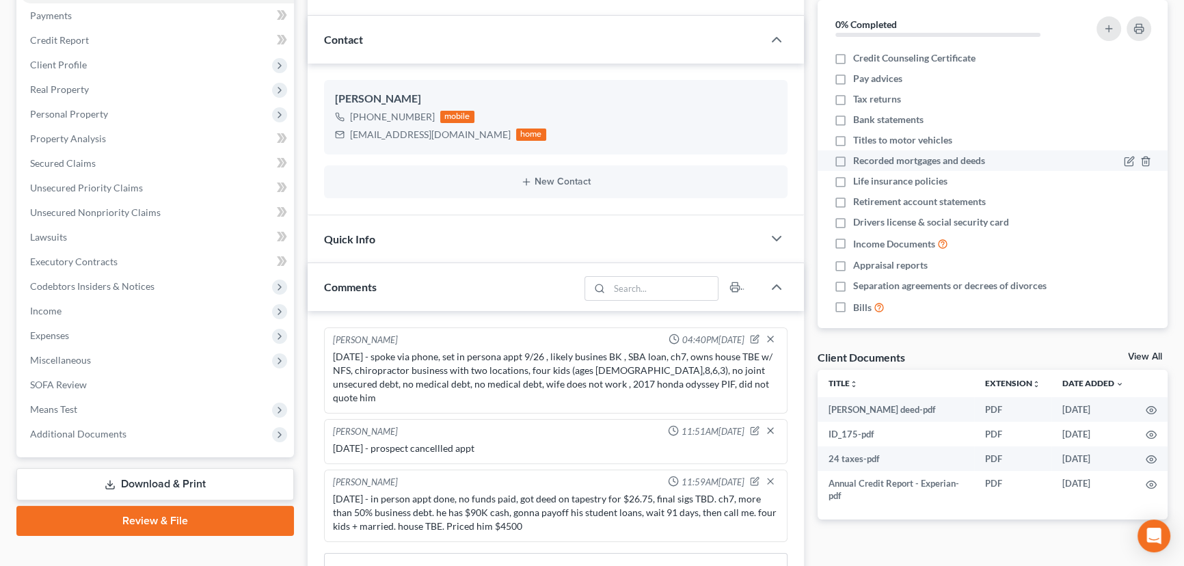
scroll to position [0, 0]
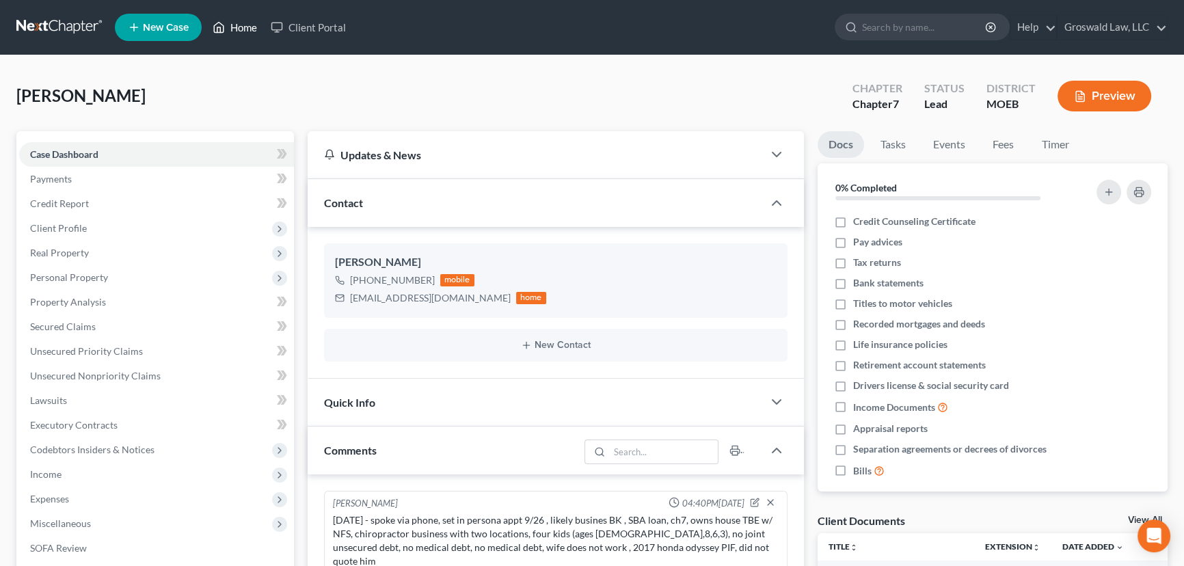
click at [240, 20] on link "Home" at bounding box center [235, 27] width 58 height 25
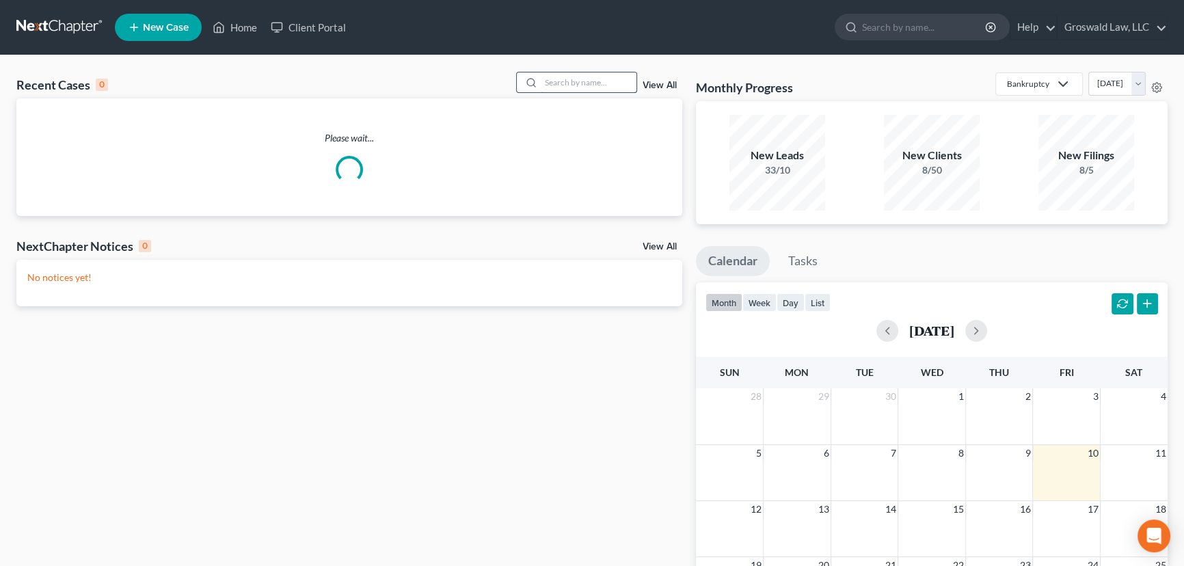
click at [591, 90] on input "search" at bounding box center [589, 82] width 96 height 20
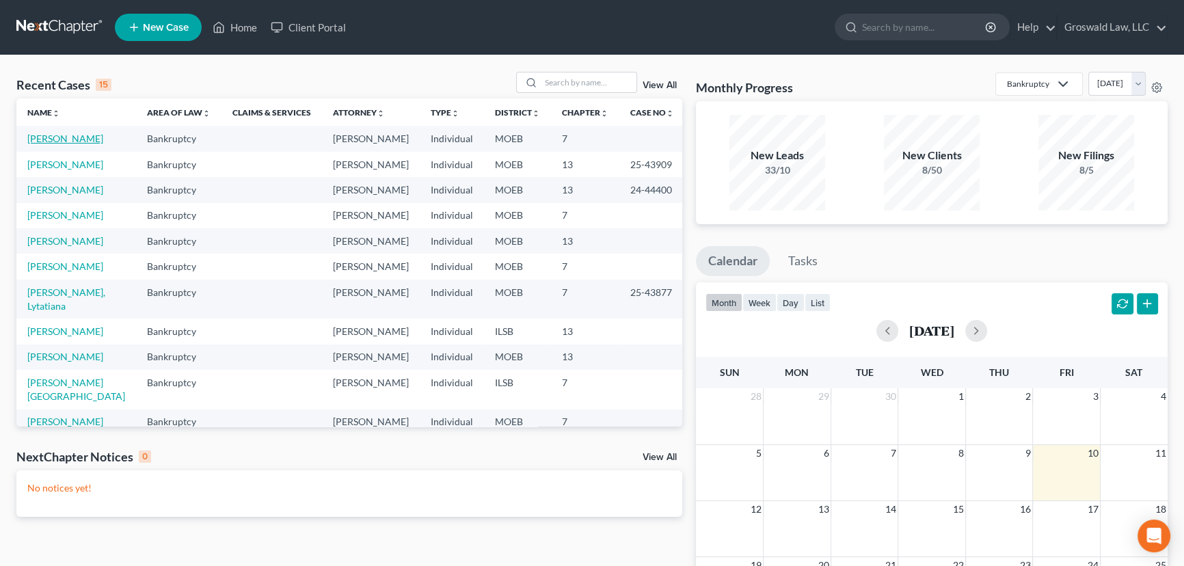
click at [62, 135] on link "Gogliotti, Daniel" at bounding box center [65, 139] width 76 height 12
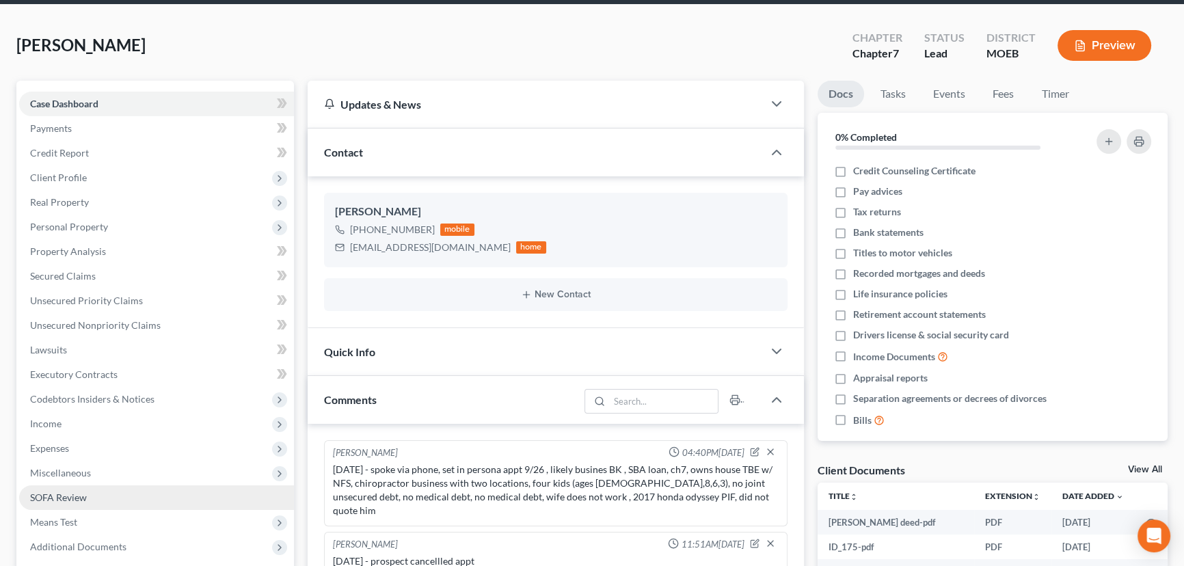
scroll to position [186, 0]
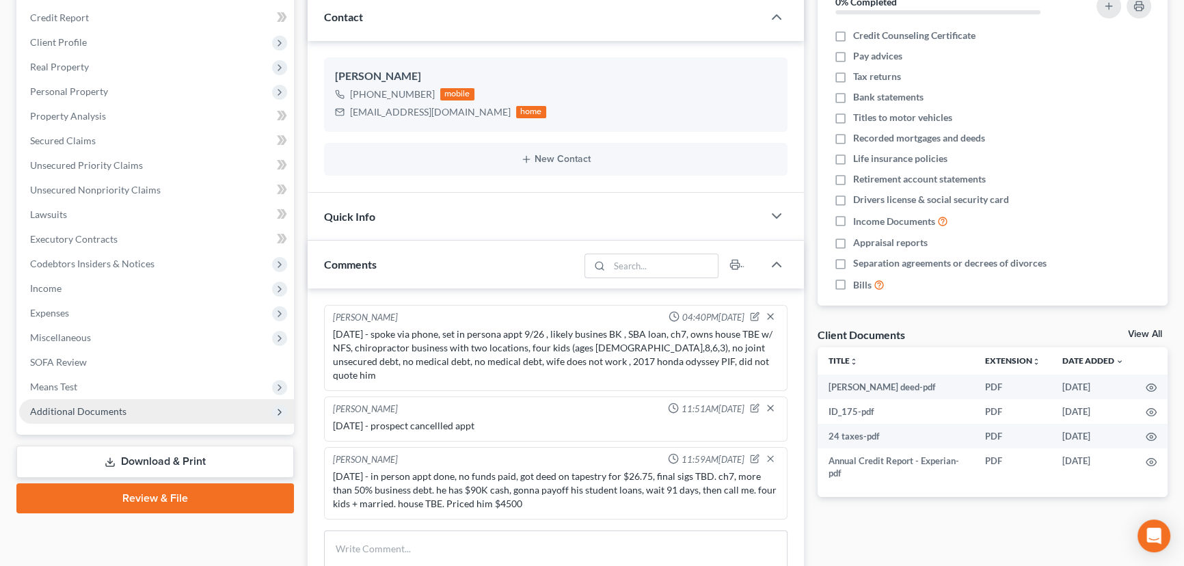
click at [105, 414] on span "Additional Documents" at bounding box center [78, 411] width 96 height 12
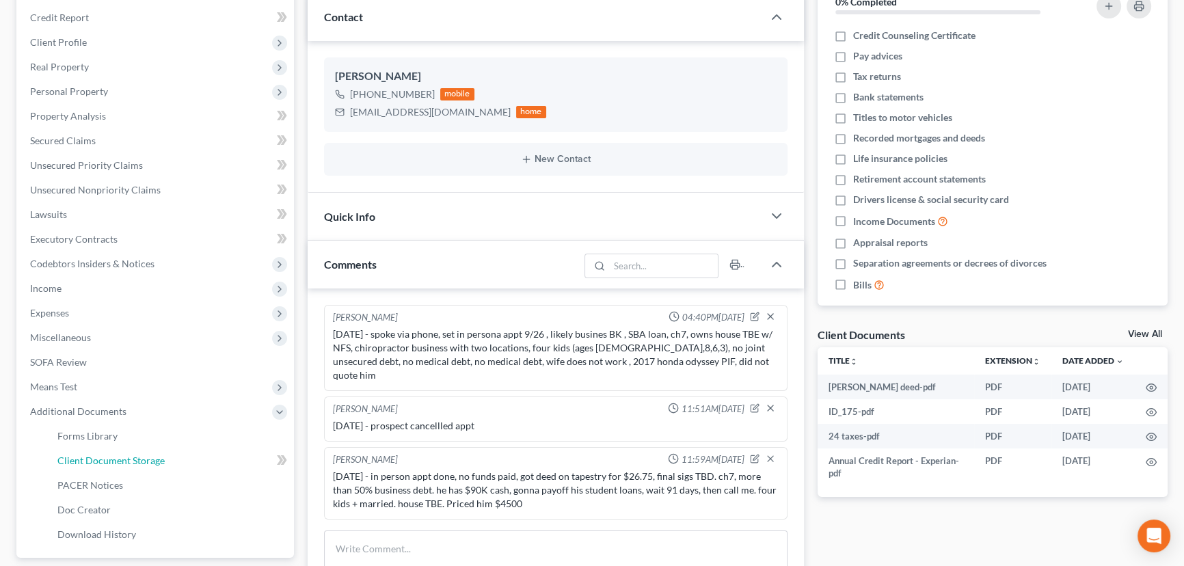
drag, startPoint x: 112, startPoint y: 456, endPoint x: 18, endPoint y: 412, distance: 104.0
click at [113, 456] on span "Client Document Storage" at bounding box center [110, 461] width 107 height 12
